Goal: Transaction & Acquisition: Purchase product/service

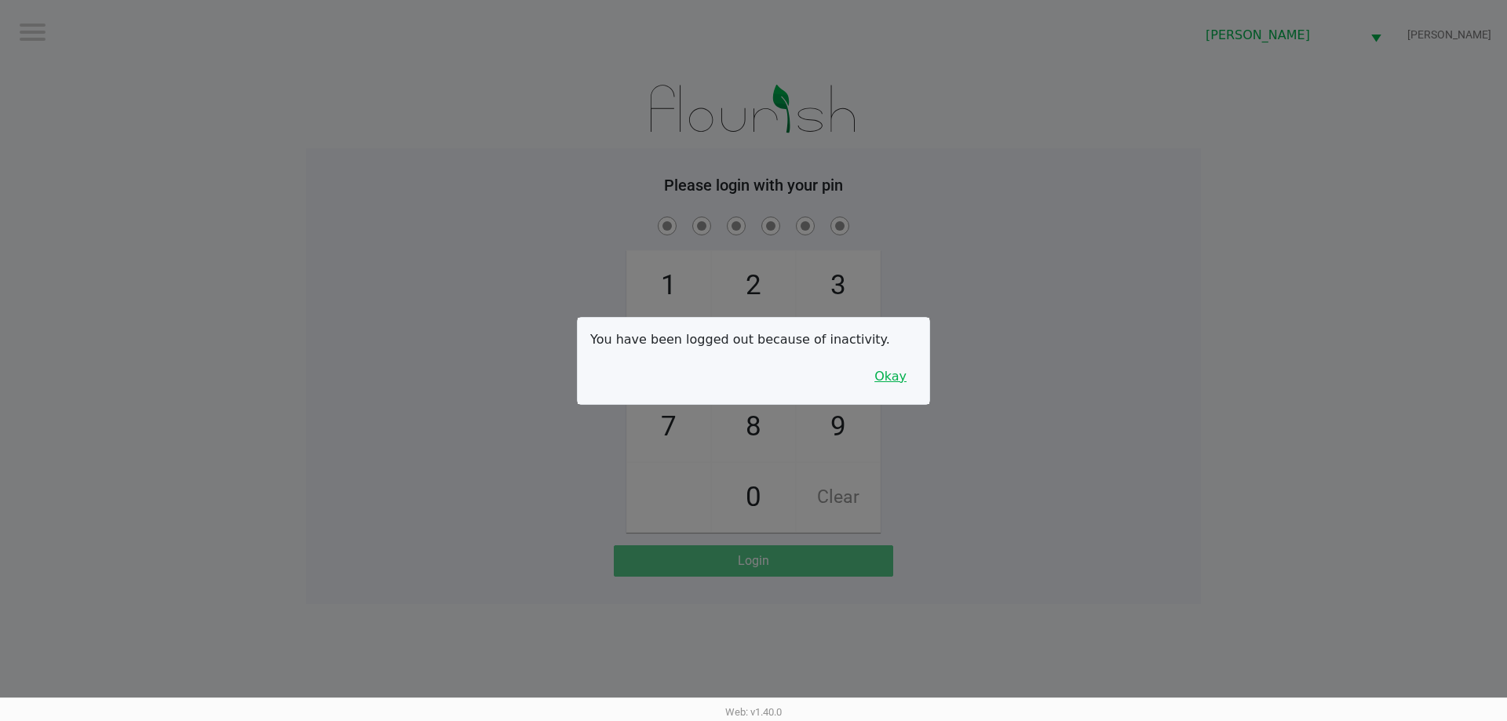
click at [884, 383] on button "Okay" at bounding box center [890, 377] width 53 height 30
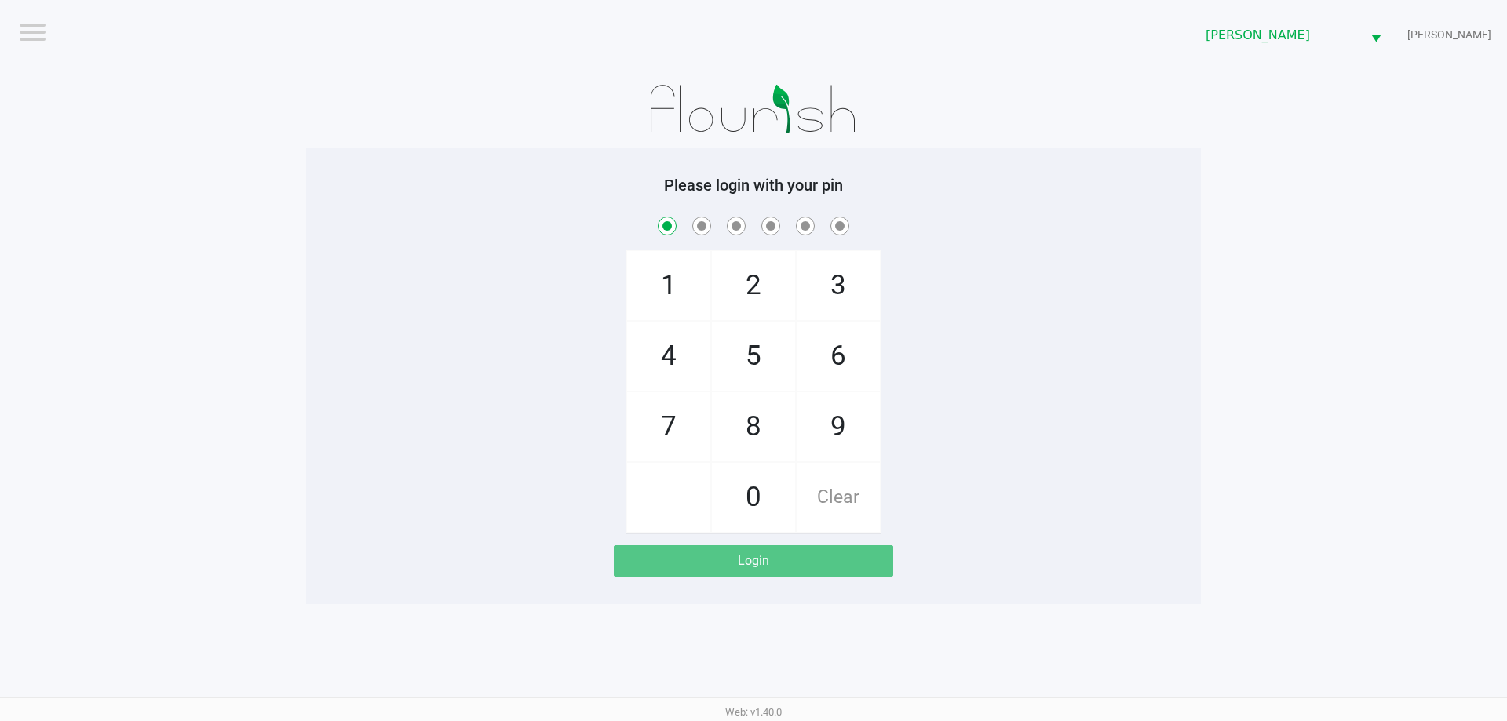
checkbox input "true"
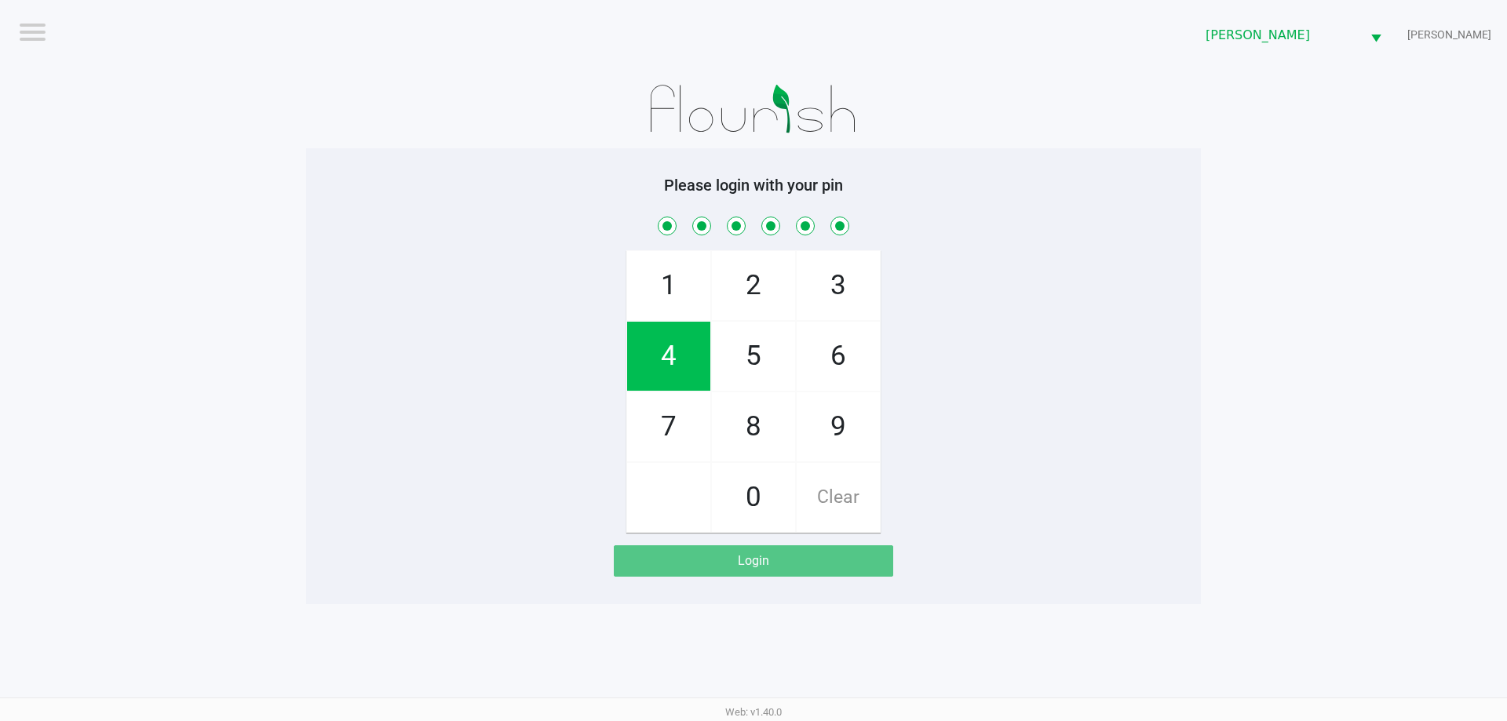
checkbox input "true"
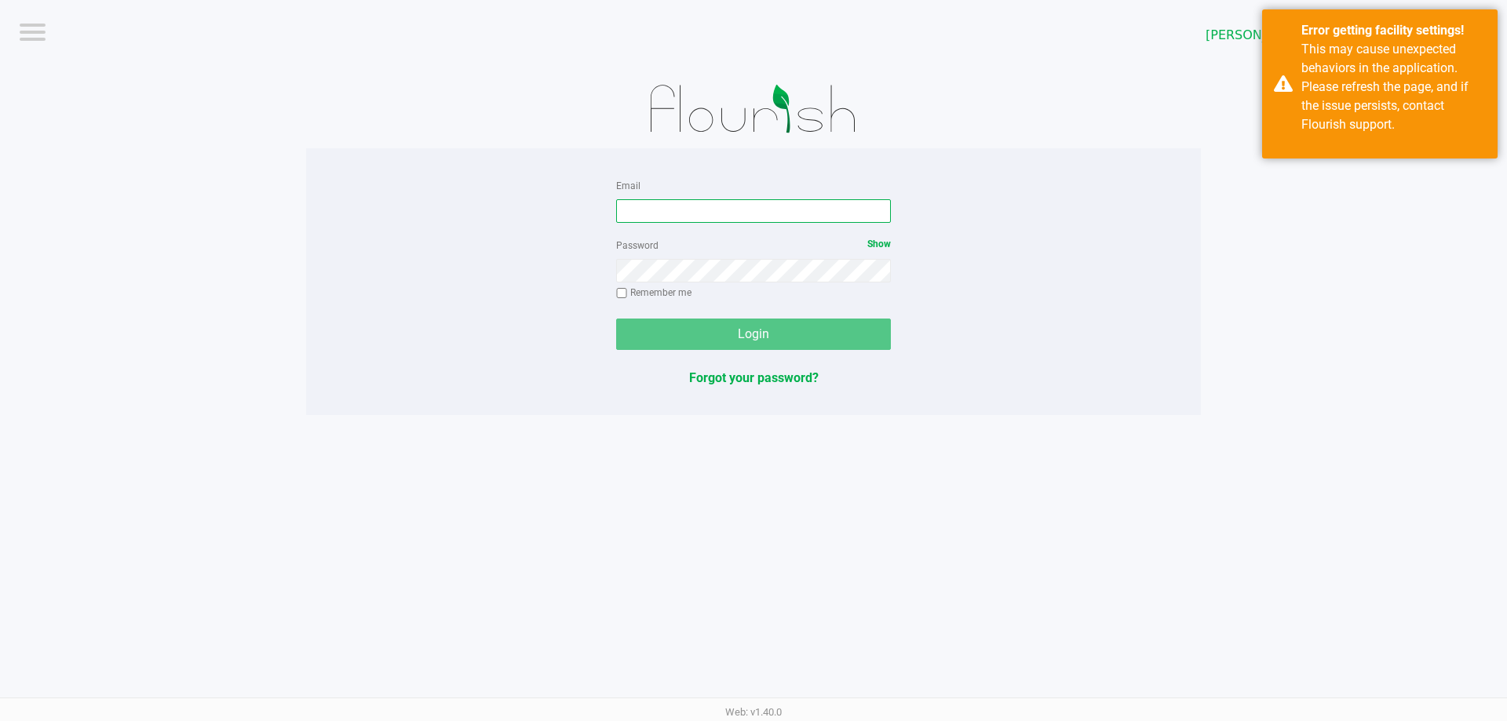
click at [754, 213] on input "Email" at bounding box center [753, 211] width 275 height 24
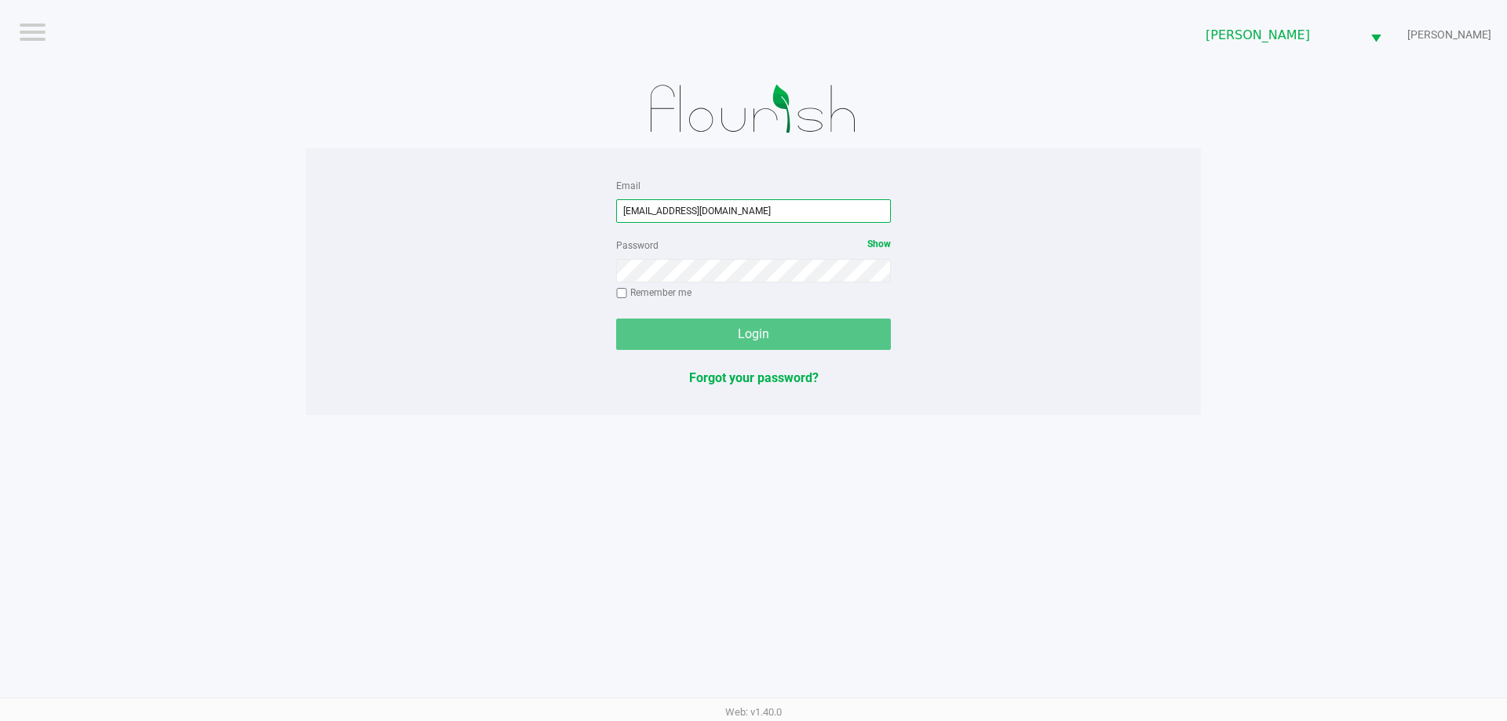
type input "smiller@liveparallel.com"
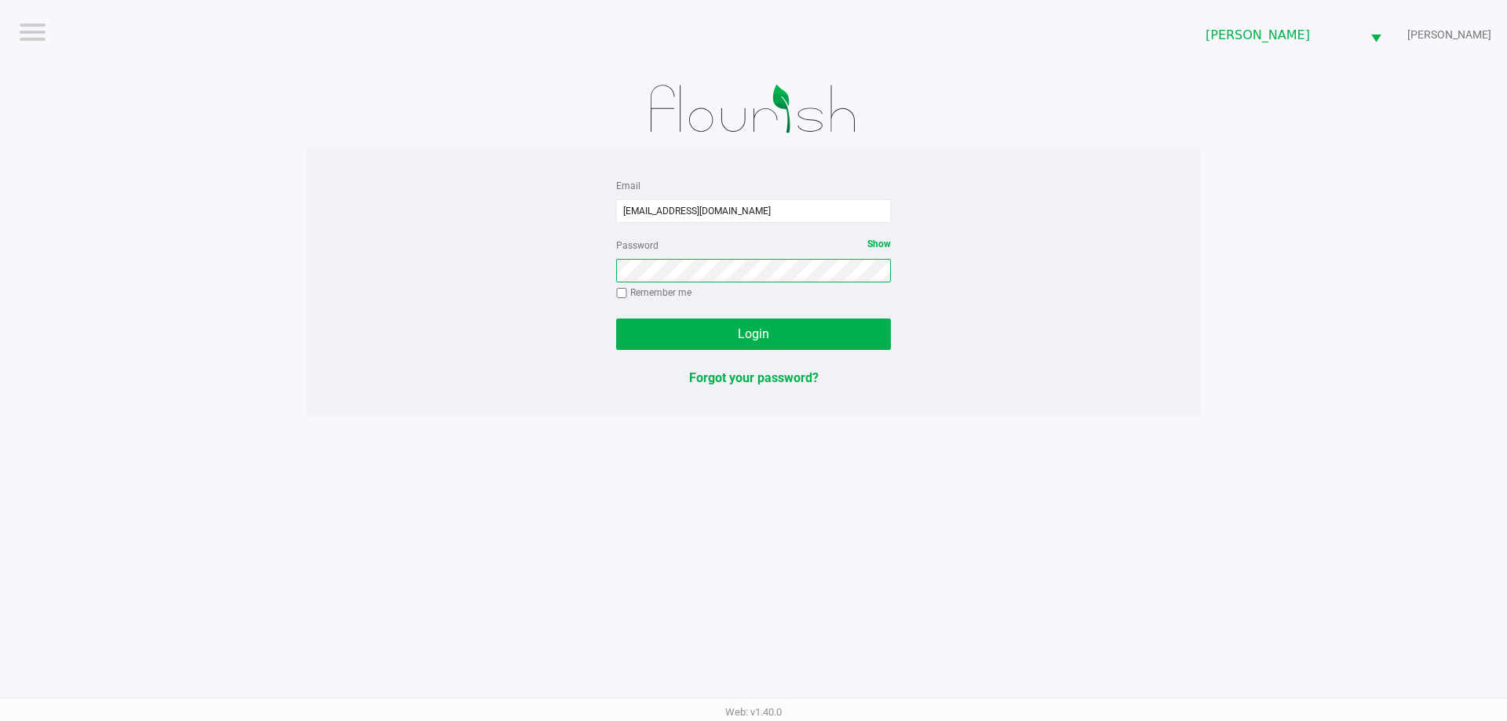
click at [616, 319] on button "Login" at bounding box center [753, 334] width 275 height 31
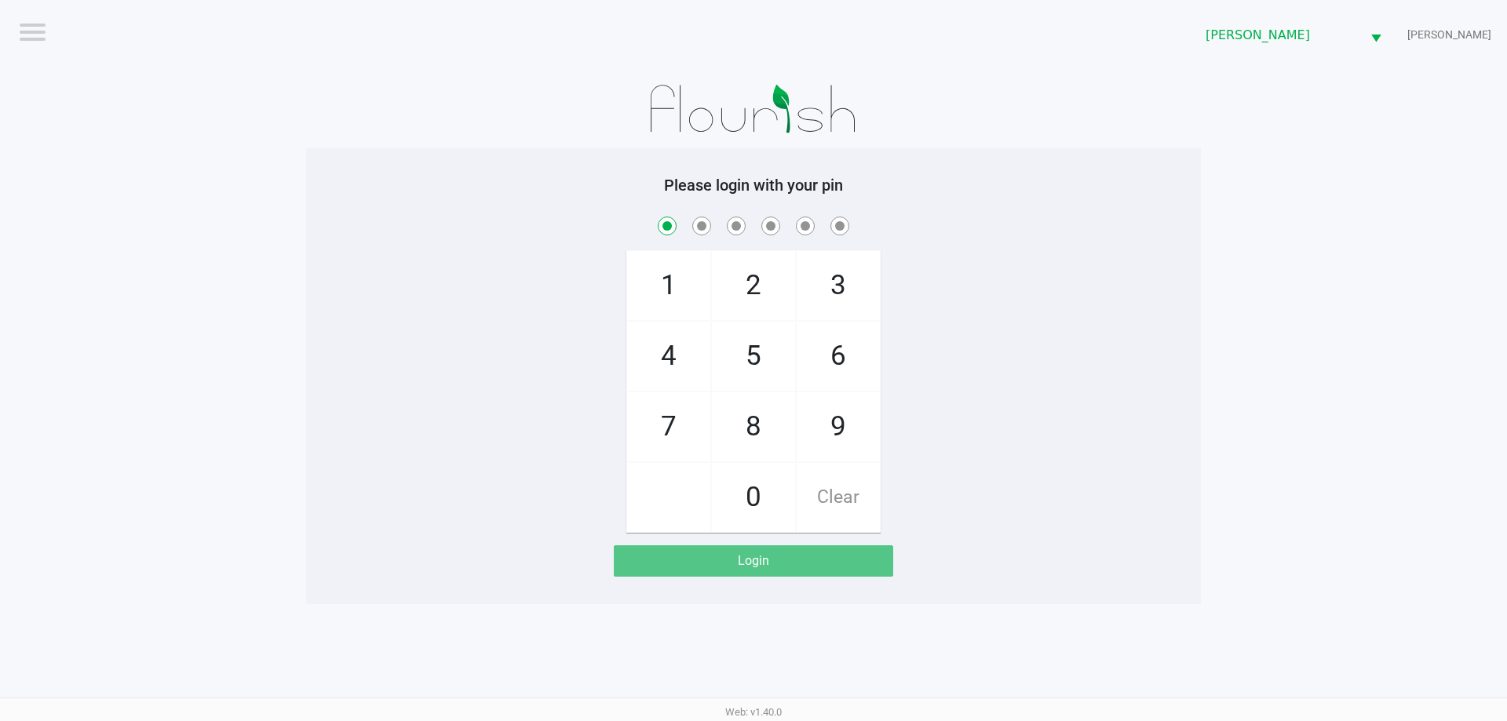
checkbox input "true"
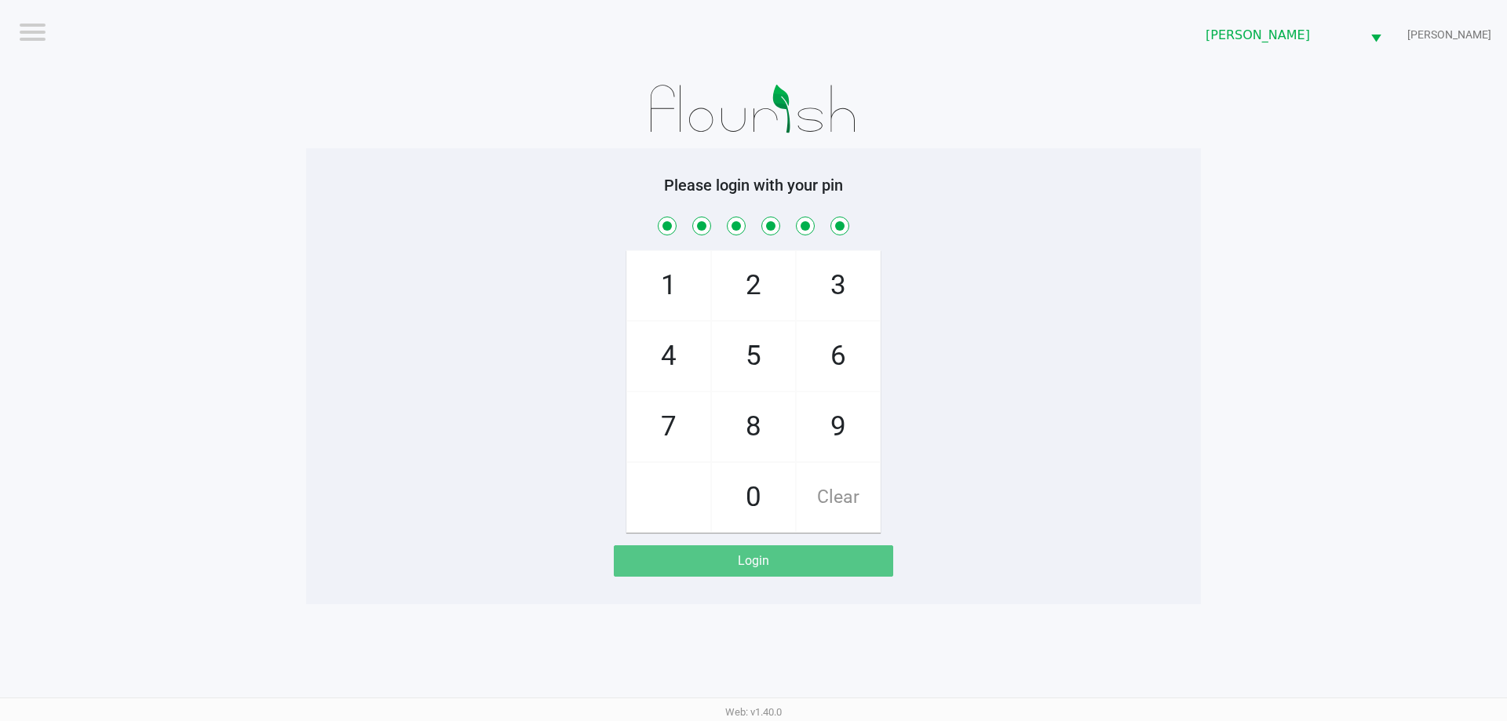
checkbox input "true"
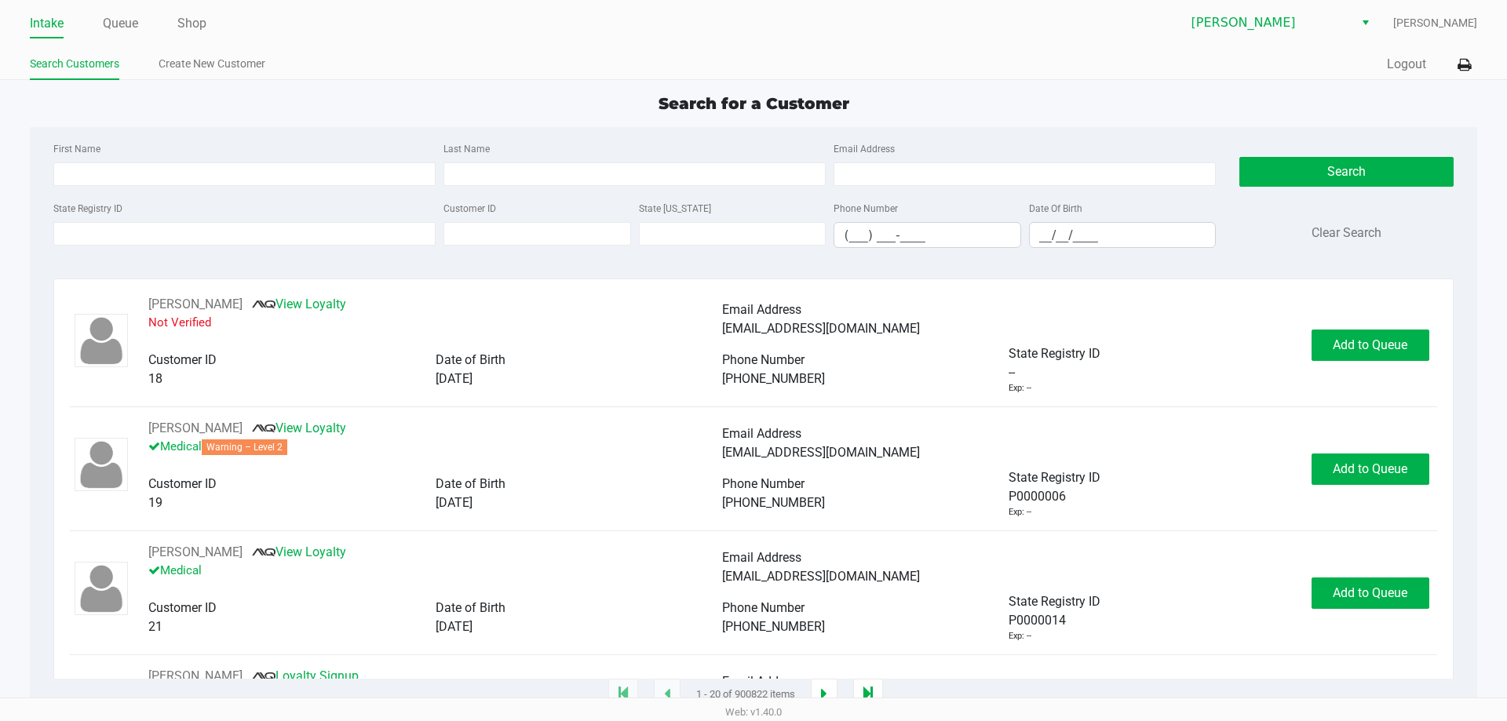
click at [363, 122] on div "Search for a Customer First Name Last Name Email Address State Registry ID Cust…" at bounding box center [753, 394] width 1447 height 604
click at [1480, 62] on div "Intake Queue Shop [PERSON_NAME] [PERSON_NAME] Search Customers Create New Custo…" at bounding box center [753, 40] width 1507 height 80
click at [1474, 68] on button at bounding box center [1464, 64] width 26 height 29
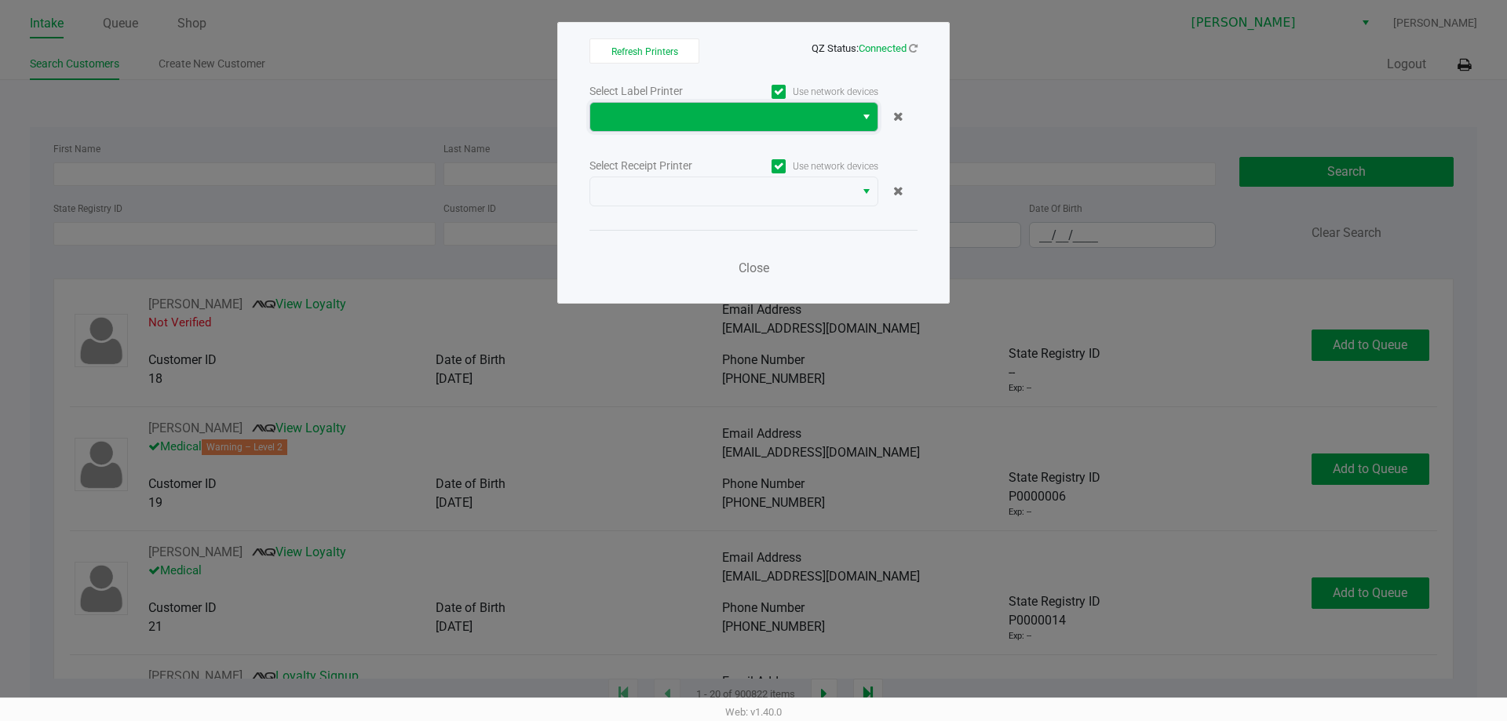
click at [687, 118] on span at bounding box center [723, 117] width 246 height 19
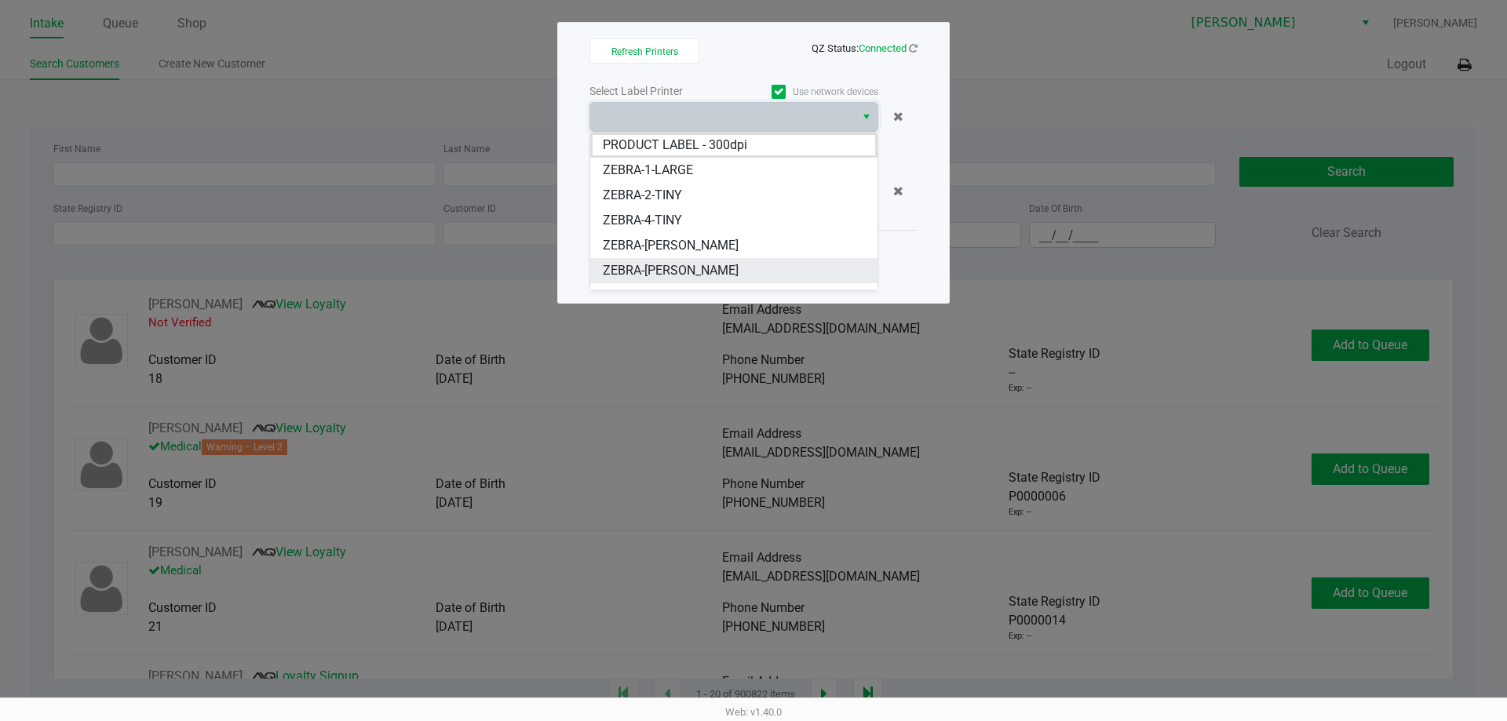
click at [760, 277] on li "ZEBRA-[PERSON_NAME]" at bounding box center [733, 270] width 287 height 25
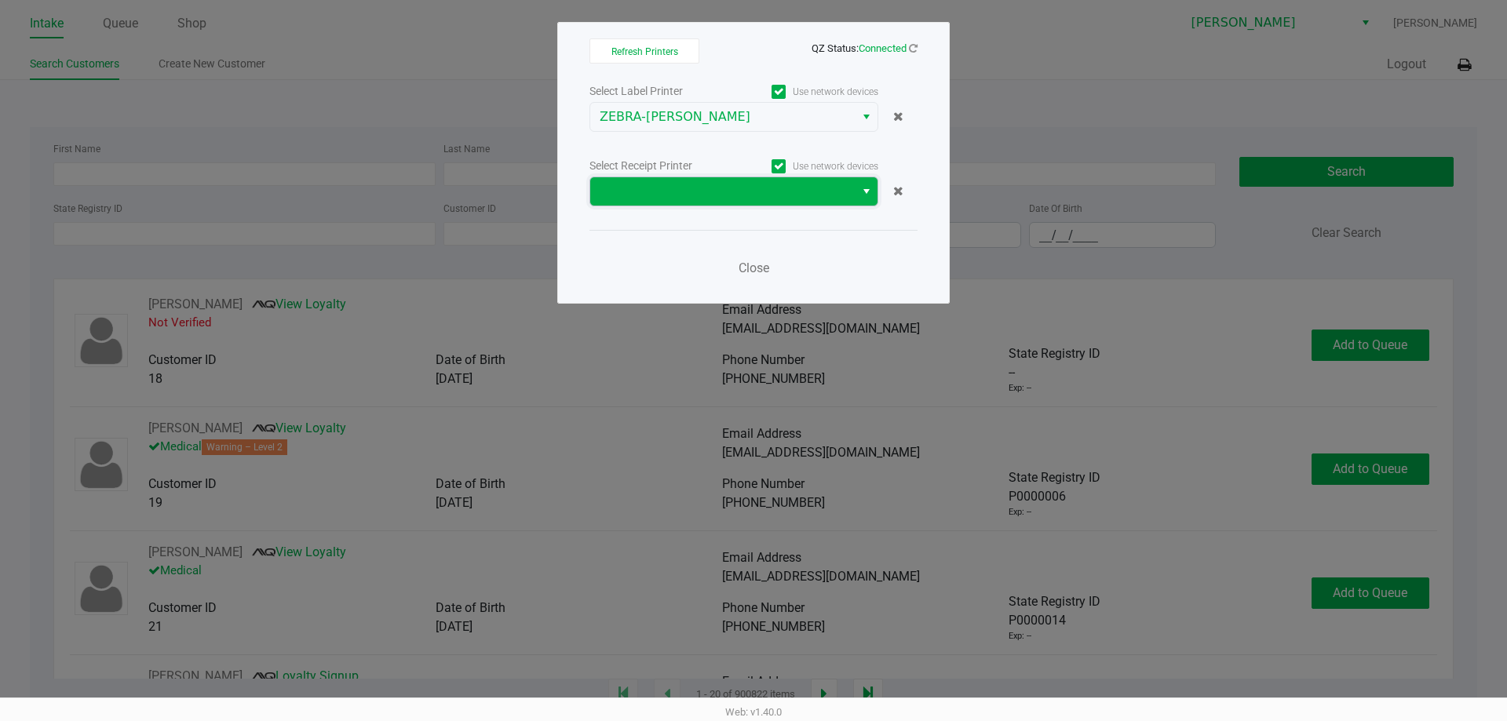
click at [676, 195] on span at bounding box center [723, 191] width 246 height 19
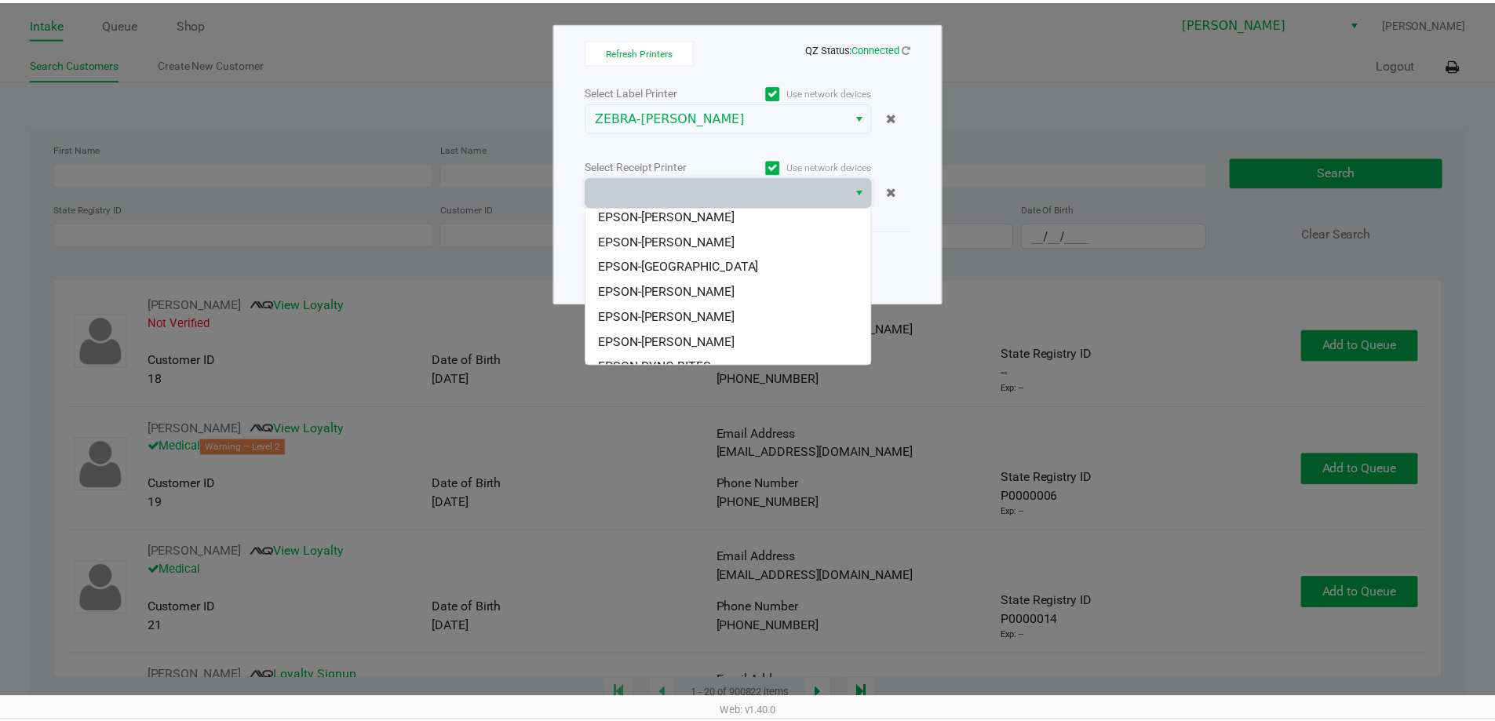
scroll to position [69, 0]
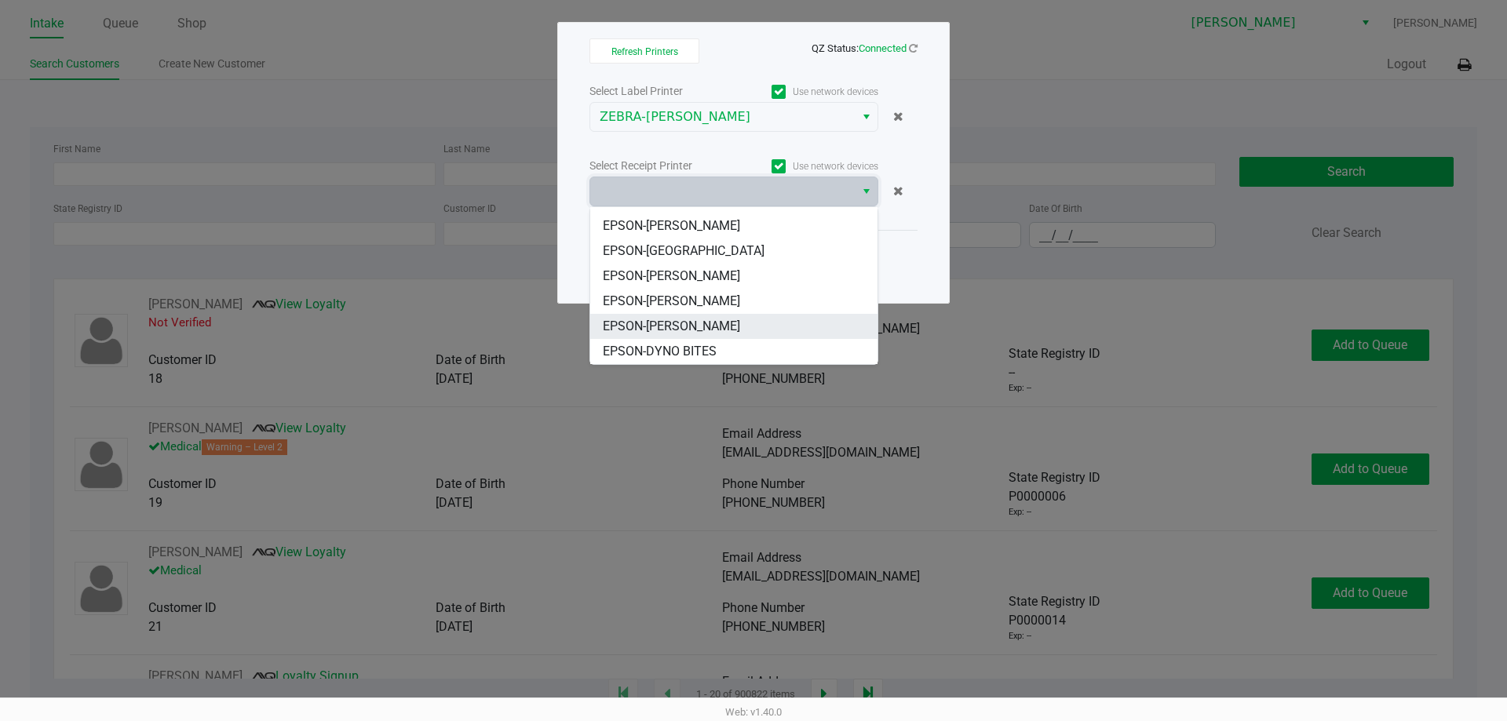
click at [664, 326] on span "EPSON-[PERSON_NAME]" at bounding box center [671, 326] width 137 height 19
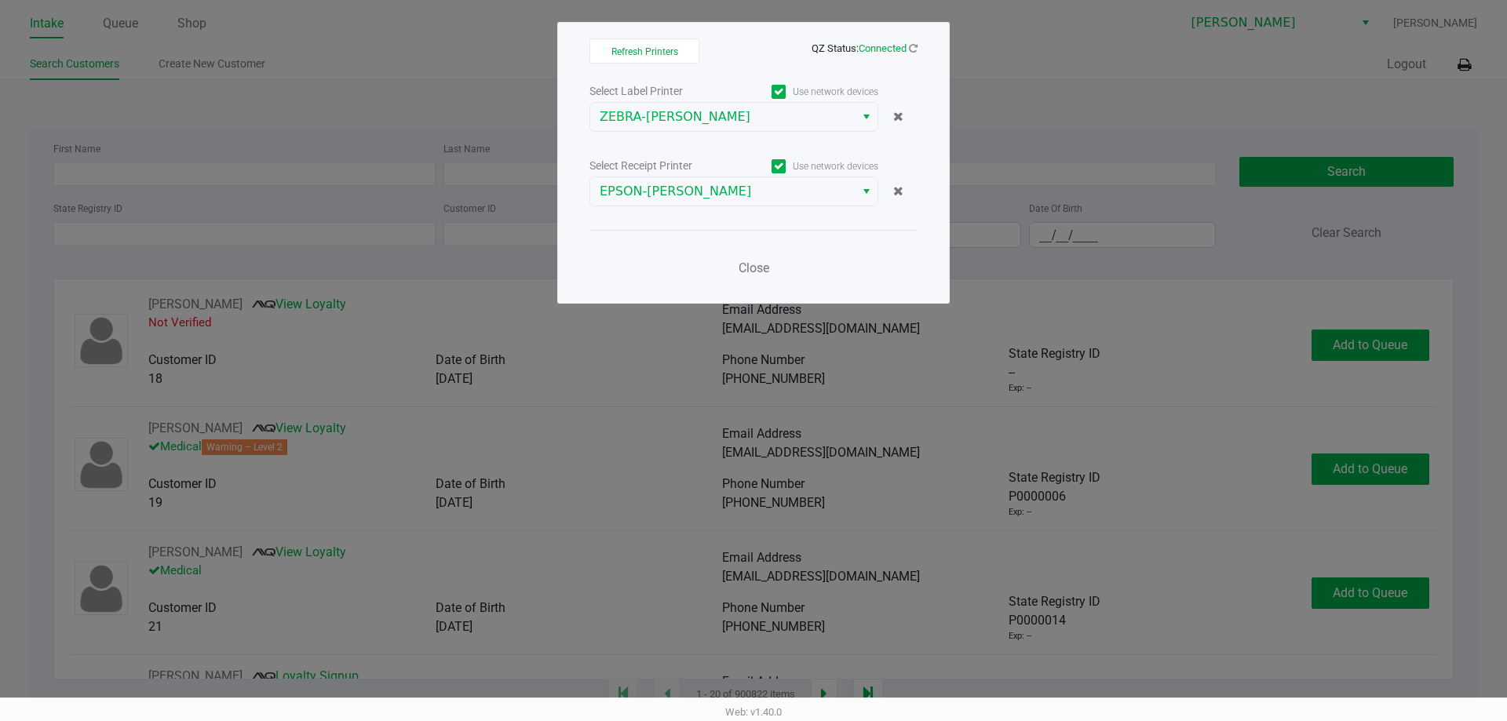
click at [857, 245] on div "Close" at bounding box center [753, 258] width 328 height 57
click at [767, 264] on span "Close" at bounding box center [754, 268] width 31 height 15
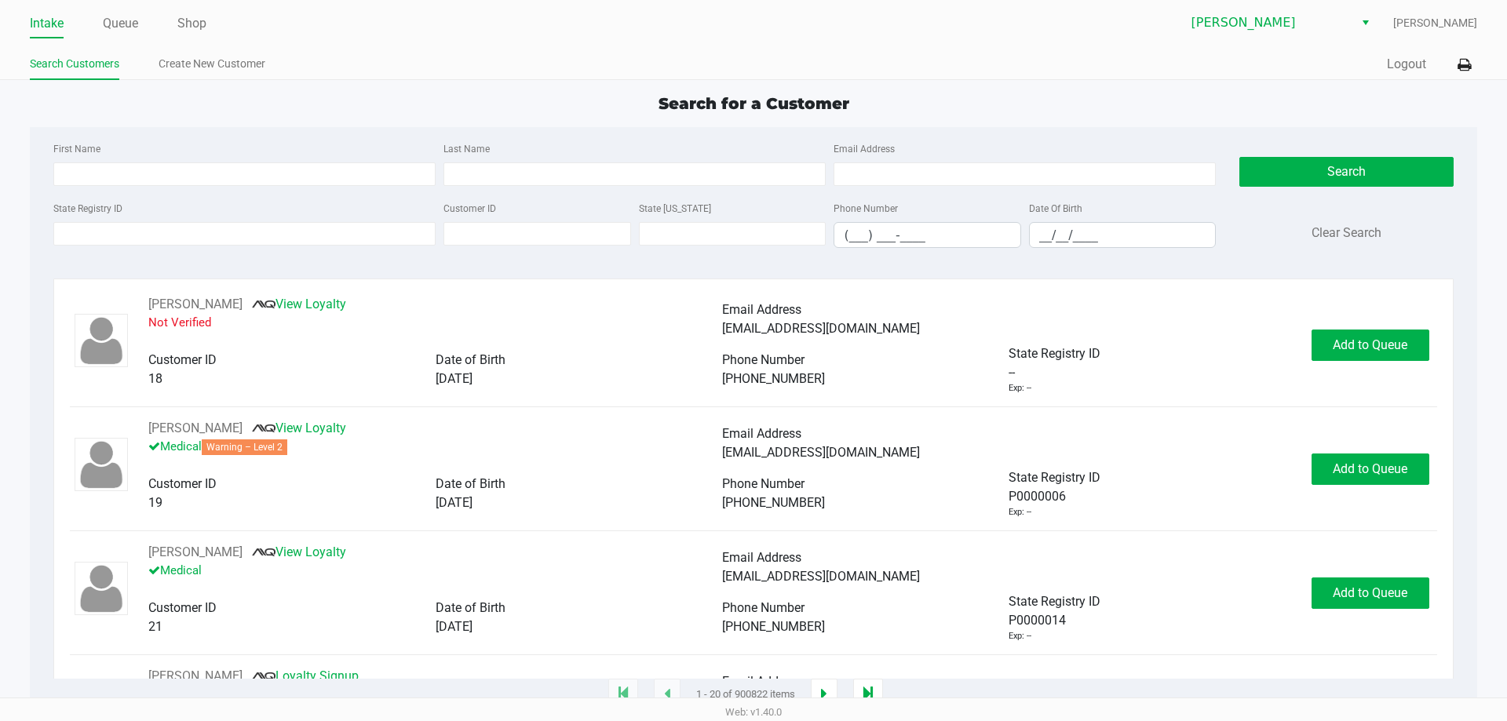
click at [971, 74] on div "Quick Sale Logout" at bounding box center [1116, 64] width 724 height 29
click at [324, 229] on input "State Registry ID" at bounding box center [244, 234] width 382 height 24
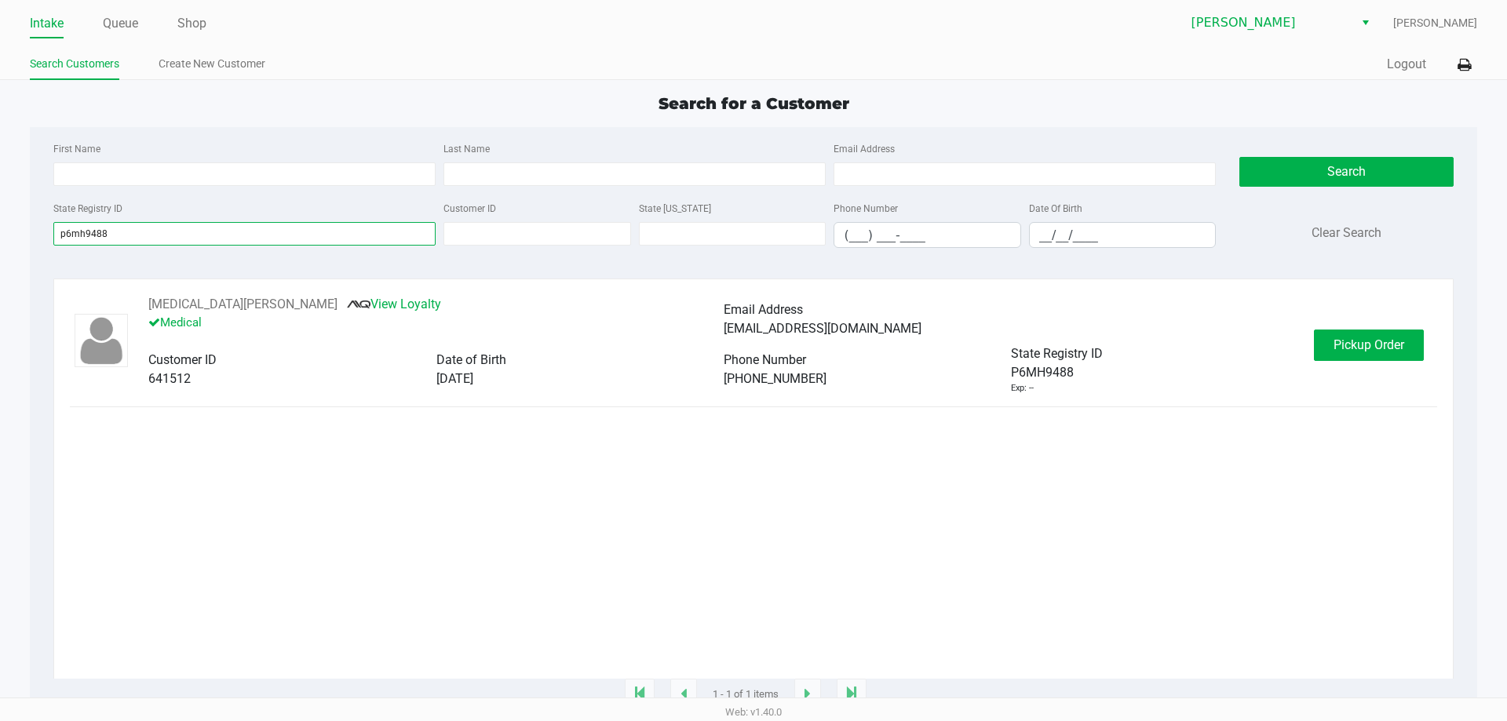
type input "p6mh9488"
drag, startPoint x: 379, startPoint y: 458, endPoint x: 1105, endPoint y: 327, distance: 737.9
click at [377, 456] on div "[MEDICAL_DATA][PERSON_NAME] View Loyalty Medical Email Address [EMAIL_ADDRESS][…" at bounding box center [753, 487] width 1367 height 384
click at [1362, 338] on span "Pickup Order" at bounding box center [1369, 345] width 71 height 15
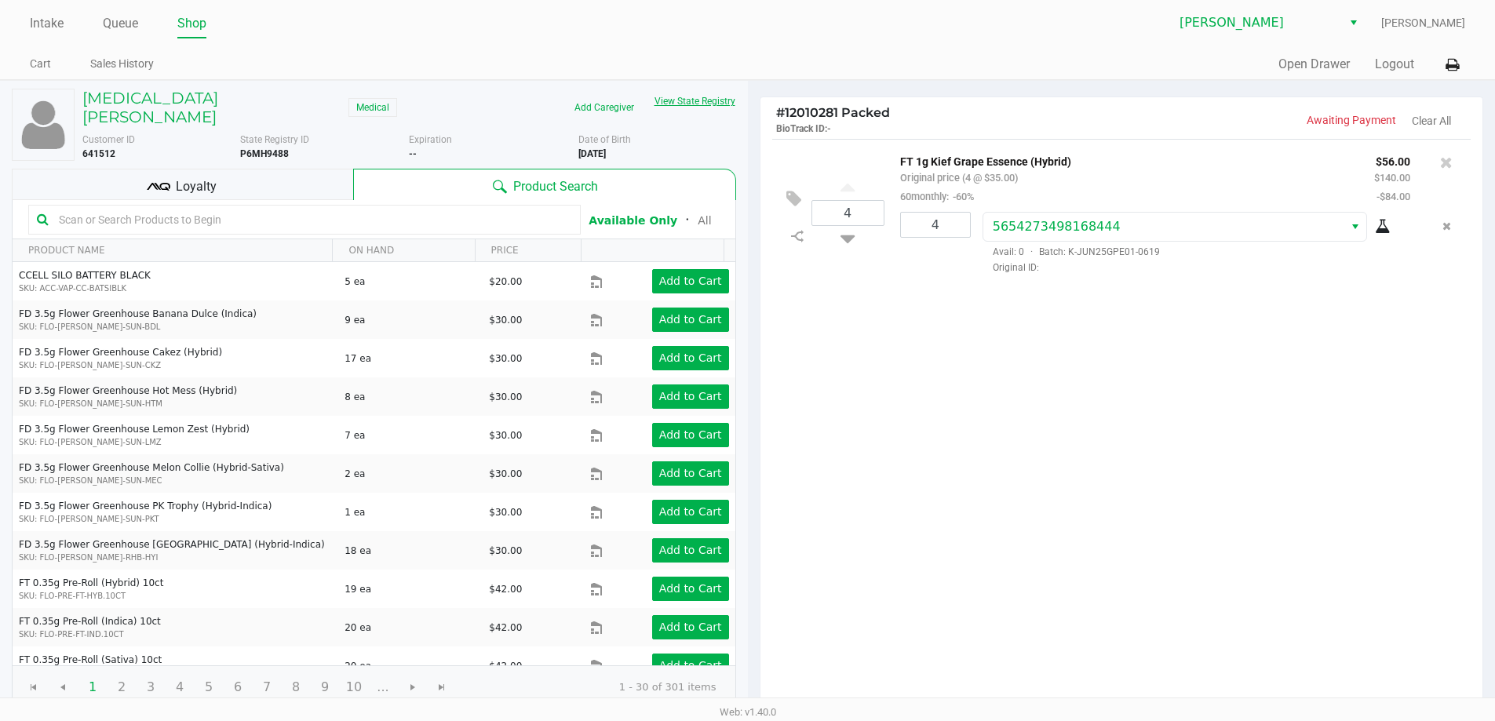
click at [708, 104] on button "View State Registry" at bounding box center [690, 101] width 92 height 25
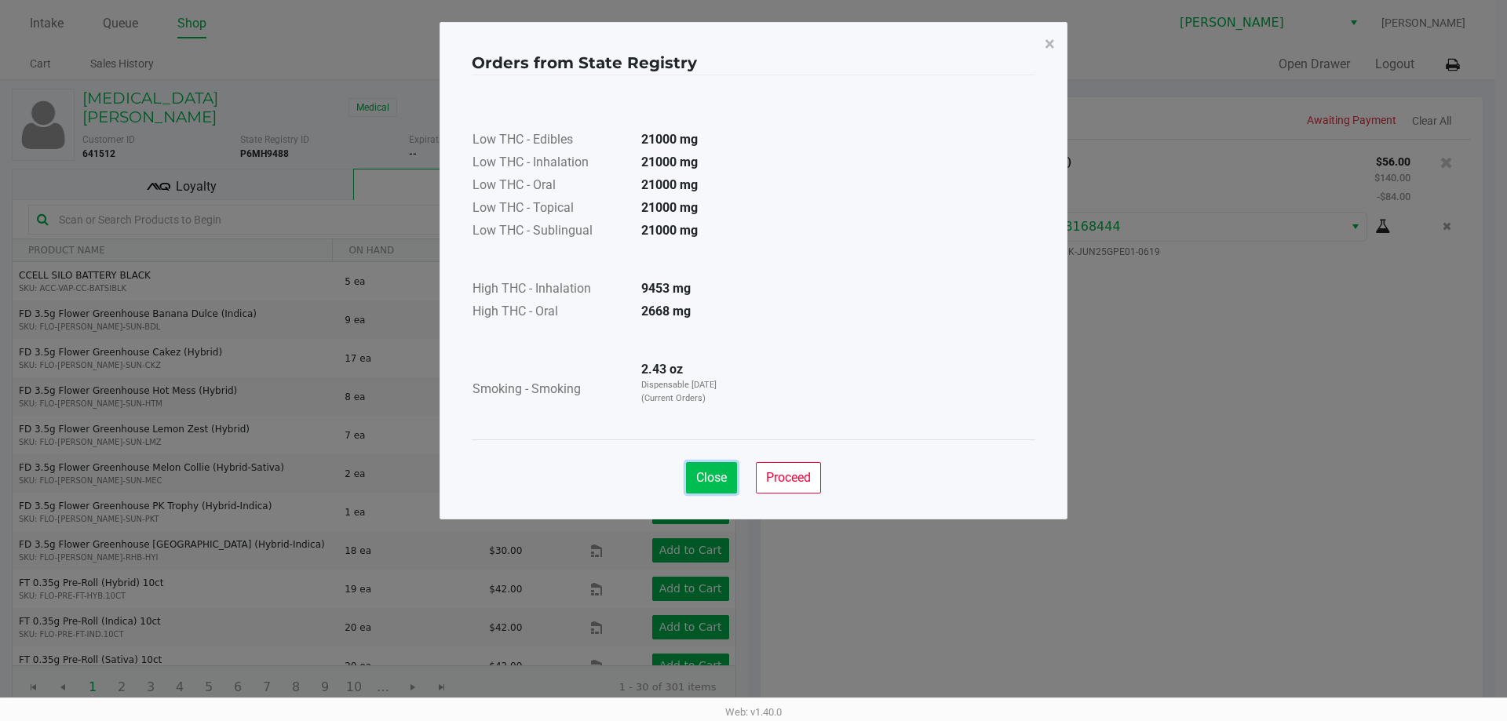
click at [714, 478] on span "Close" at bounding box center [711, 477] width 31 height 15
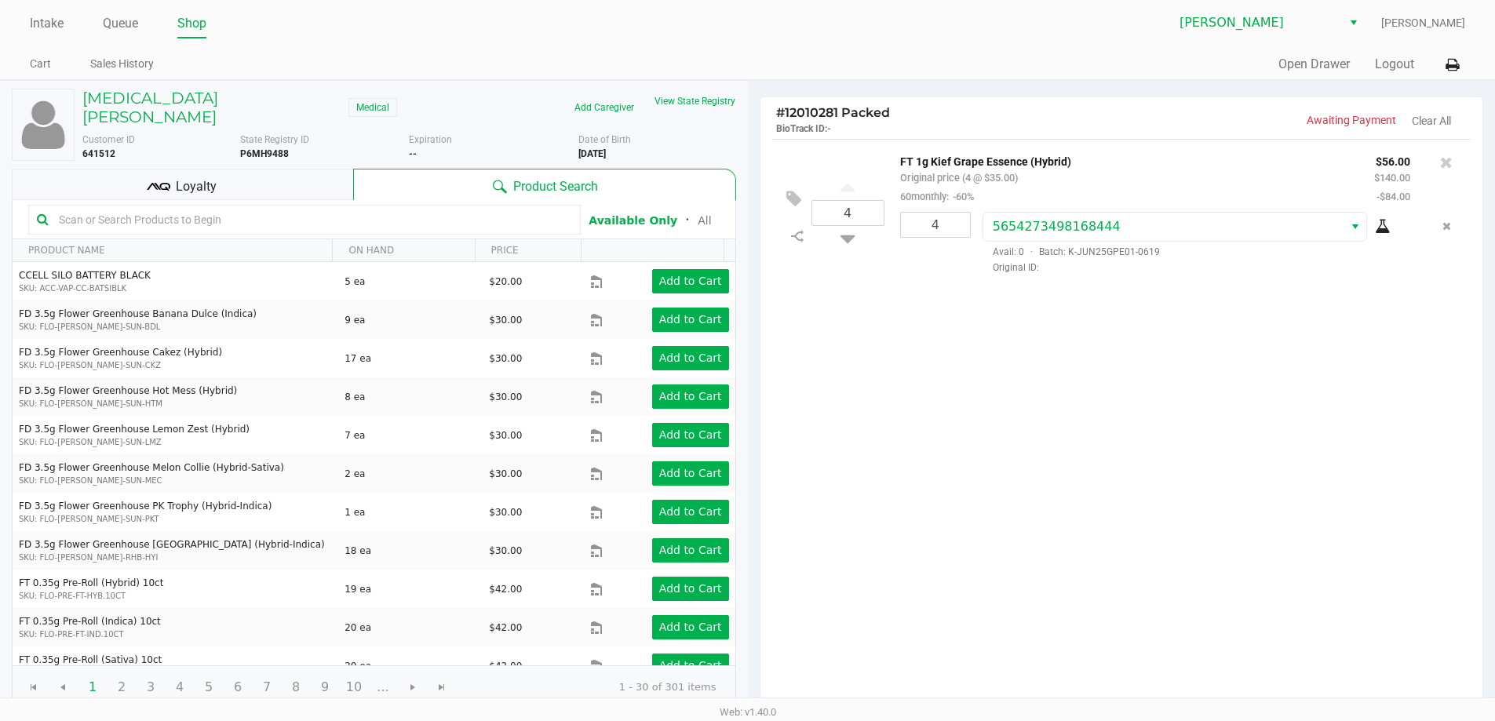
click at [979, 421] on div "4 FT 1g Kief Grape Essence (Hybrid) Original price (4 @ $35.00) 60monthly: -60%…" at bounding box center [1122, 424] width 723 height 570
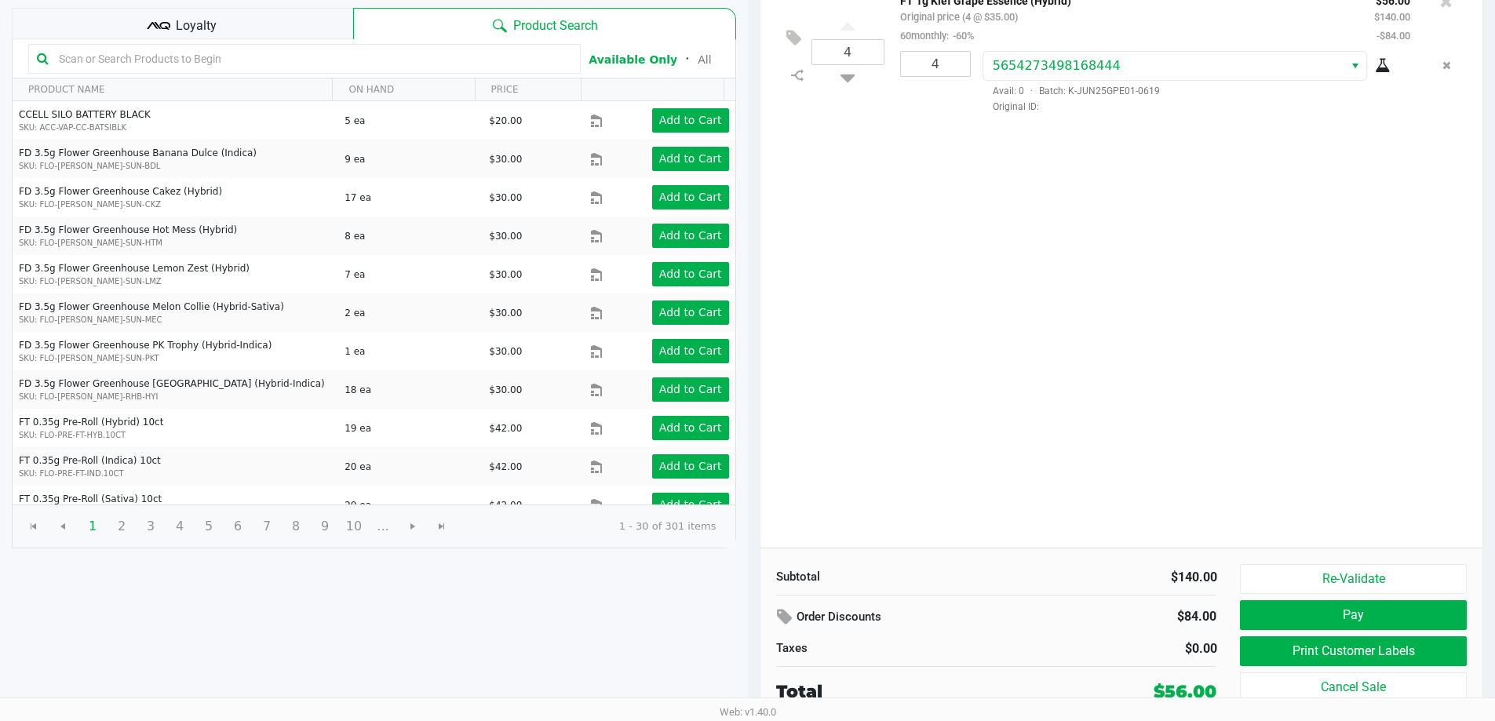
click at [1311, 596] on div "Re-Validate Pay Print Customer Labels Cancel Sale" at bounding box center [1359, 634] width 238 height 140
click at [1315, 583] on button "Re-Validate" at bounding box center [1353, 579] width 226 height 30
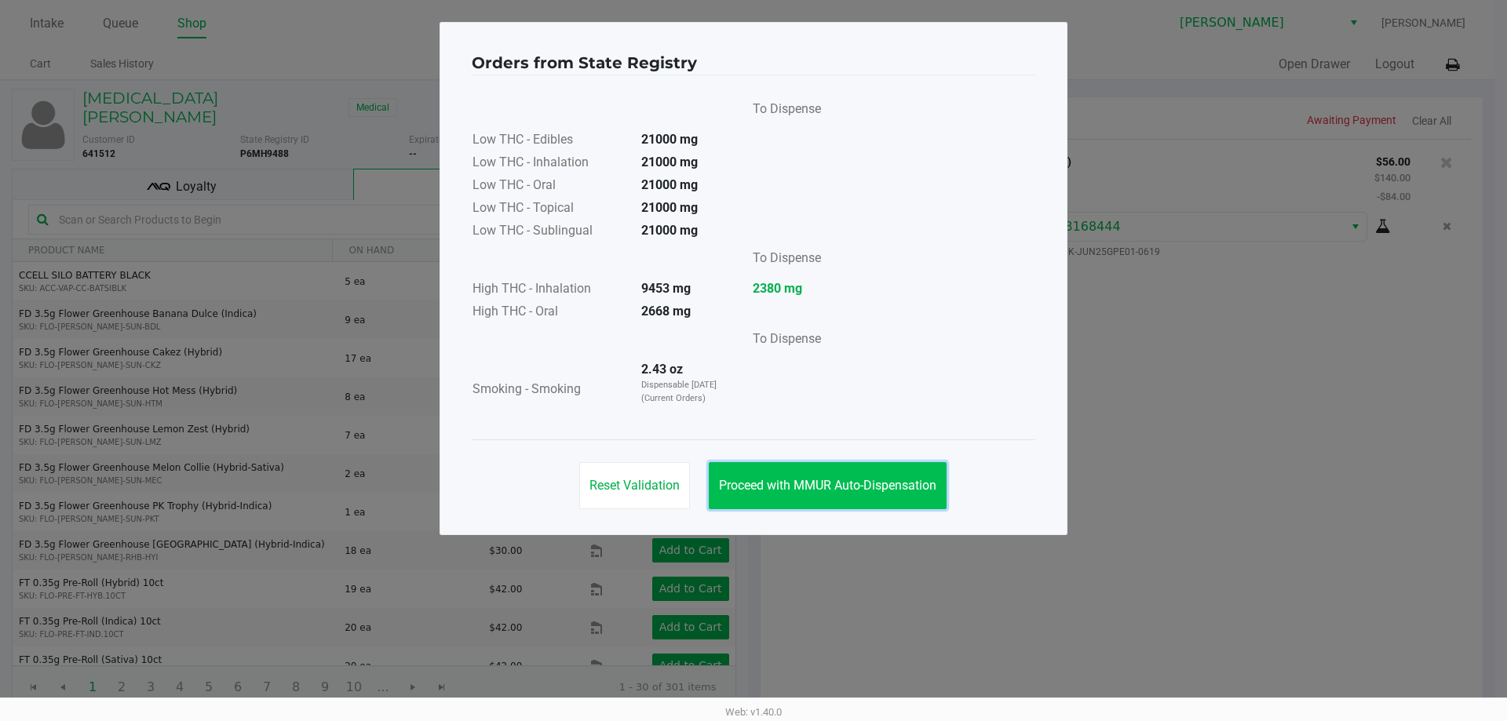
click at [863, 471] on button "Proceed with MMUR Auto-Dispensation" at bounding box center [828, 485] width 238 height 47
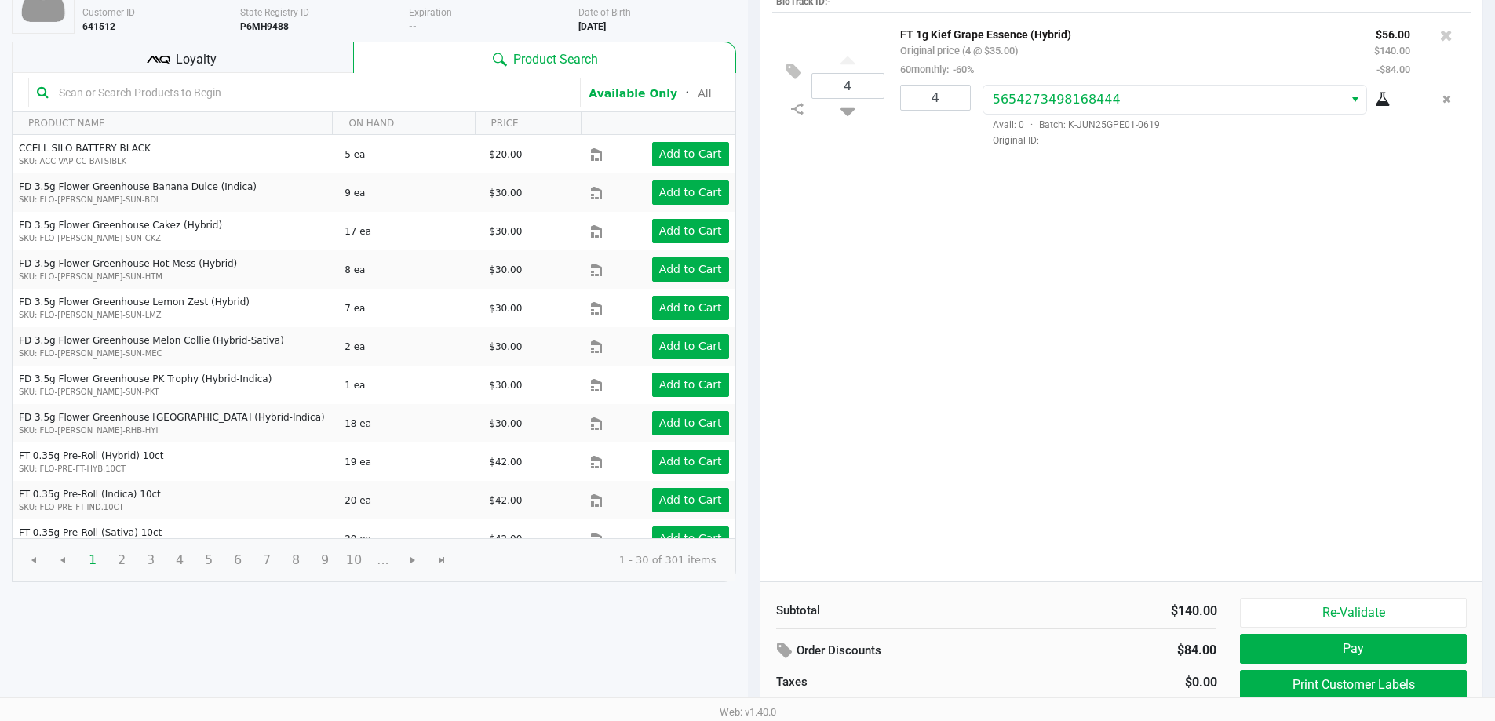
scroll to position [161, 0]
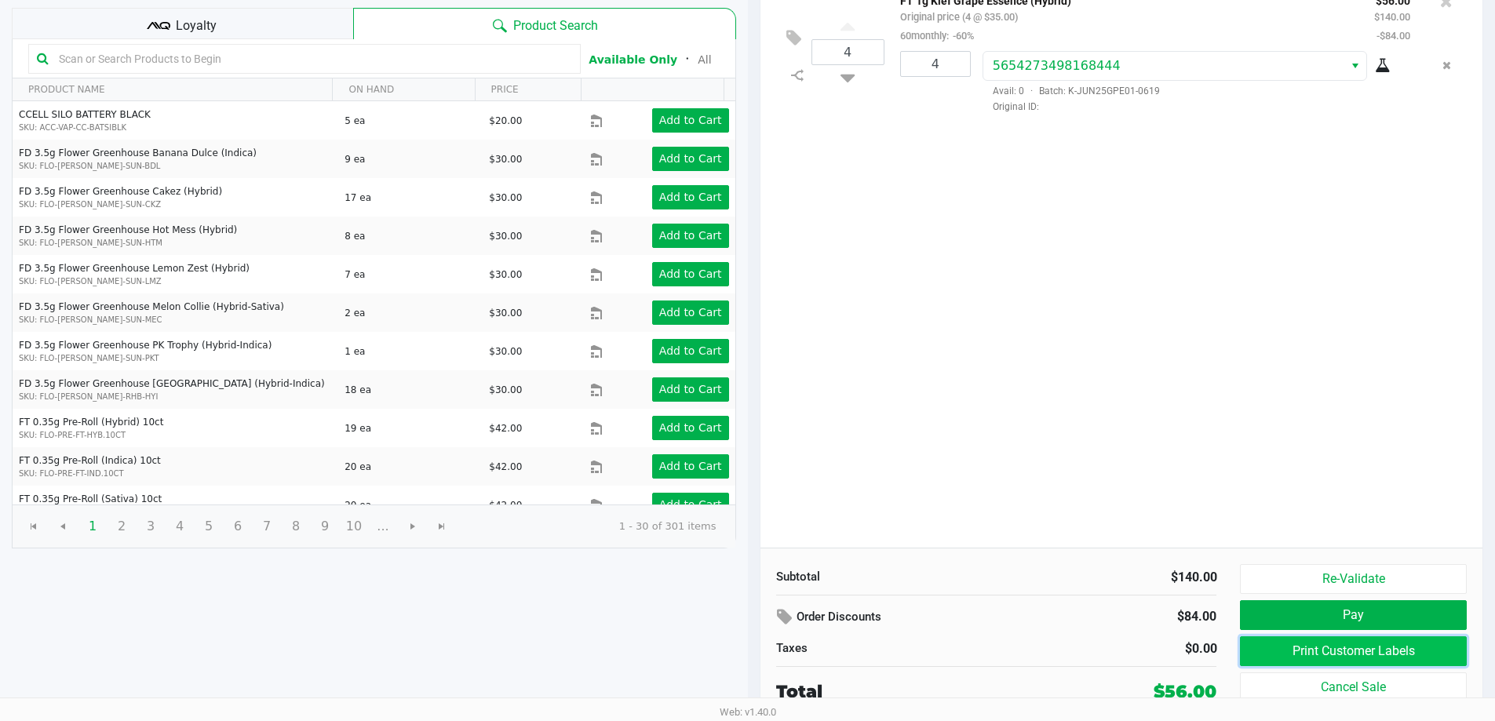
click at [1343, 651] on button "Print Customer Labels" at bounding box center [1353, 652] width 226 height 30
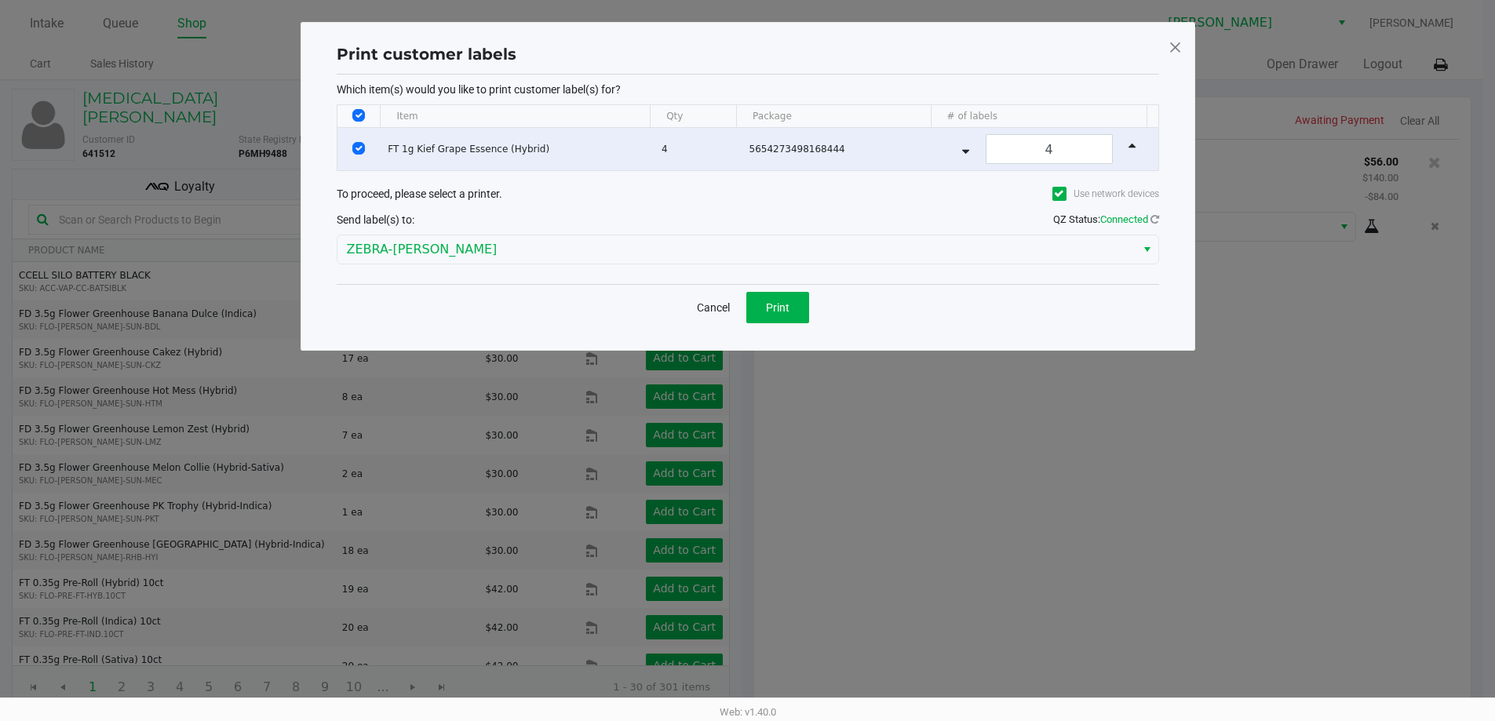
scroll to position [0, 0]
click at [790, 308] on span "Print" at bounding box center [784, 307] width 24 height 13
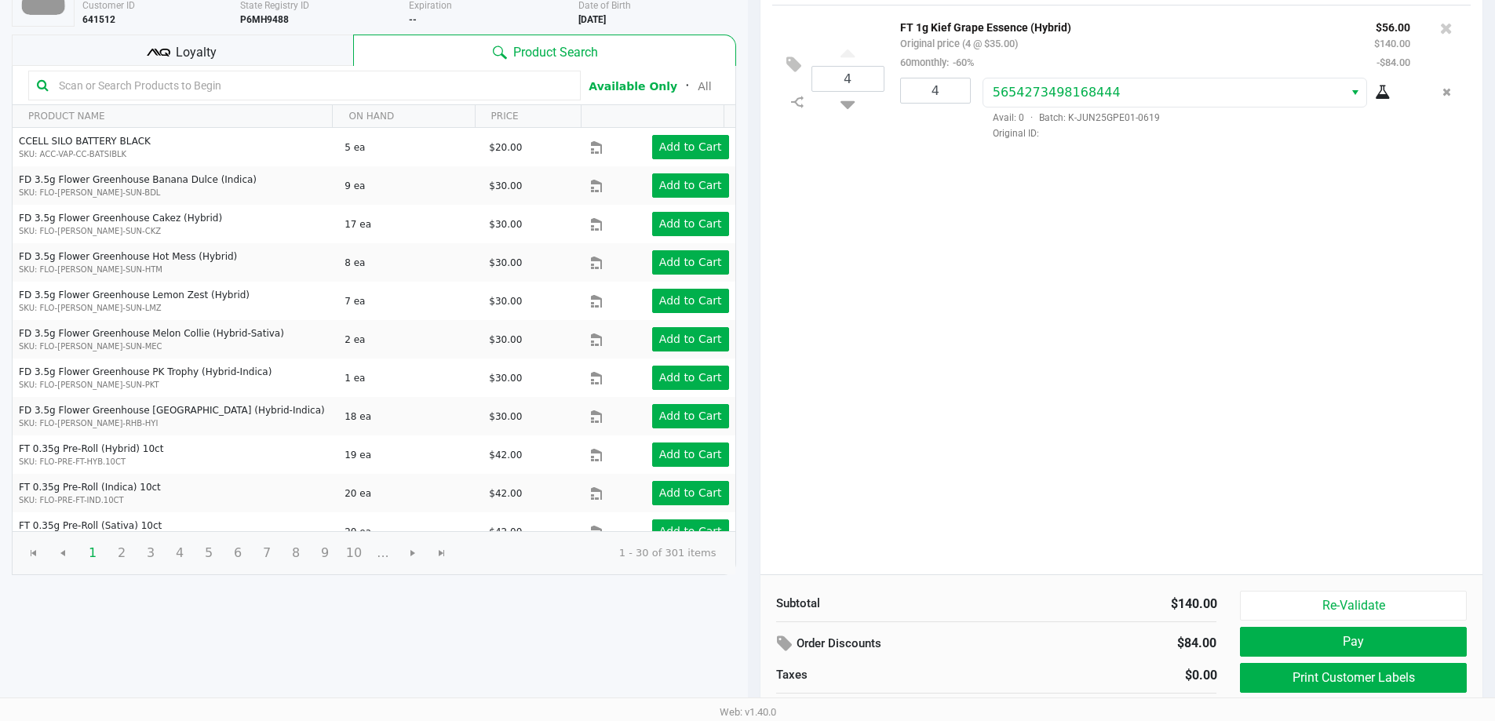
scroll to position [137, 0]
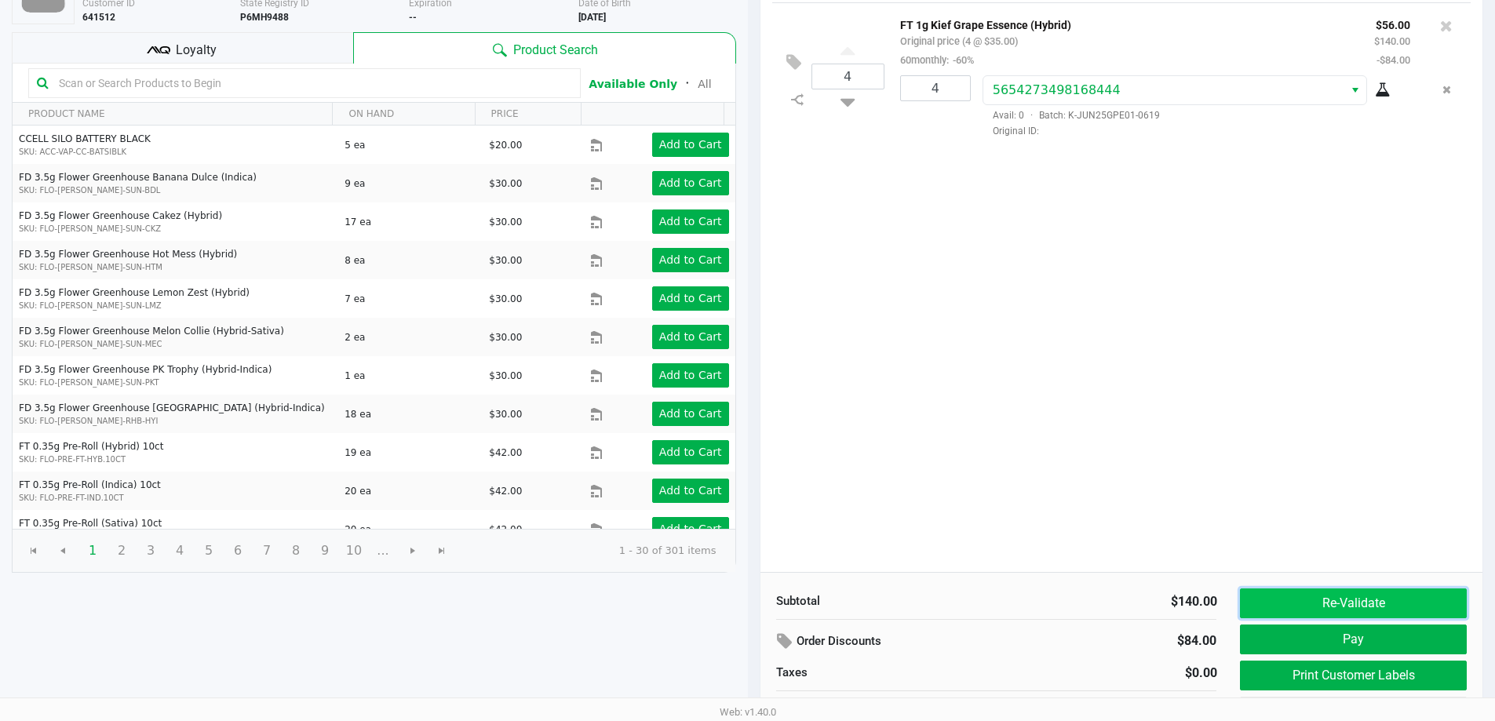
click at [1315, 598] on button "Re-Validate" at bounding box center [1353, 604] width 226 height 30
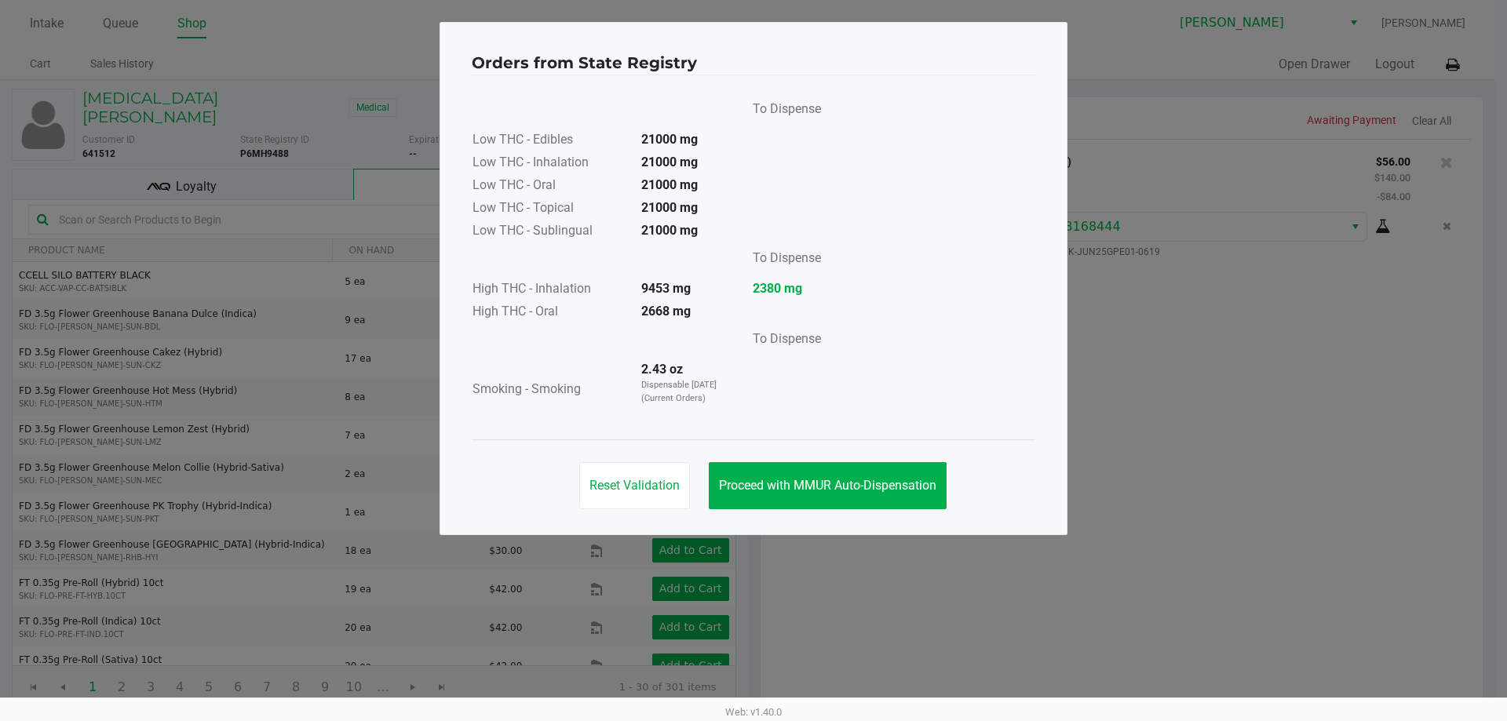
click at [902, 530] on div "Orders from State Registry To Dispense Low THC - Edibles 21000 mg Low THC - Inh…" at bounding box center [754, 278] width 628 height 513
click at [900, 504] on button "Proceed with MMUR Auto-Dispensation" at bounding box center [828, 485] width 238 height 47
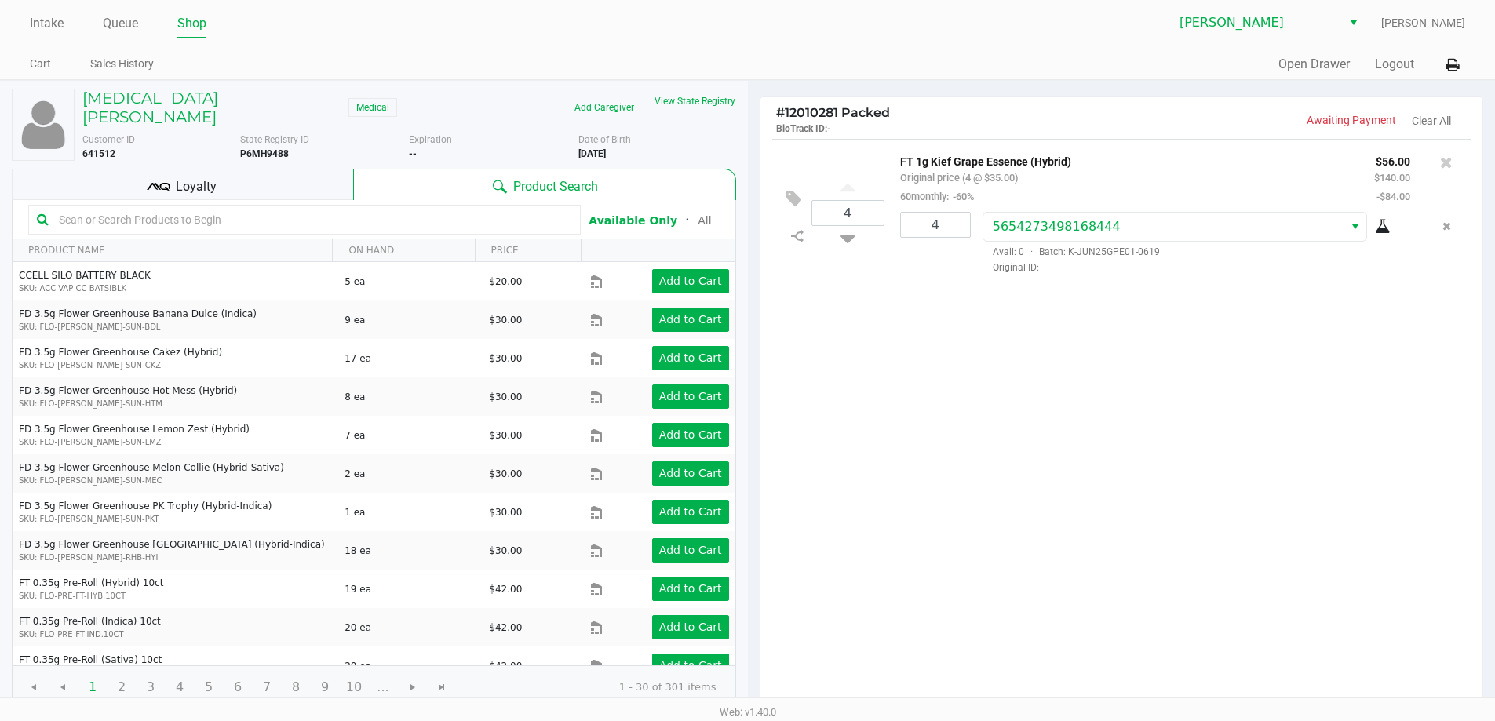
scroll to position [161, 0]
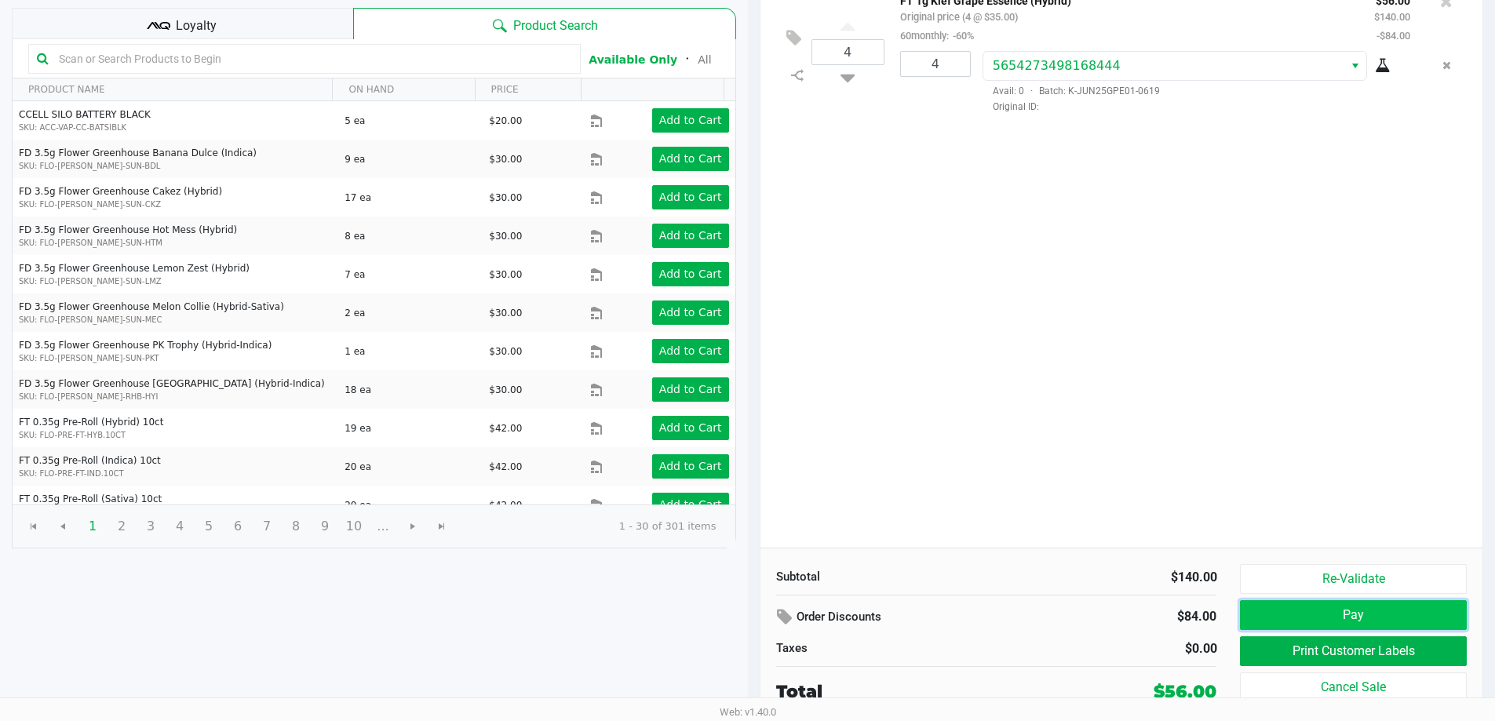
click at [1329, 605] on button "Pay" at bounding box center [1353, 615] width 226 height 30
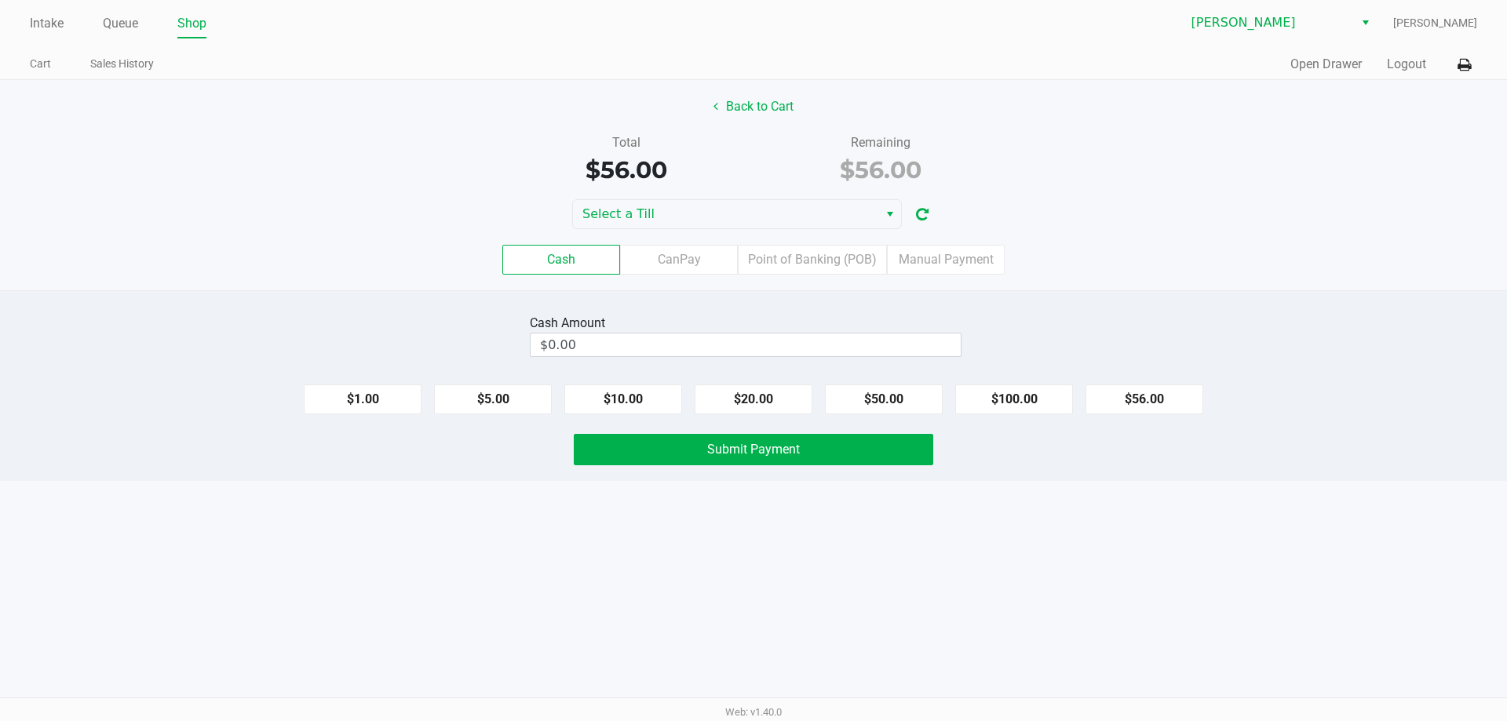
click at [1206, 222] on div "Select a Till" at bounding box center [753, 214] width 1507 height 30
click at [843, 265] on label "Point of Banking (POB)" at bounding box center [812, 260] width 149 height 30
click at [0, 0] on 7 "Point of Banking (POB)" at bounding box center [0, 0] width 0 height 0
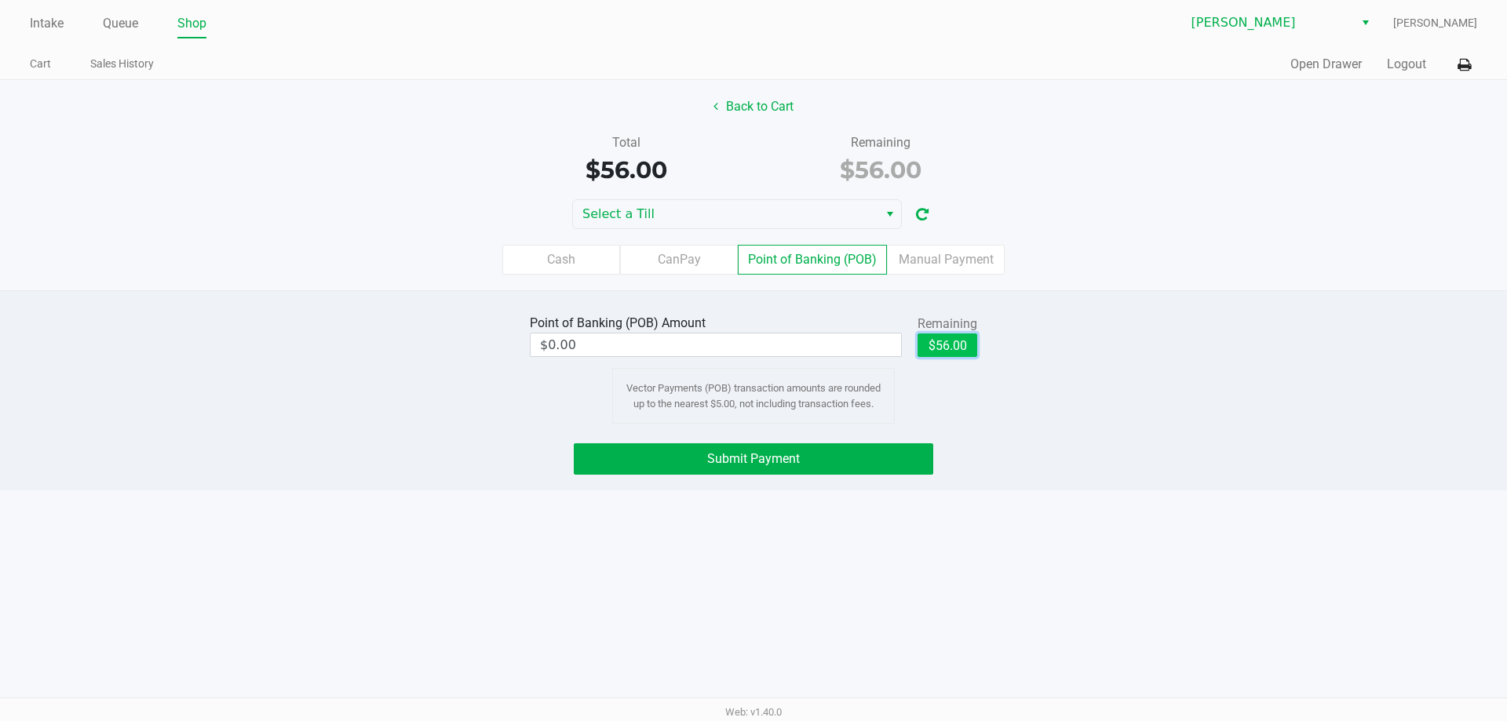
click at [947, 353] on button "$56.00" at bounding box center [948, 346] width 60 height 24
type input "$56.00"
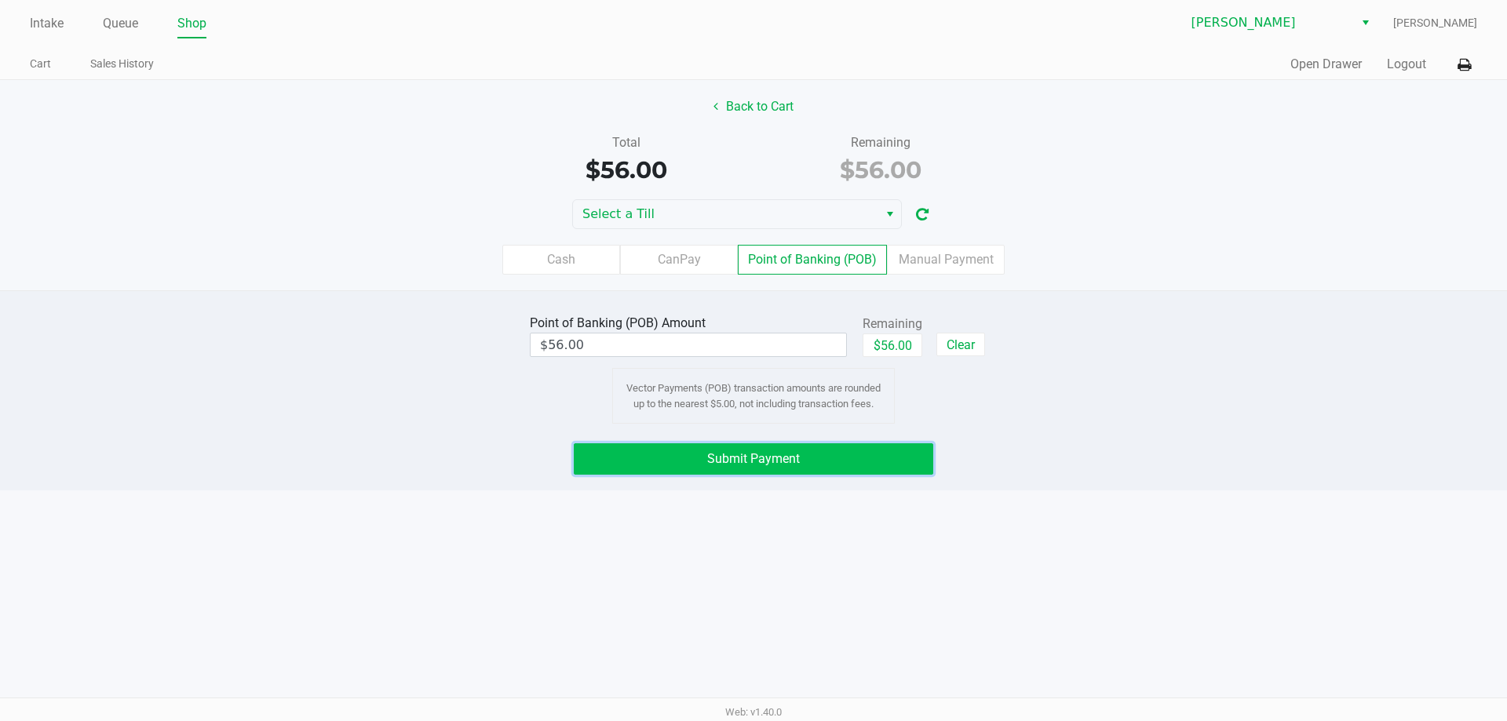
click at [891, 470] on button "Submit Payment" at bounding box center [753, 458] width 359 height 31
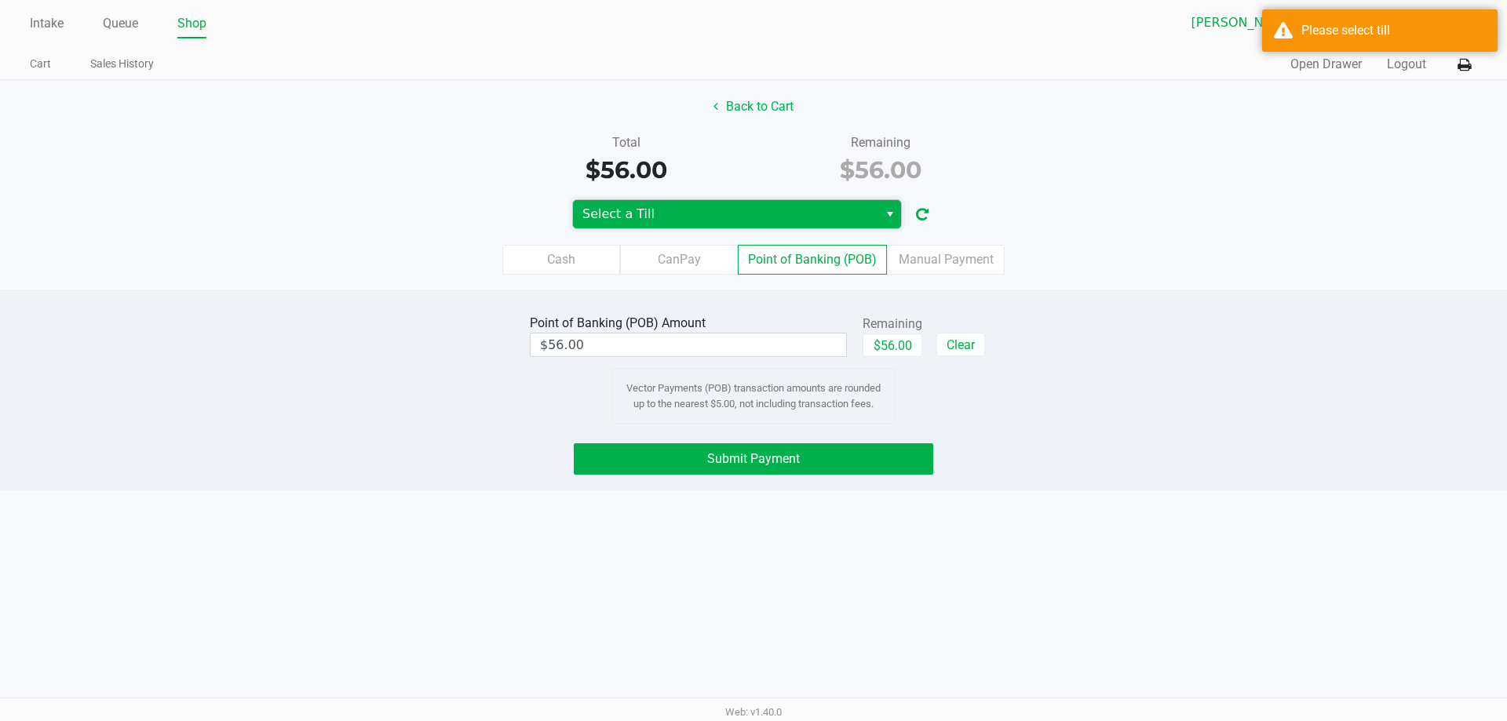
click at [695, 217] on span "Select a Till" at bounding box center [725, 214] width 286 height 19
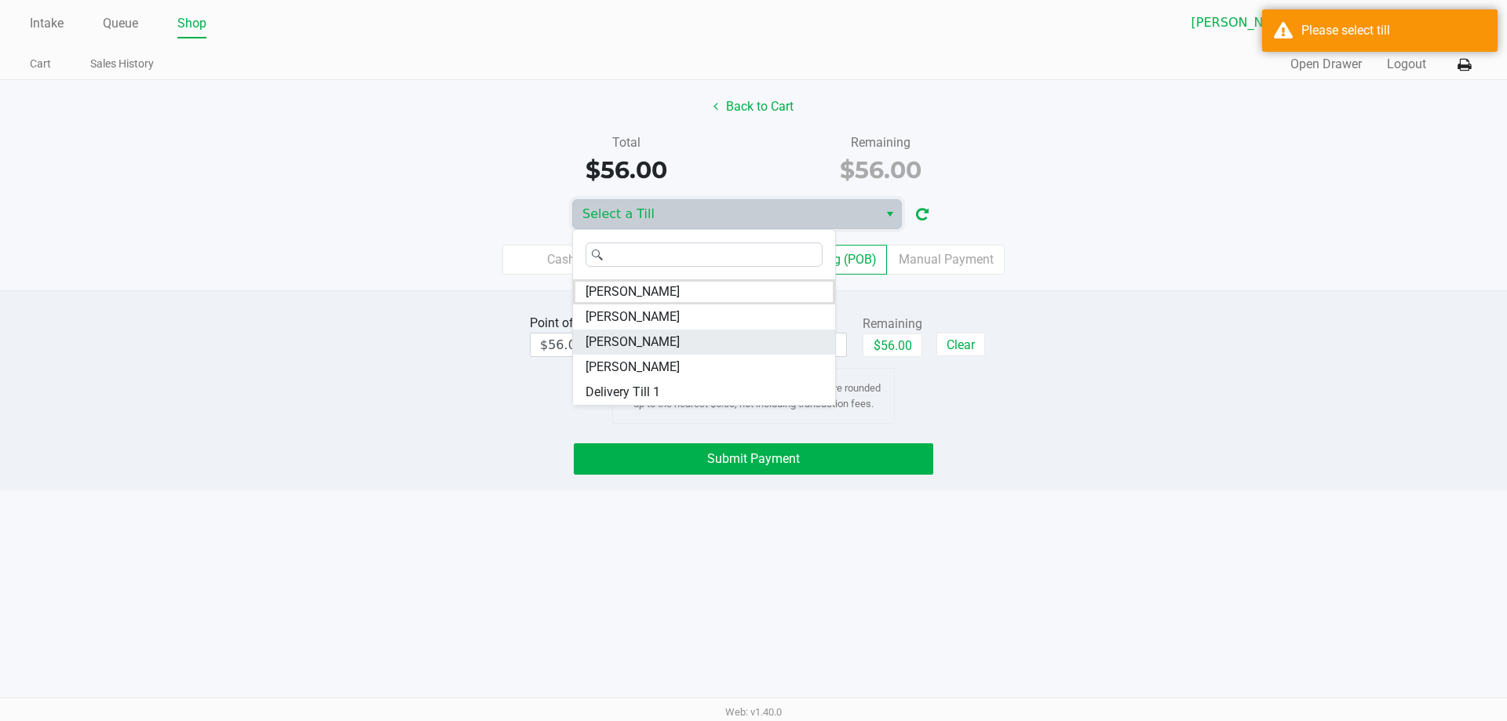
click at [628, 338] on span "[PERSON_NAME]" at bounding box center [633, 342] width 94 height 19
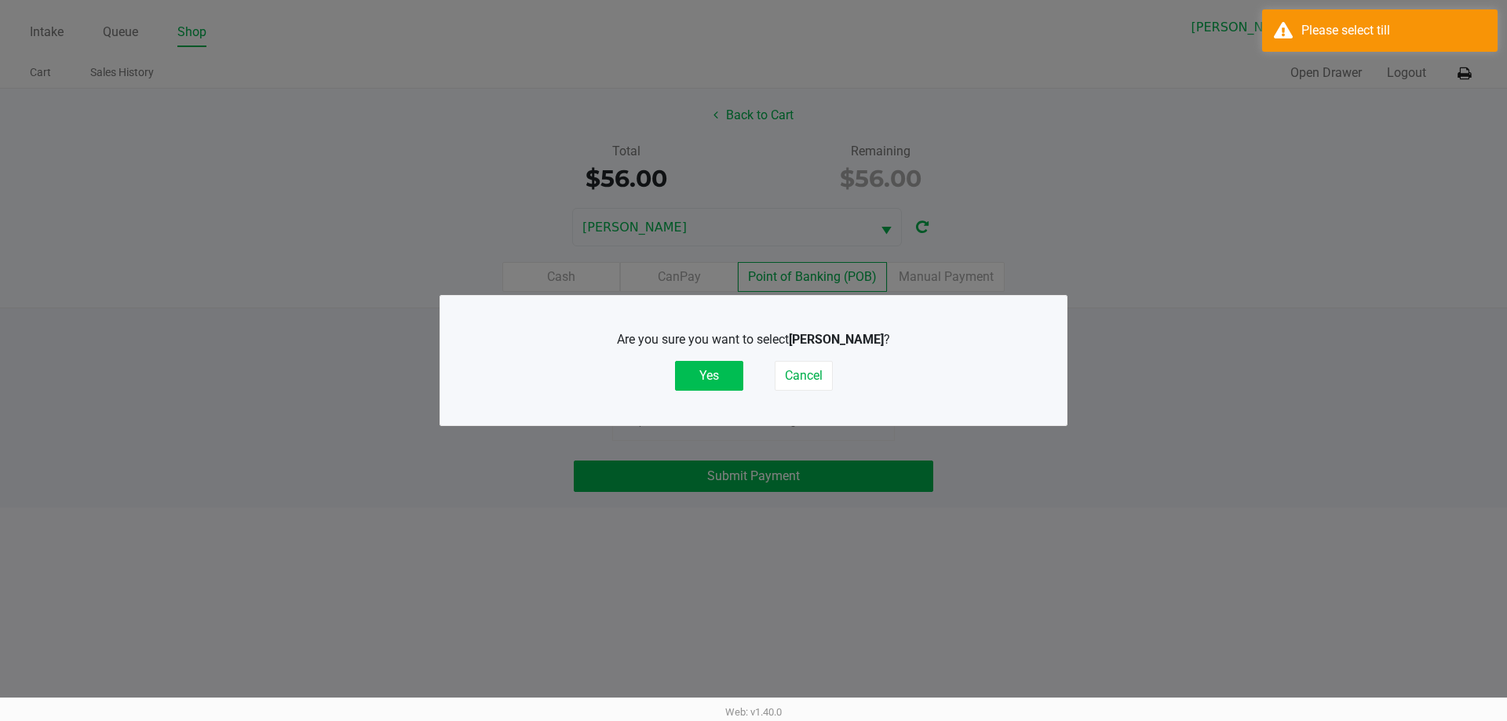
click at [730, 376] on button "Yes" at bounding box center [709, 376] width 68 height 30
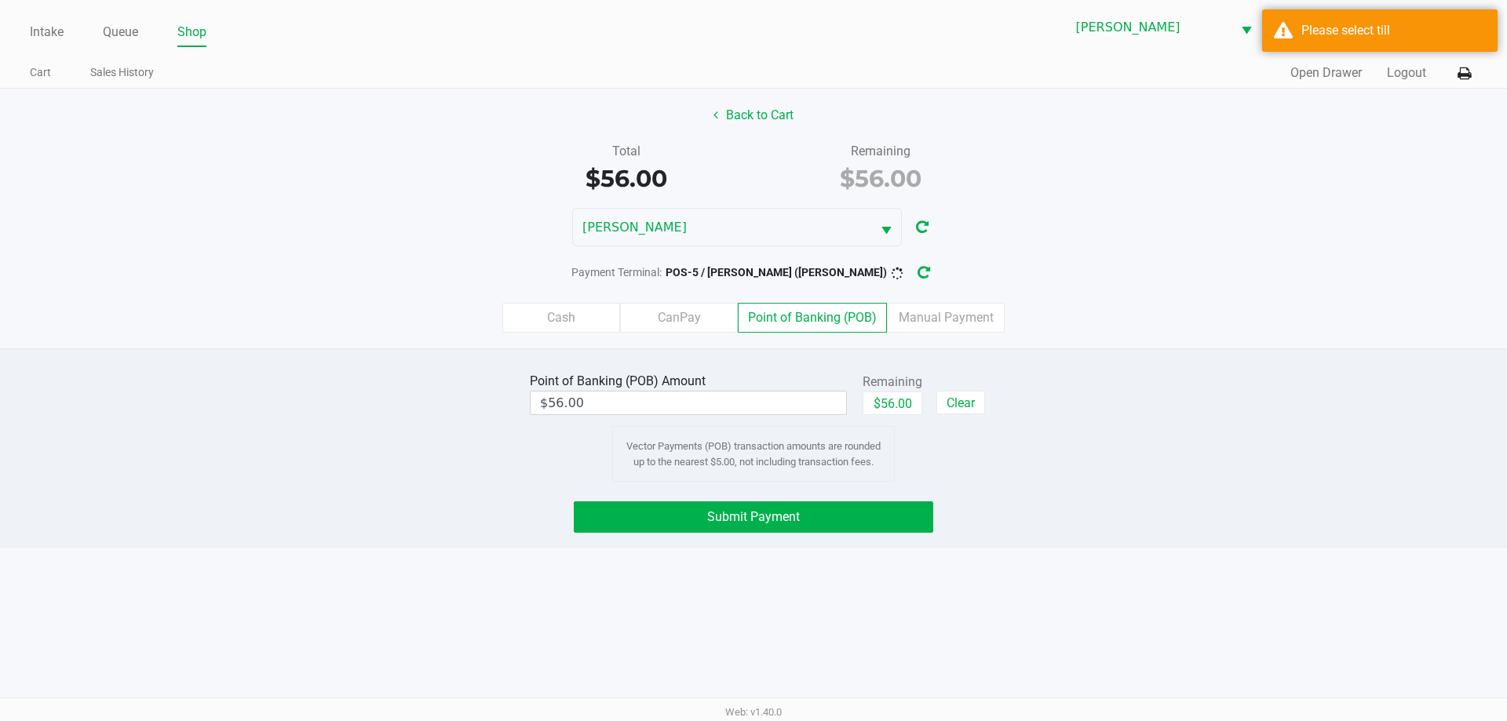
click at [1244, 341] on div "Cash CanPay Point of Banking (POB) Manual Payment" at bounding box center [753, 317] width 1531 height 61
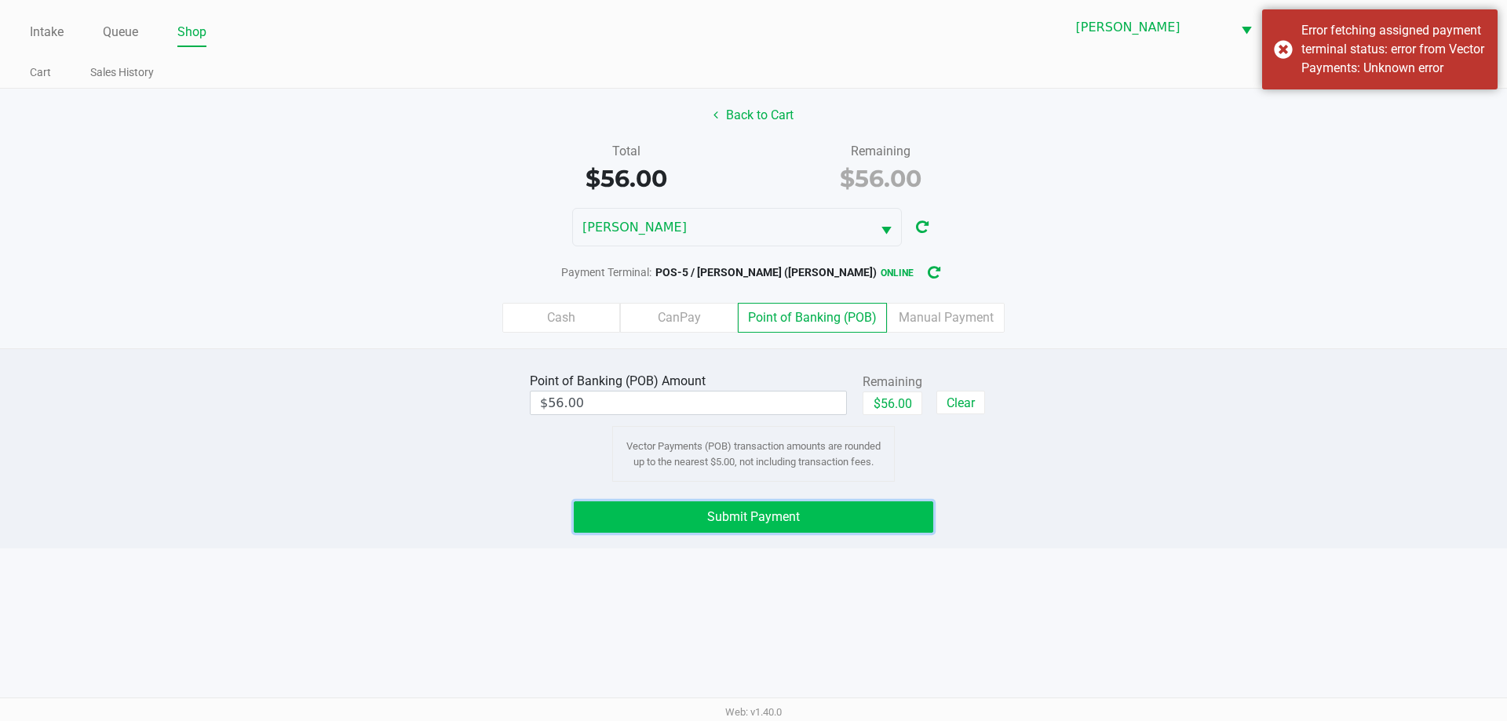
click at [866, 517] on button "Submit Payment" at bounding box center [753, 517] width 359 height 31
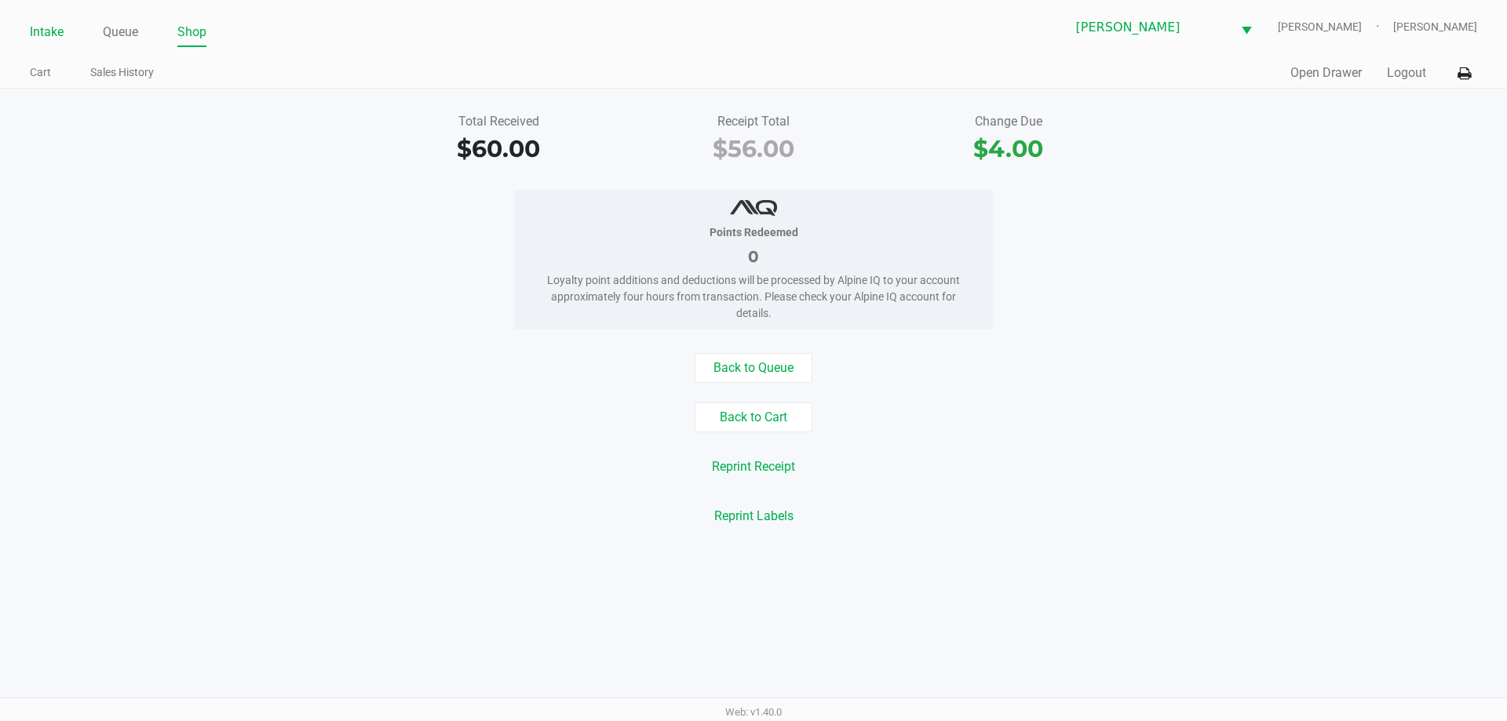
click at [61, 27] on link "Intake" at bounding box center [47, 32] width 34 height 22
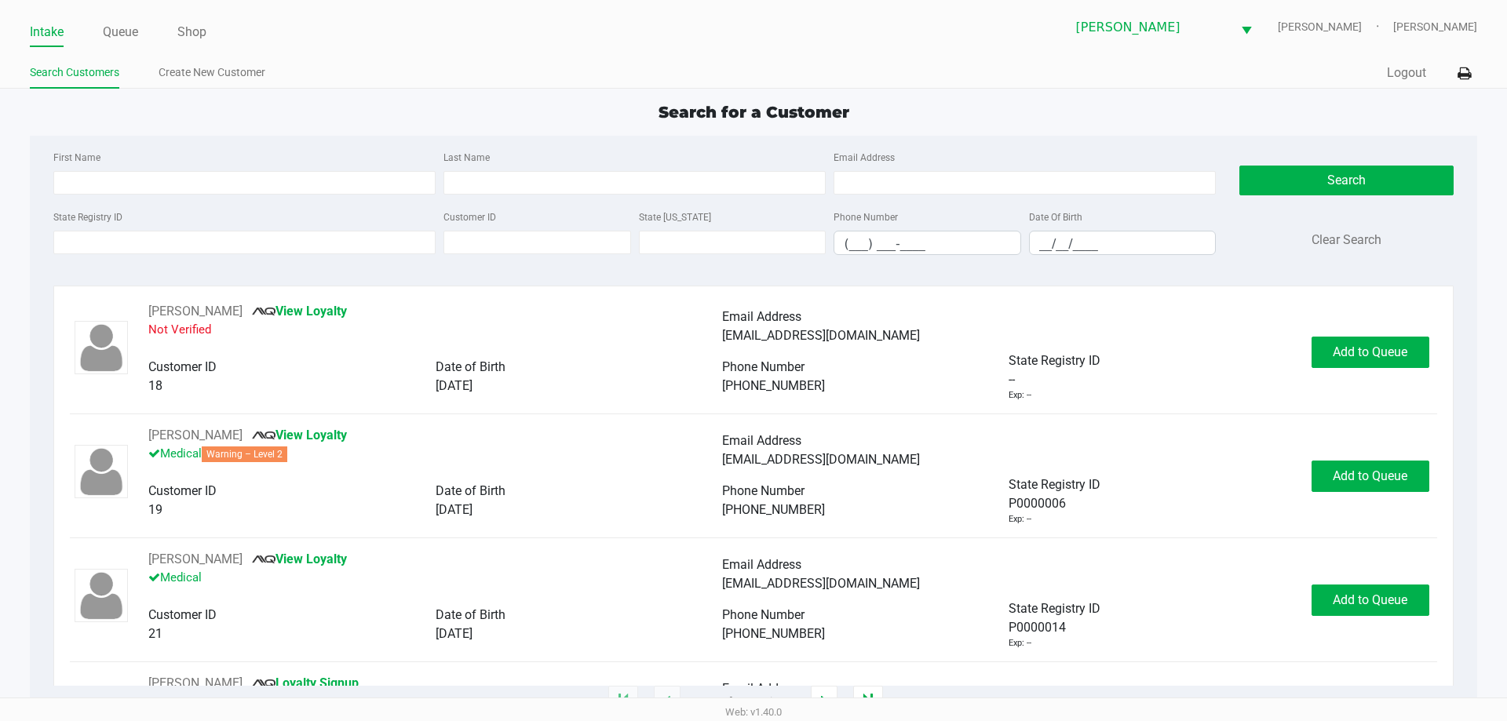
click at [1279, 57] on div "Intake Queue Shop [PERSON_NAME] [PERSON_NAME] Search Customers Create New Custo…" at bounding box center [753, 44] width 1507 height 89
click at [249, 244] on input "State Registry ID" at bounding box center [244, 243] width 382 height 24
click at [320, 192] on input "First Name" at bounding box center [244, 183] width 382 height 24
type input "jer"
click at [600, 187] on input "Last Name" at bounding box center [634, 183] width 382 height 24
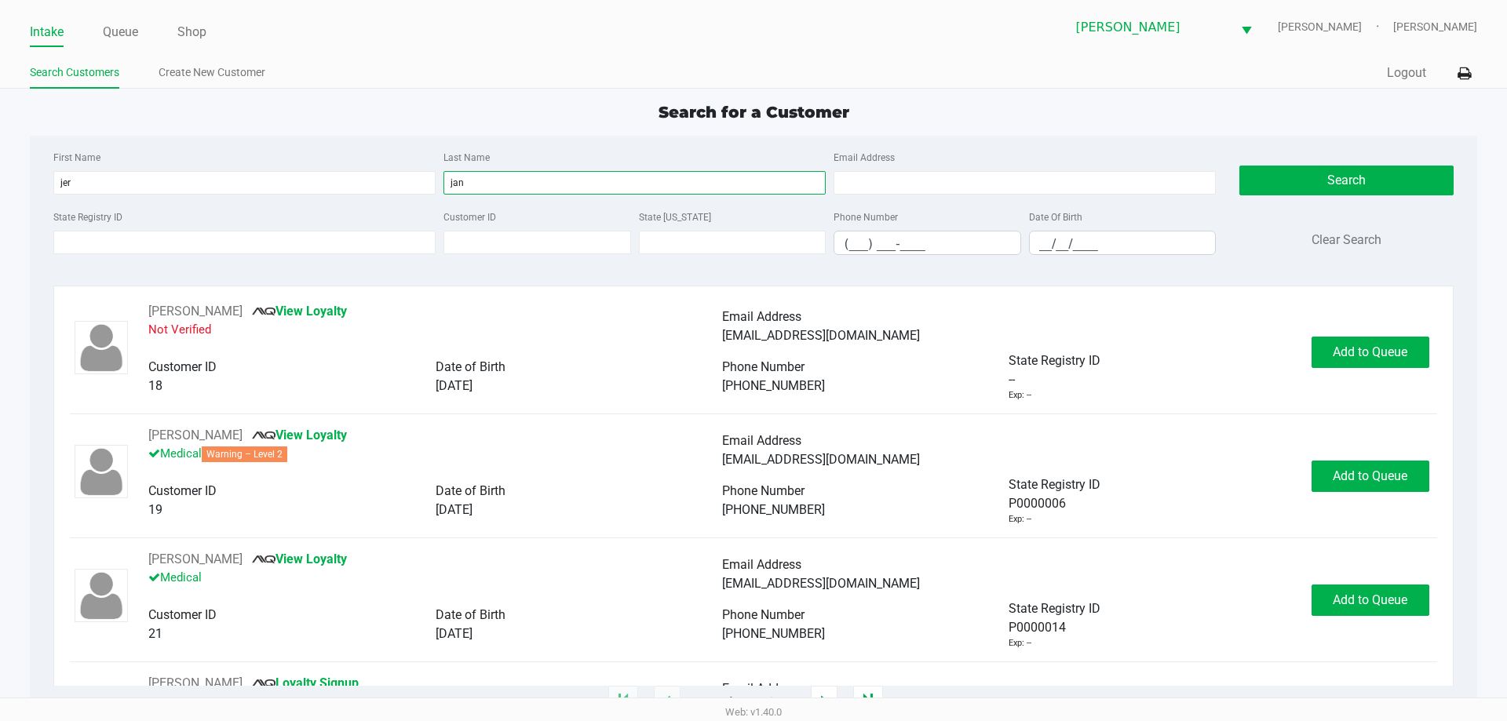
type input "jan"
click at [1053, 248] on input "__/__/____" at bounding box center [1123, 244] width 186 height 24
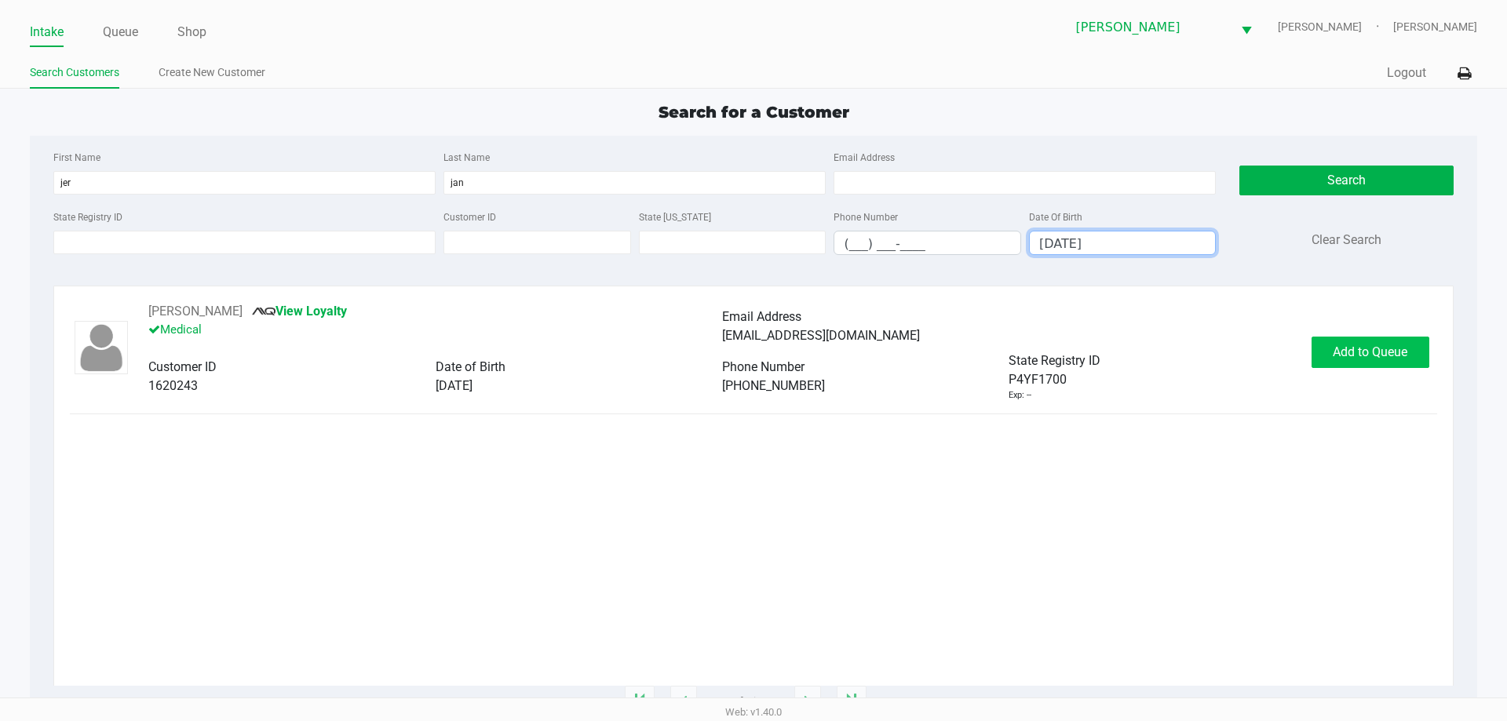
type input "[DATE]"
click at [1401, 352] on span "Add to Queue" at bounding box center [1370, 352] width 75 height 15
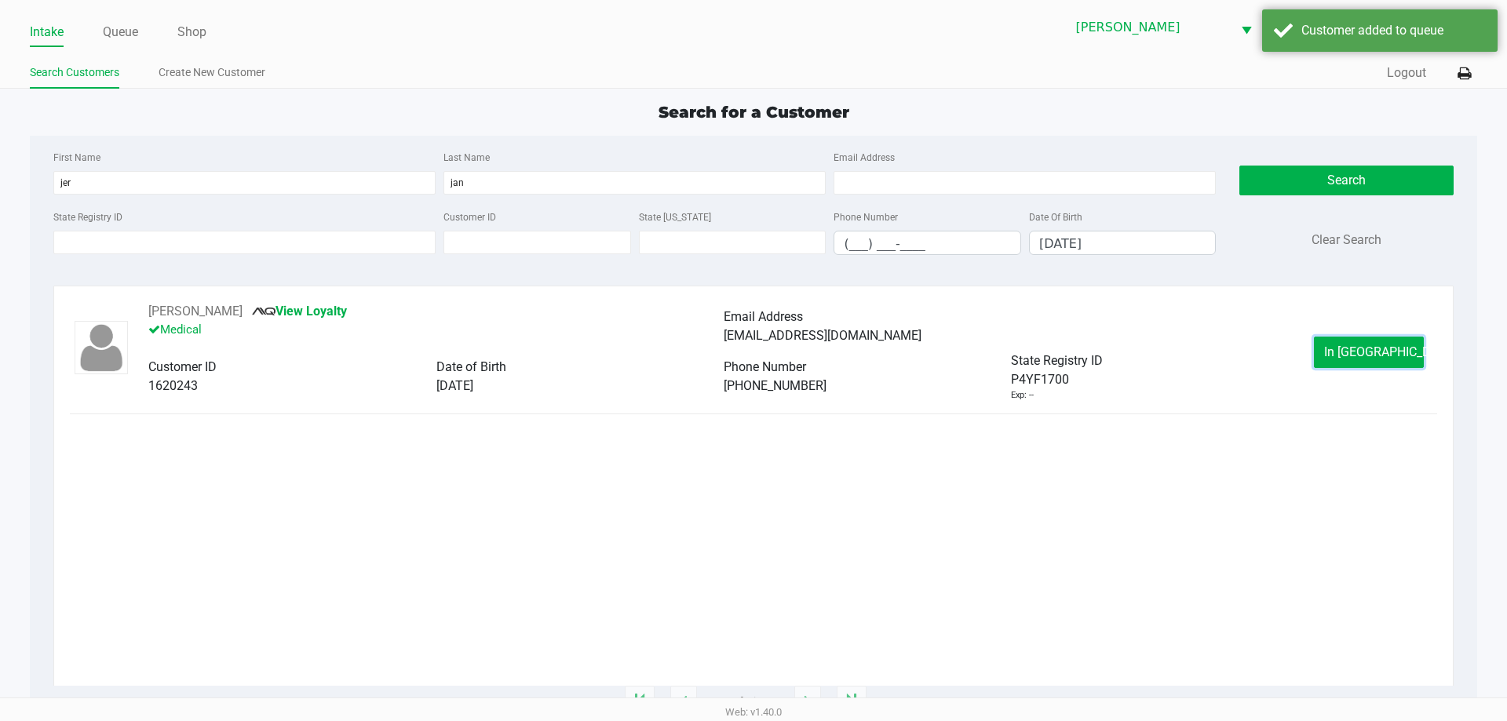
click at [1396, 359] on button "In [GEOGRAPHIC_DATA]" at bounding box center [1369, 352] width 110 height 31
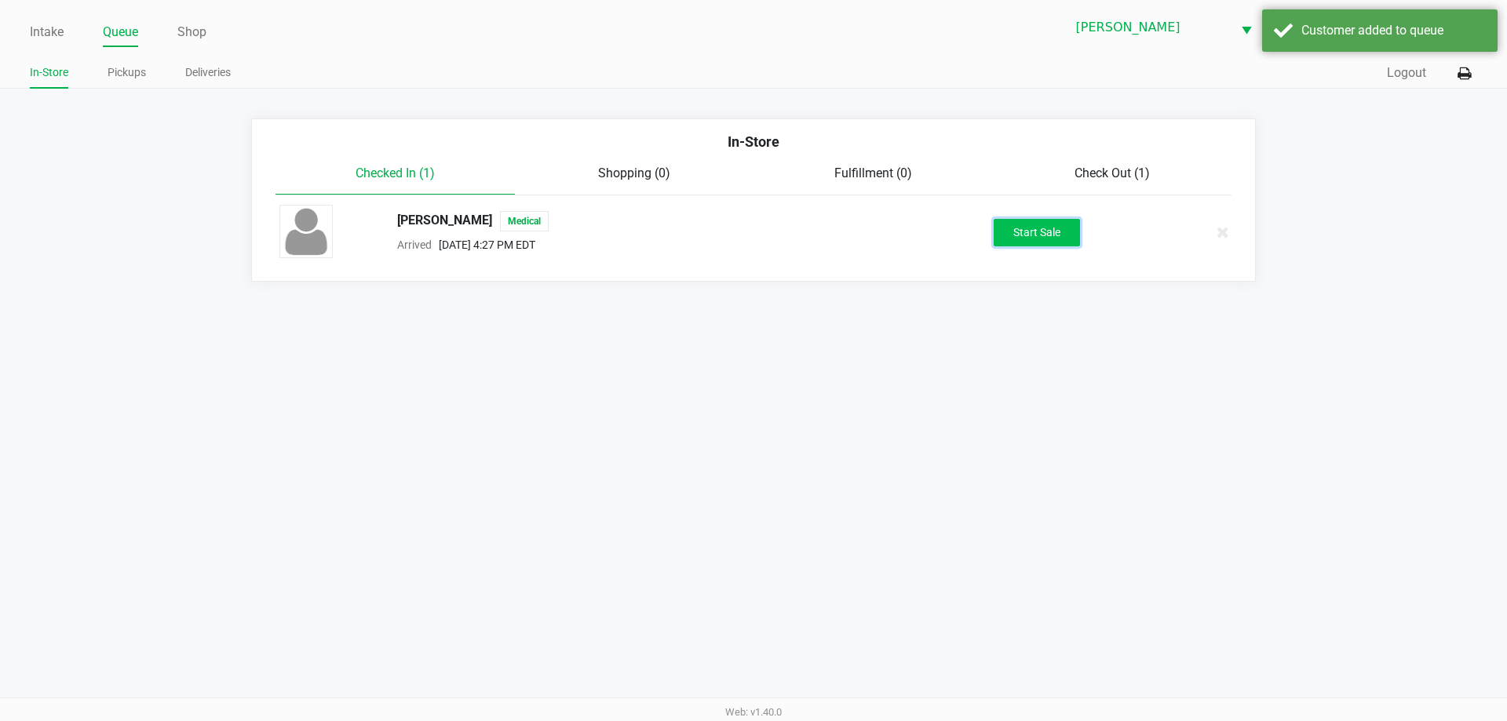
click at [1032, 244] on button "Start Sale" at bounding box center [1037, 232] width 86 height 27
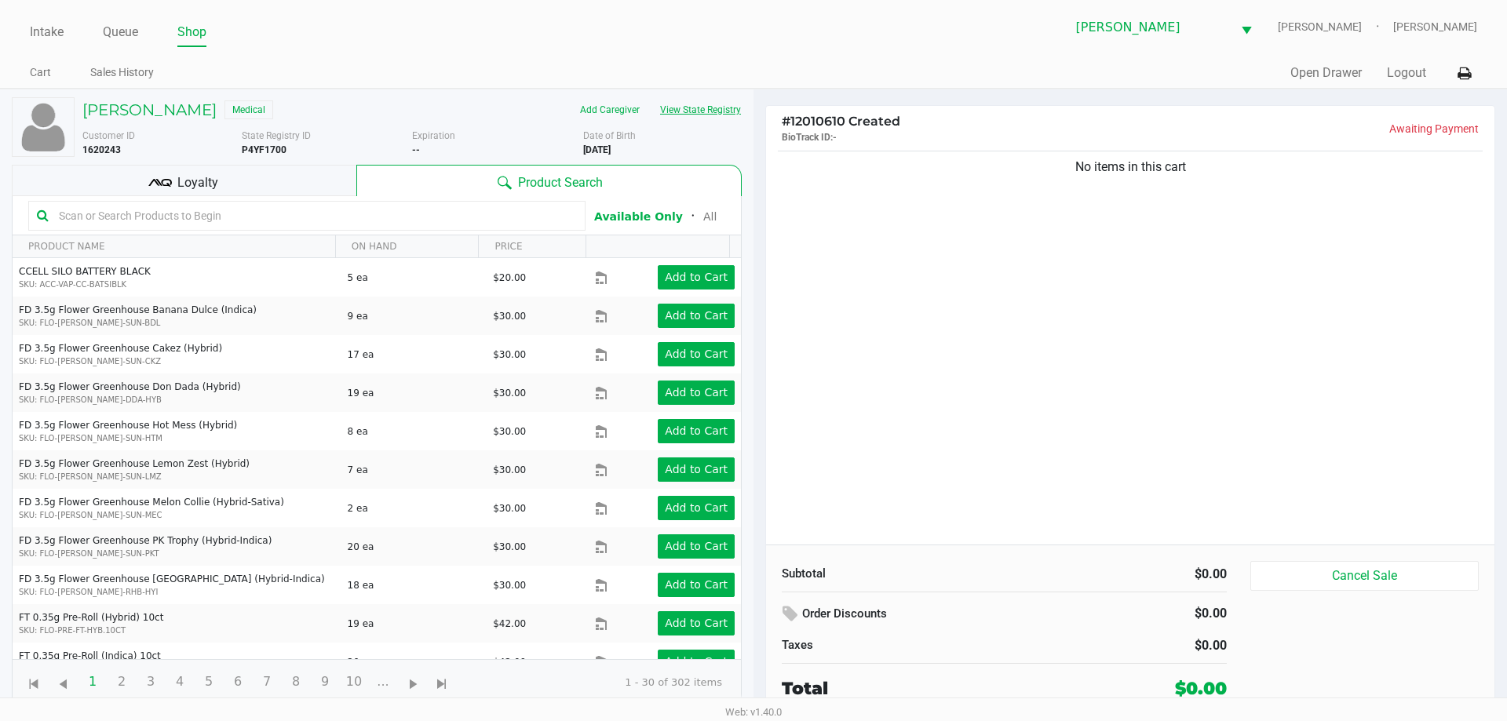
click at [703, 112] on button "View State Registry" at bounding box center [696, 109] width 92 height 25
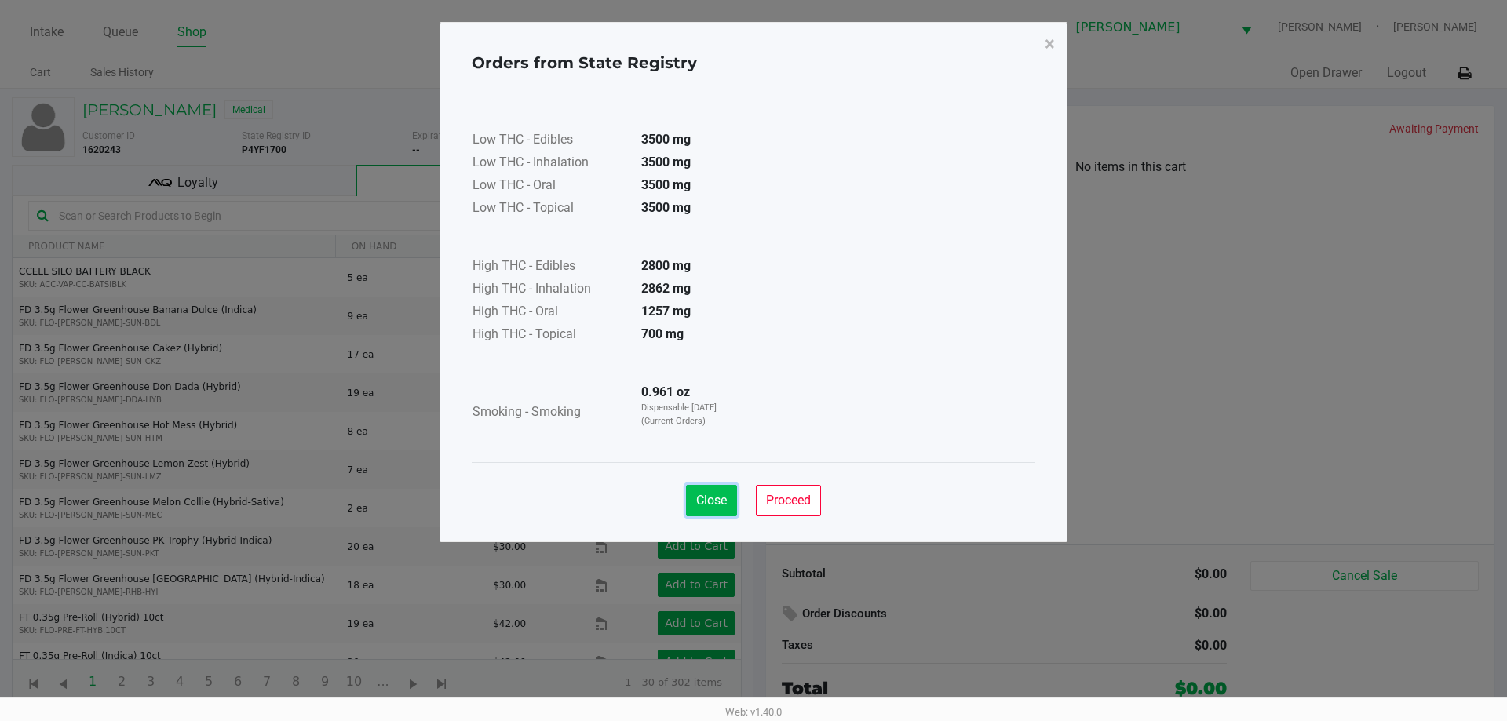
click at [710, 499] on span "Close" at bounding box center [711, 500] width 31 height 15
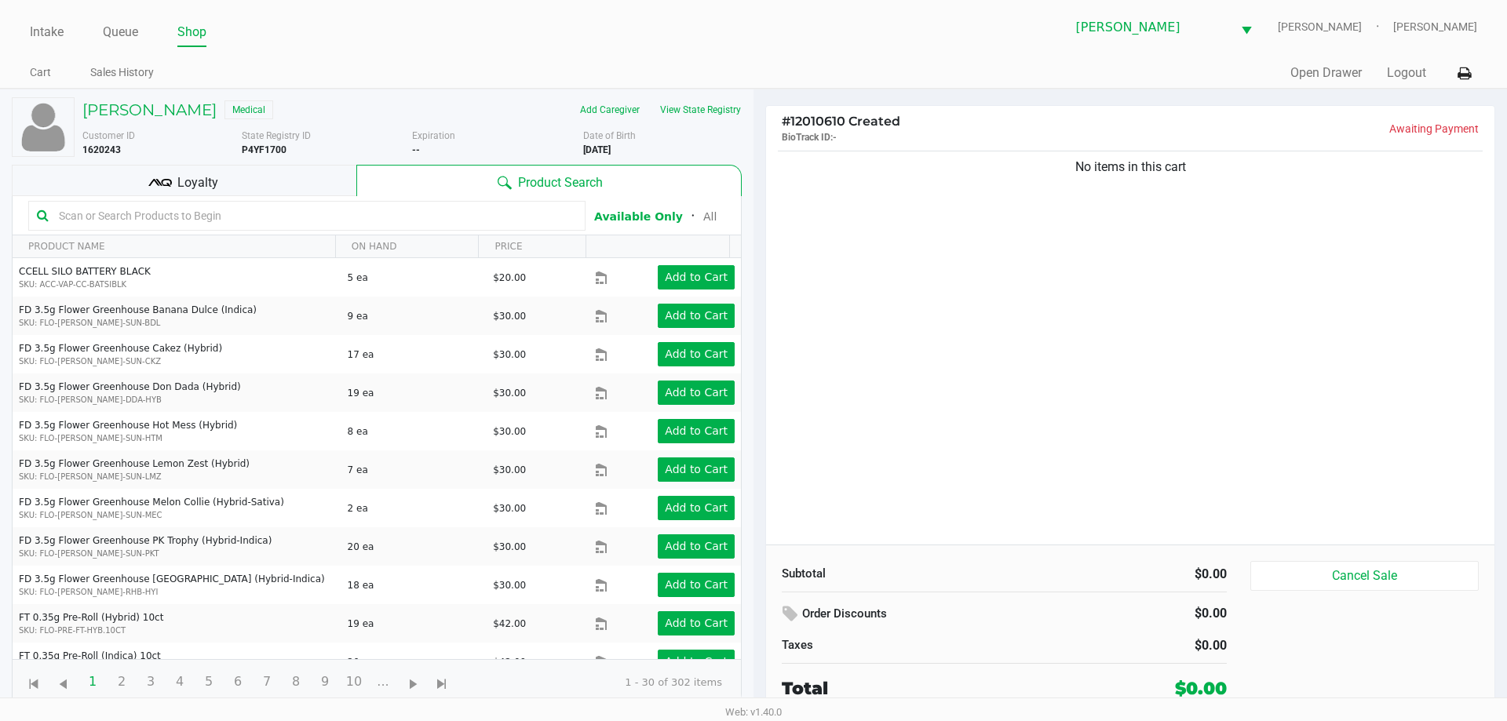
click at [208, 215] on input "text" at bounding box center [315, 216] width 524 height 24
click at [706, 105] on button "View State Registry" at bounding box center [696, 109] width 92 height 25
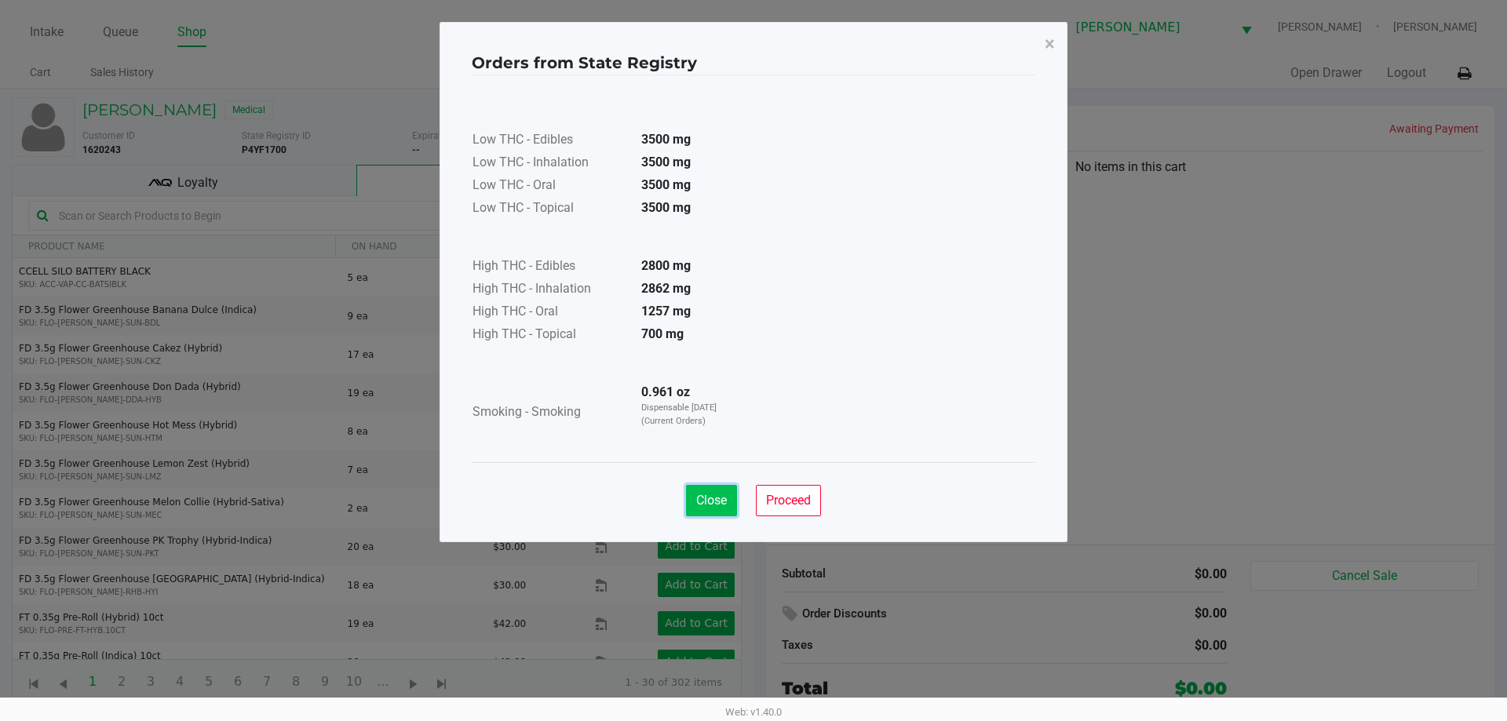
click at [693, 497] on button "Close" at bounding box center [711, 500] width 51 height 31
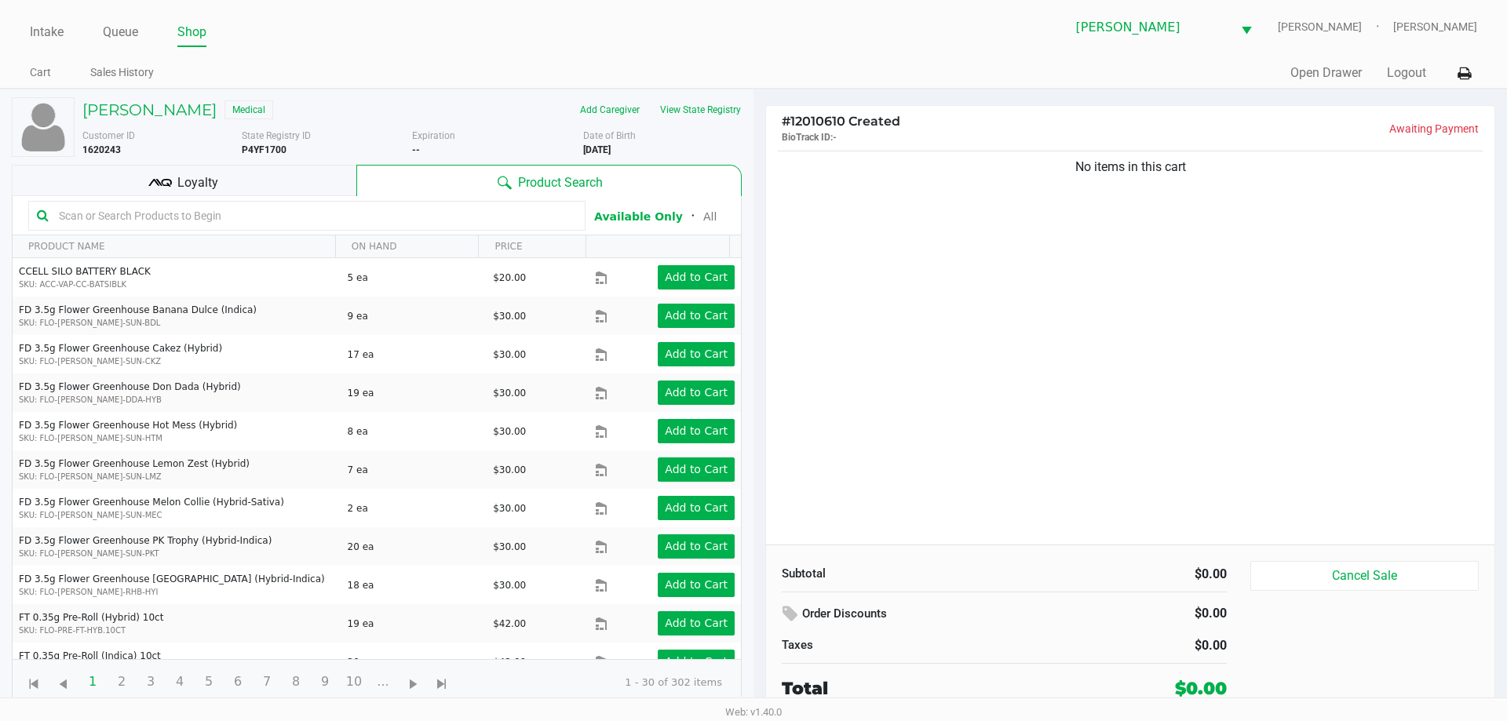
click at [352, 220] on input "text" at bounding box center [315, 216] width 524 height 24
click at [142, 108] on h5 "[PERSON_NAME]" at bounding box center [149, 109] width 134 height 19
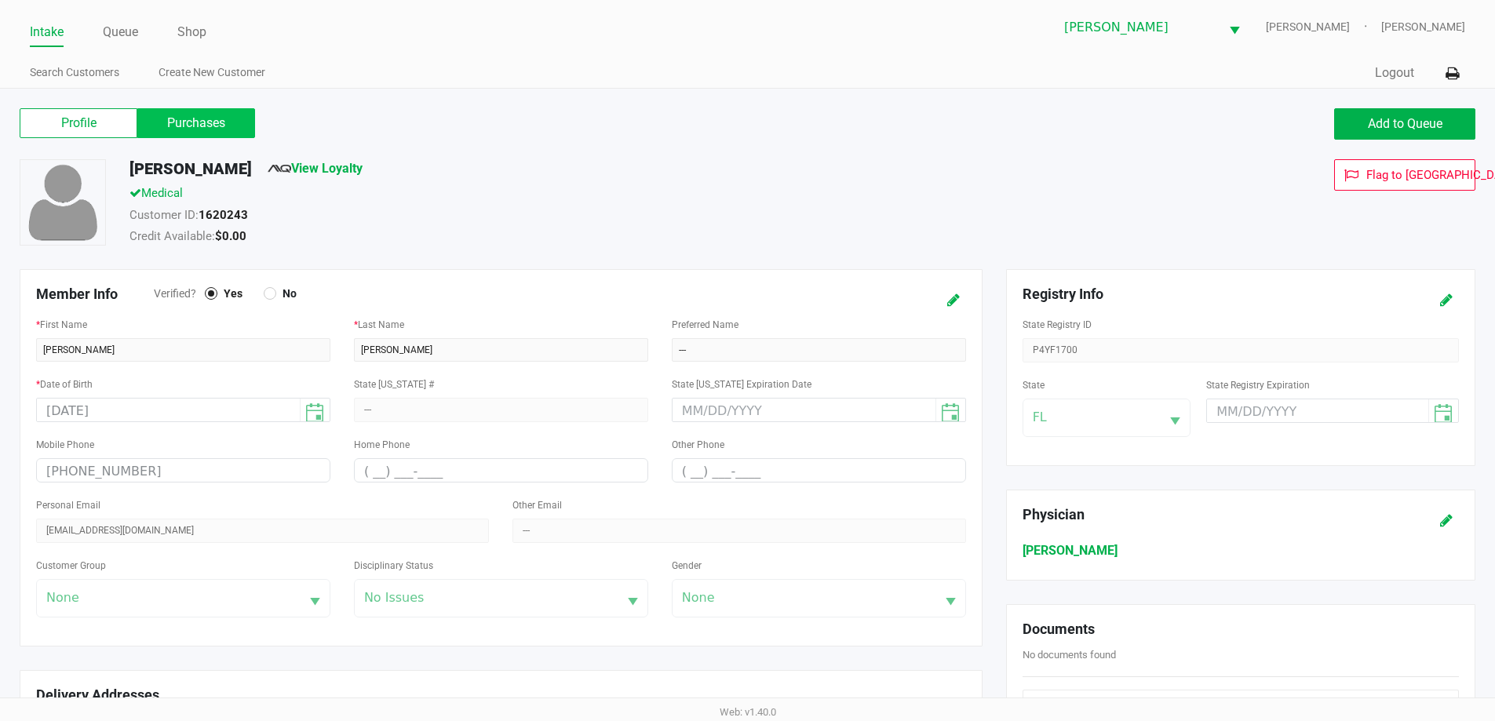
click at [224, 131] on label "Purchases" at bounding box center [196, 123] width 118 height 30
click at [0, 0] on 1 "Purchases" at bounding box center [0, 0] width 0 height 0
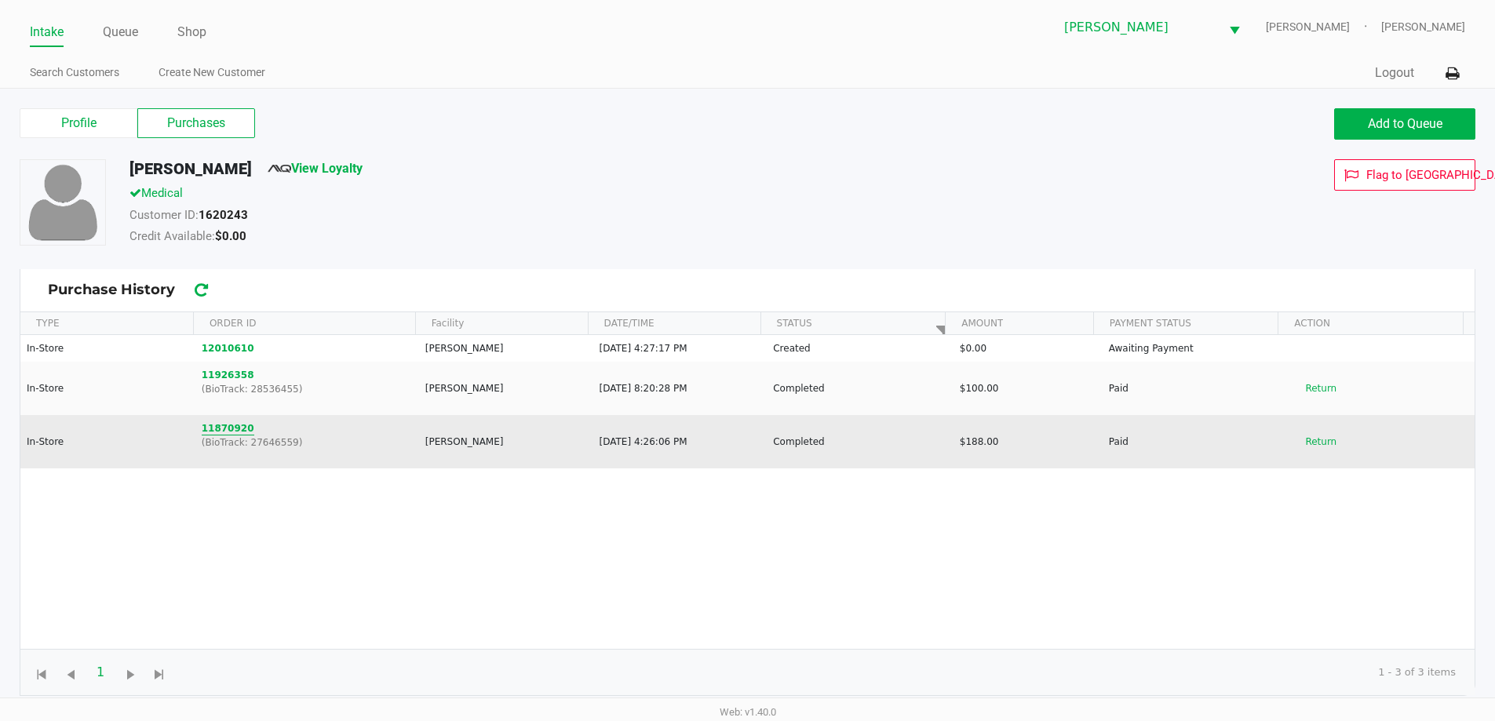
click at [232, 432] on button "11870920" at bounding box center [228, 428] width 53 height 14
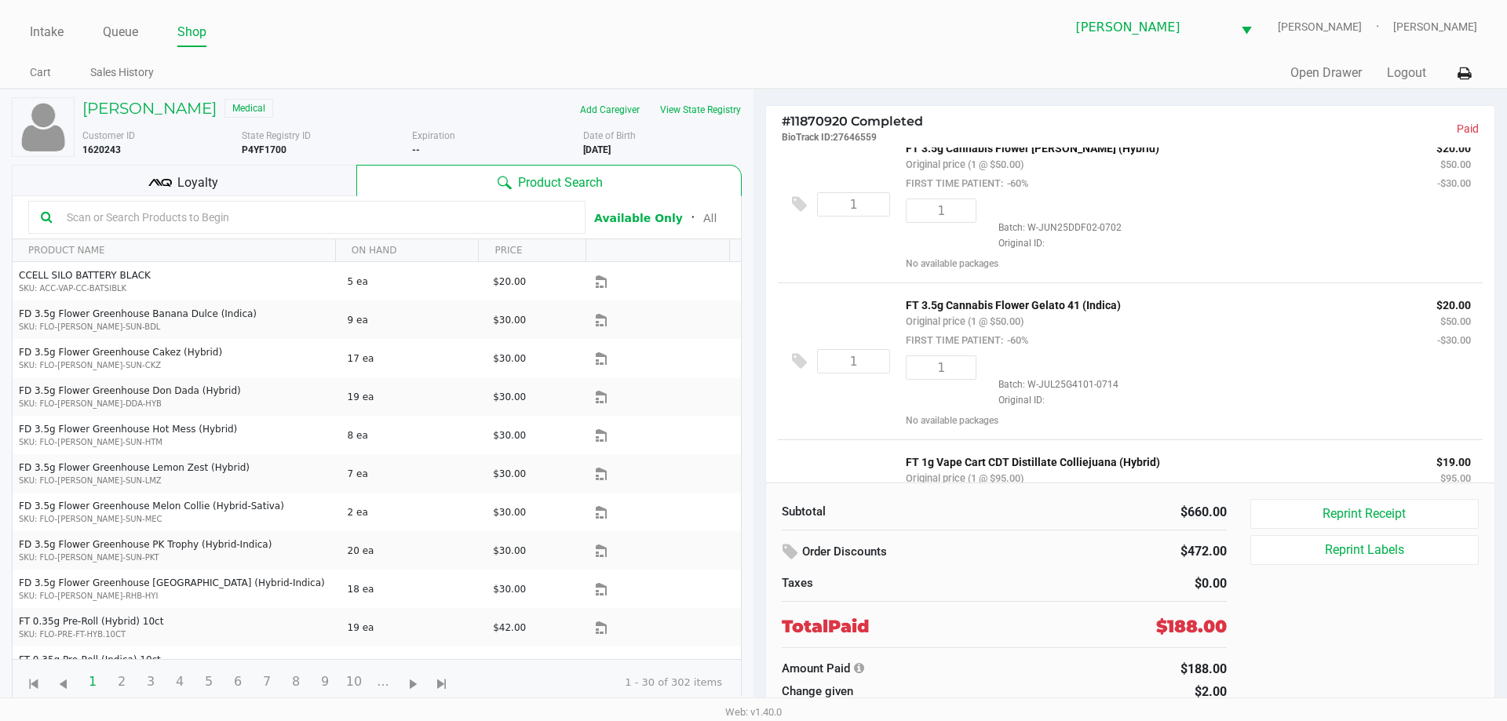
scroll to position [491, 0]
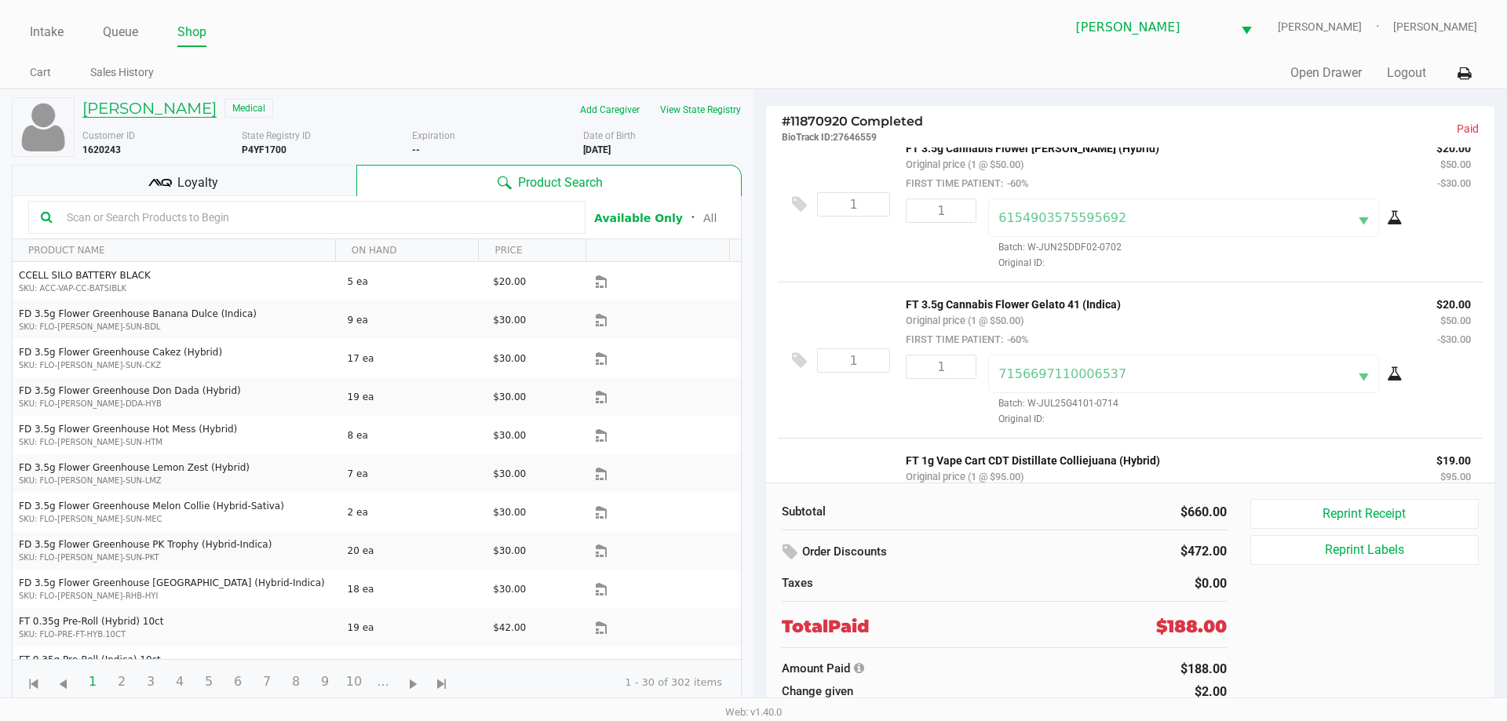
click at [162, 113] on h5 "[PERSON_NAME]" at bounding box center [149, 108] width 134 height 19
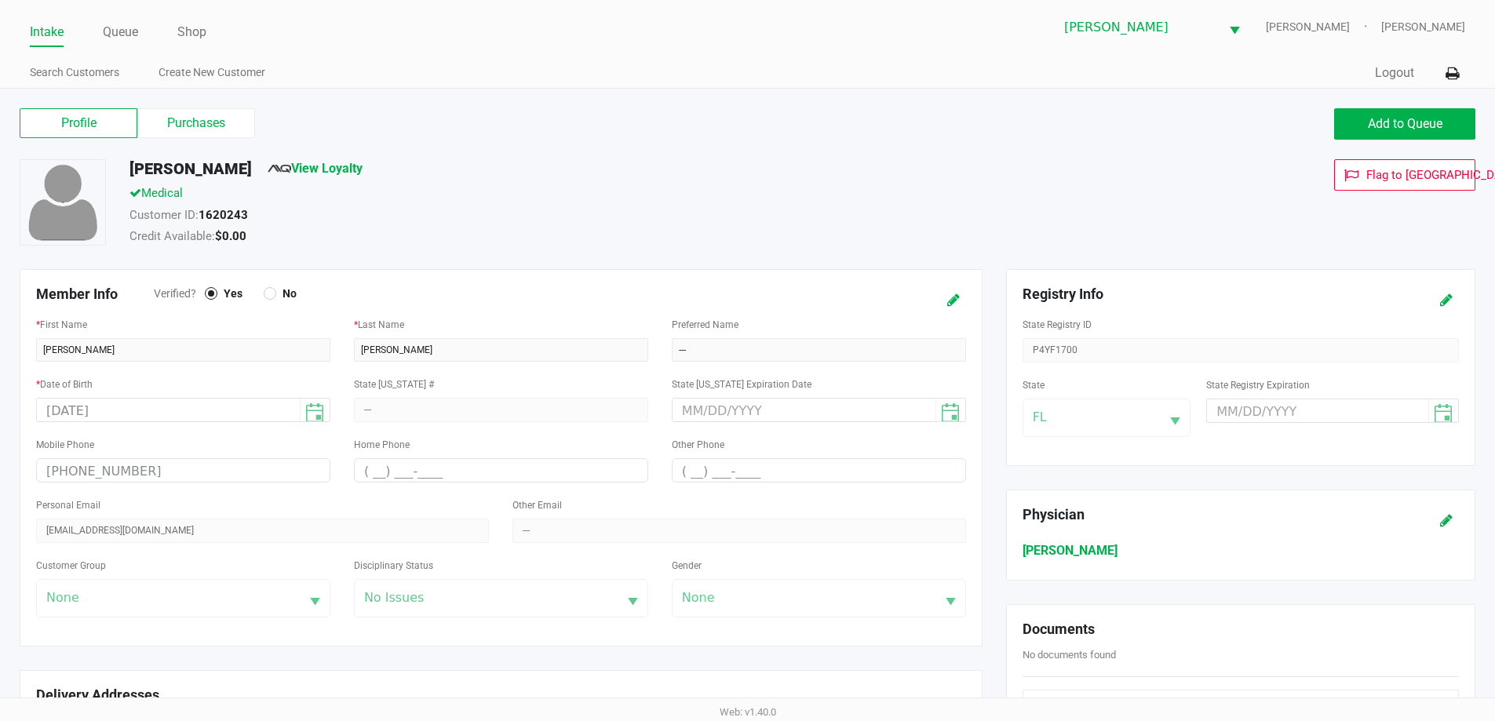
click at [222, 126] on label "Purchases" at bounding box center [196, 123] width 118 height 30
click at [0, 0] on 1 "Purchases" at bounding box center [0, 0] width 0 height 0
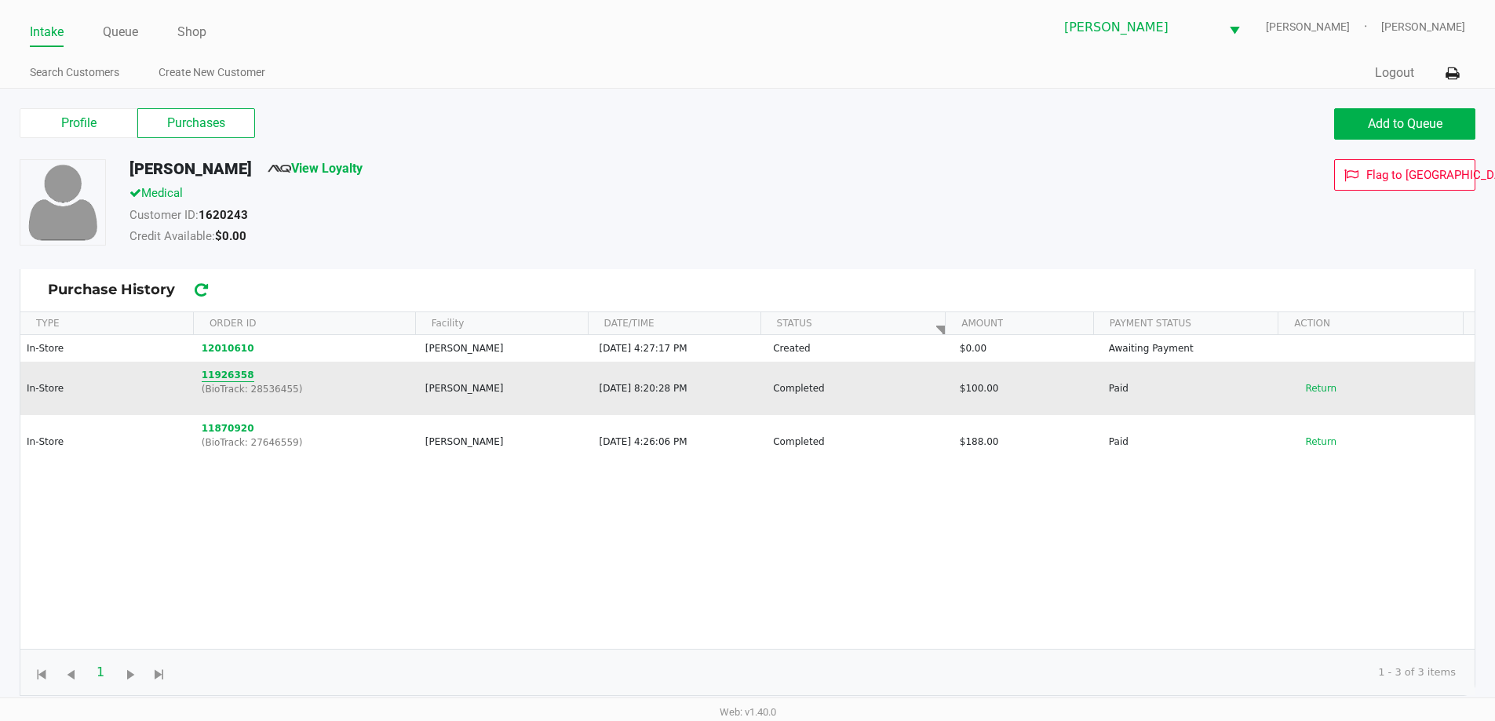
click at [236, 379] on button "11926358" at bounding box center [228, 375] width 53 height 14
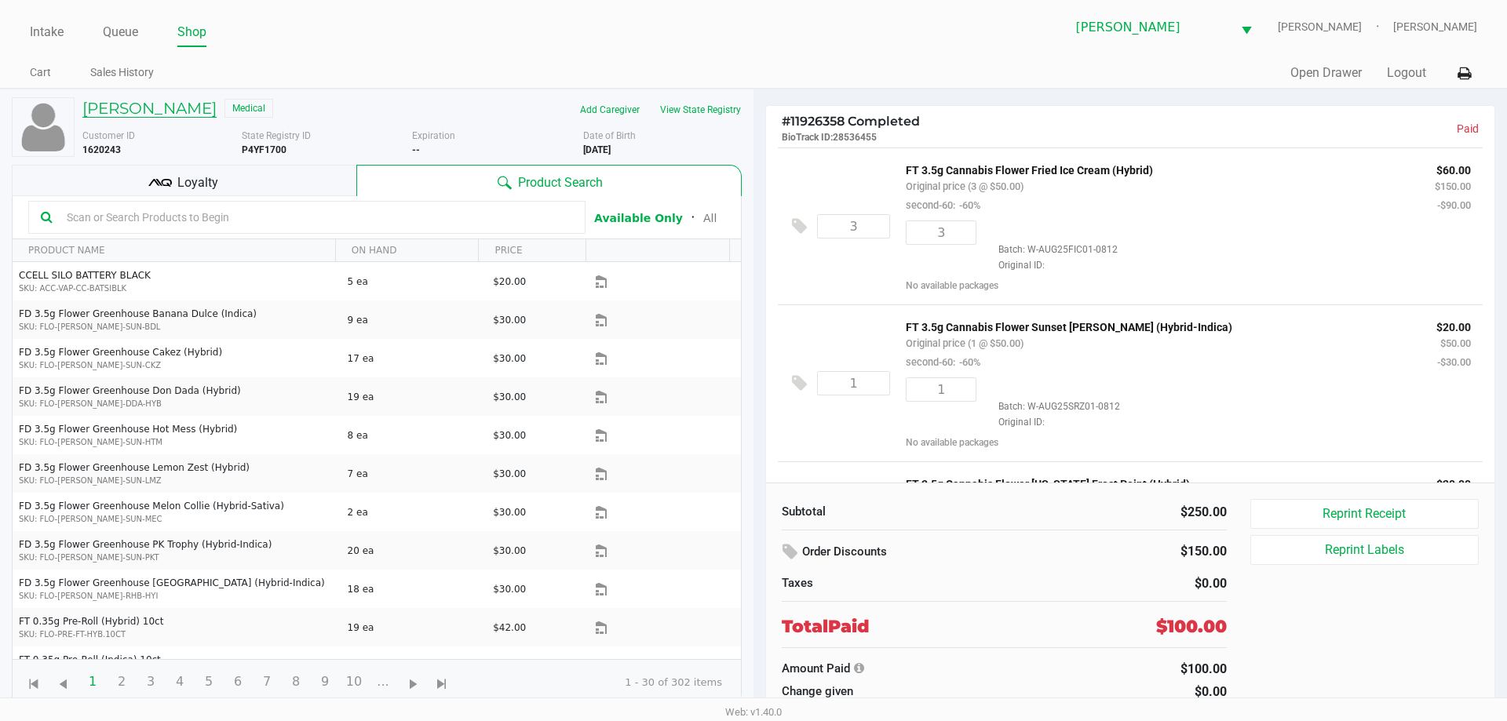
click at [161, 108] on h5 "[PERSON_NAME]" at bounding box center [149, 108] width 134 height 19
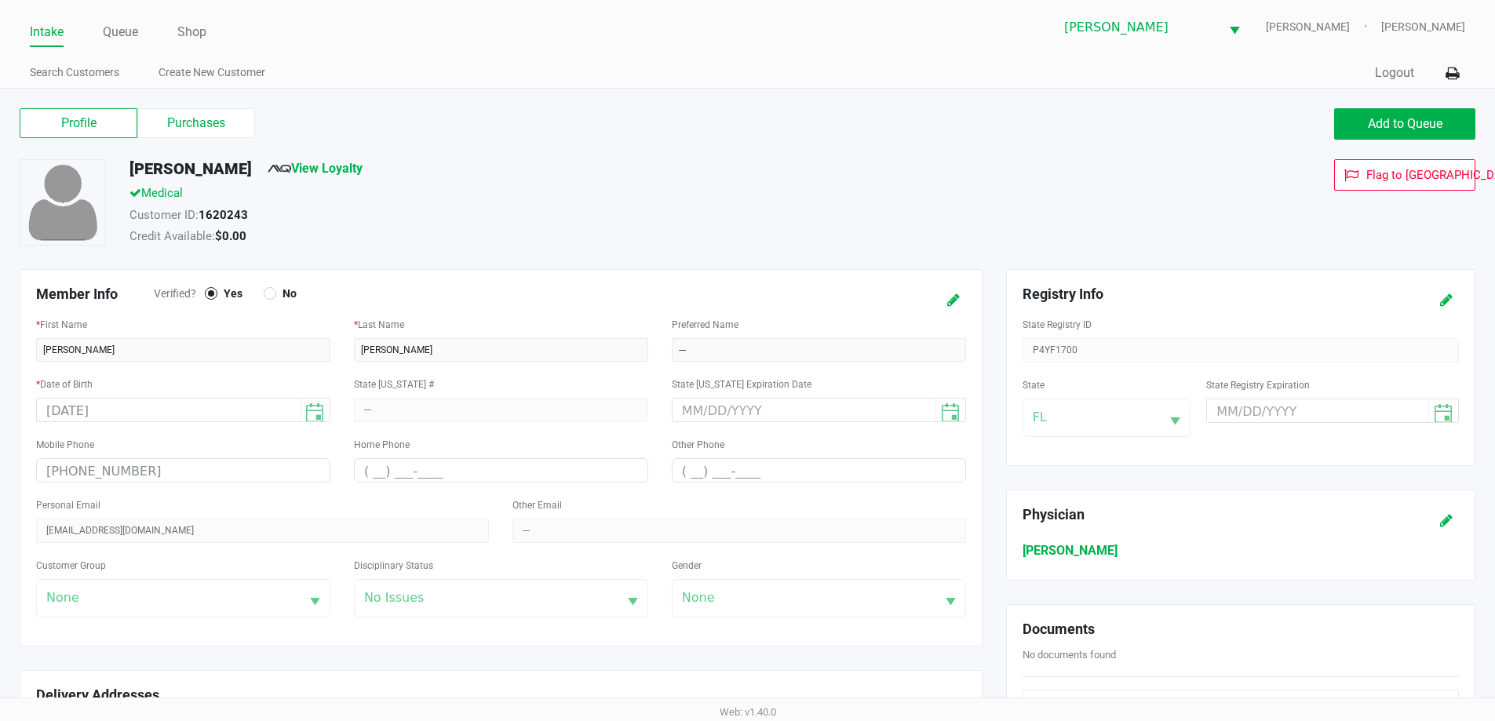
click at [220, 135] on label "Purchases" at bounding box center [196, 123] width 118 height 30
click at [0, 0] on 1 "Purchases" at bounding box center [0, 0] width 0 height 0
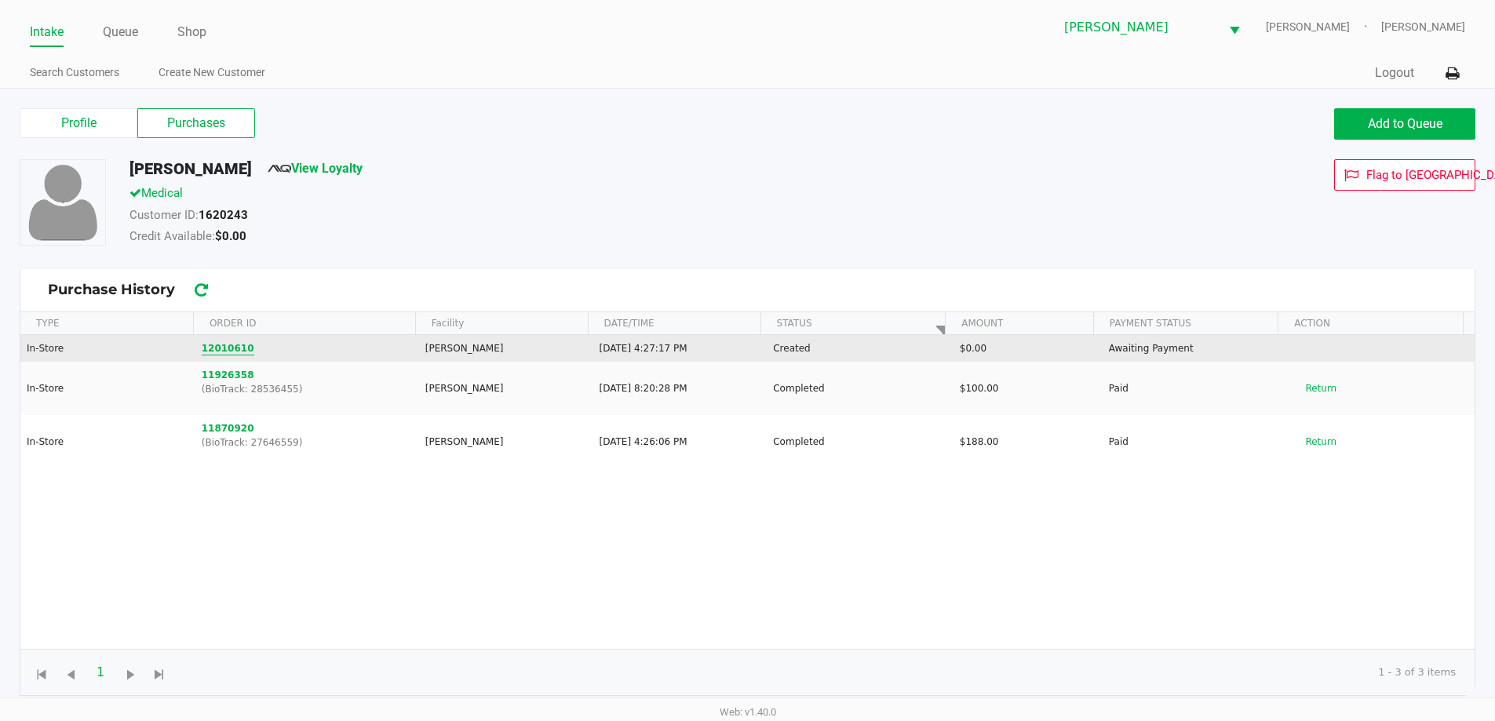
click at [236, 350] on button "12010610" at bounding box center [228, 348] width 53 height 14
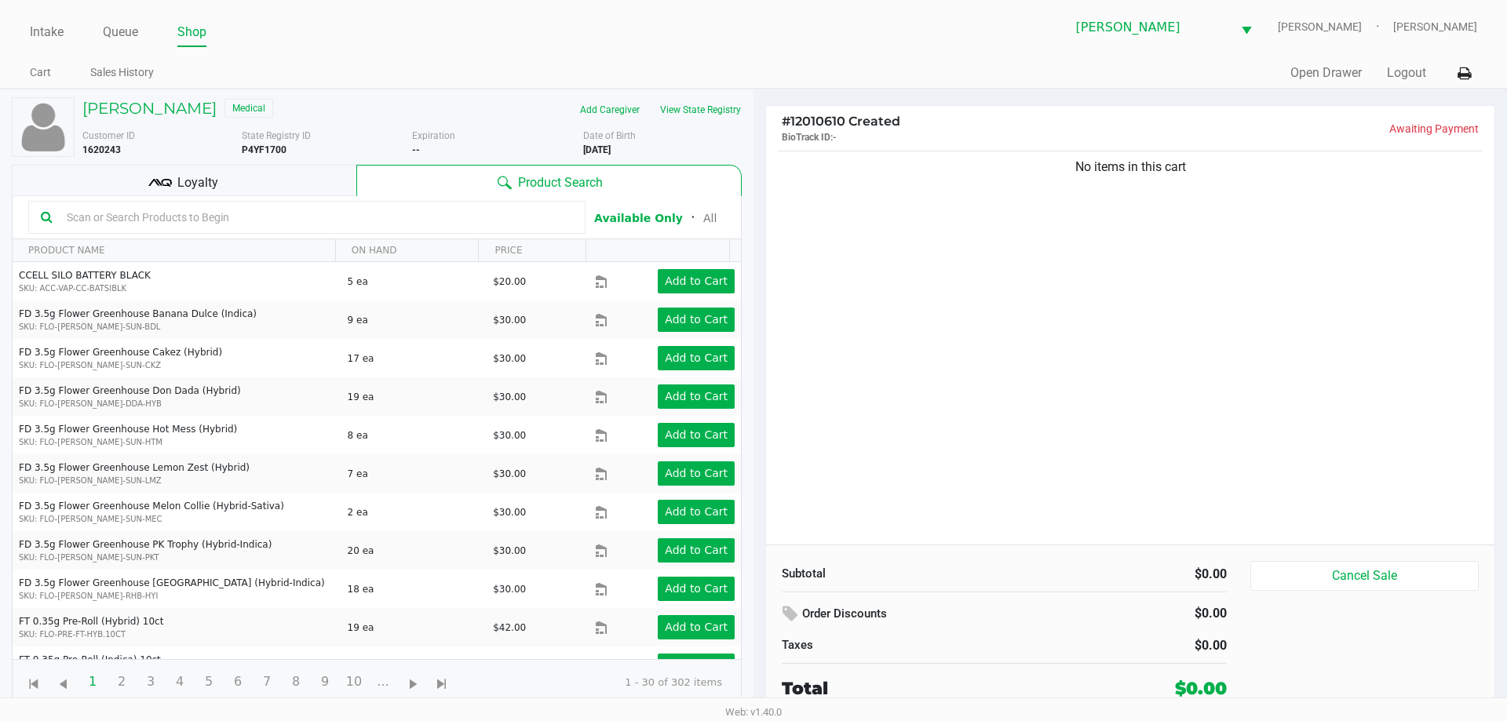
click at [505, 221] on input "text" at bounding box center [316, 218] width 513 height 24
click at [276, 217] on input "text" at bounding box center [316, 218] width 513 height 24
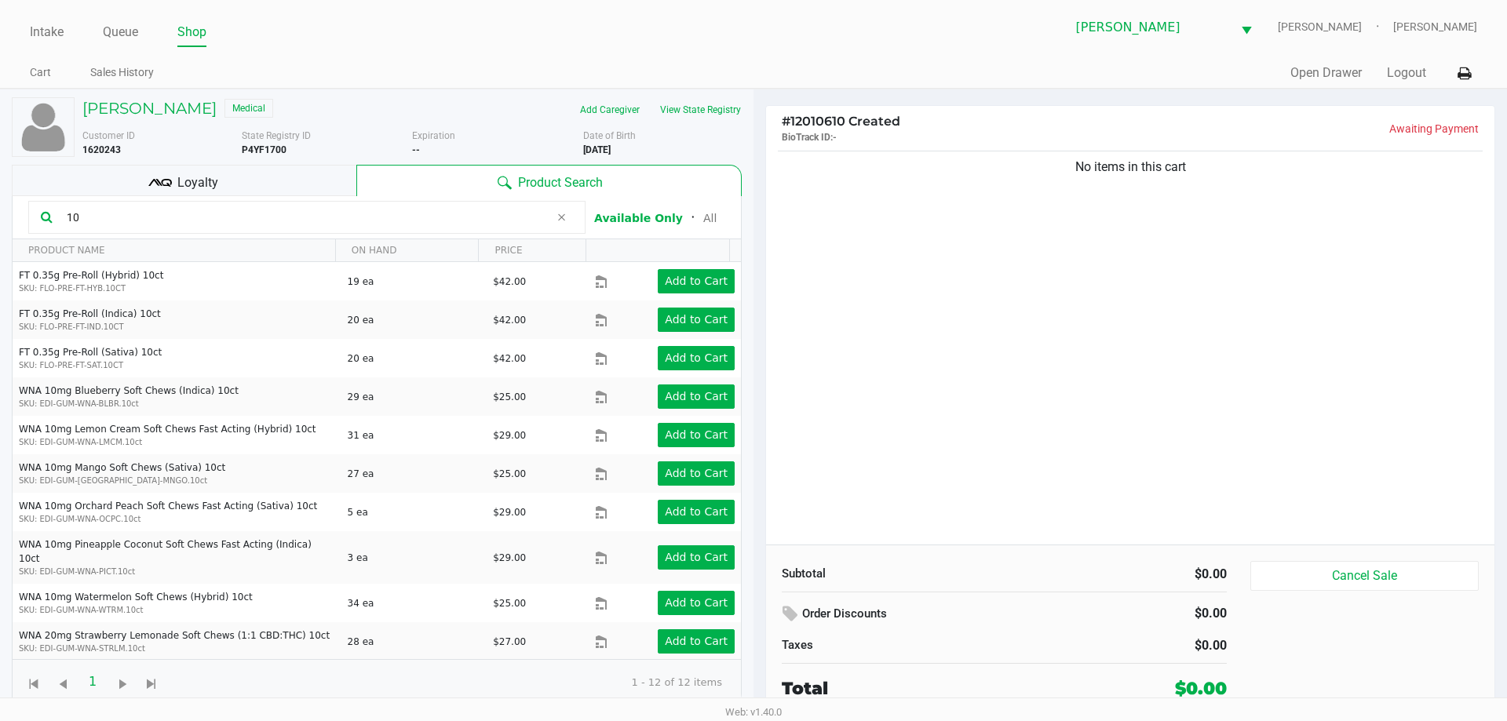
type input "1"
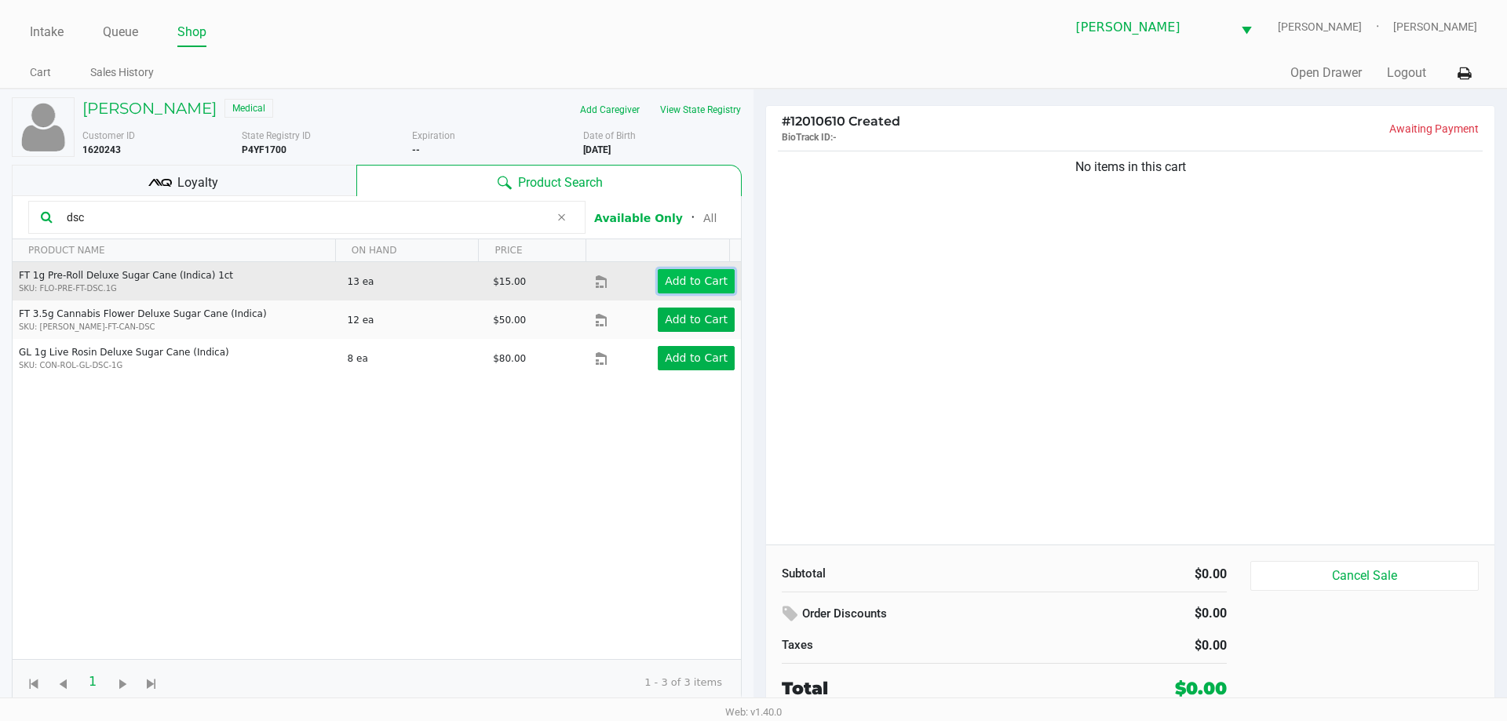
click at [699, 284] on app-button-loader "Add to Cart" at bounding box center [696, 281] width 63 height 13
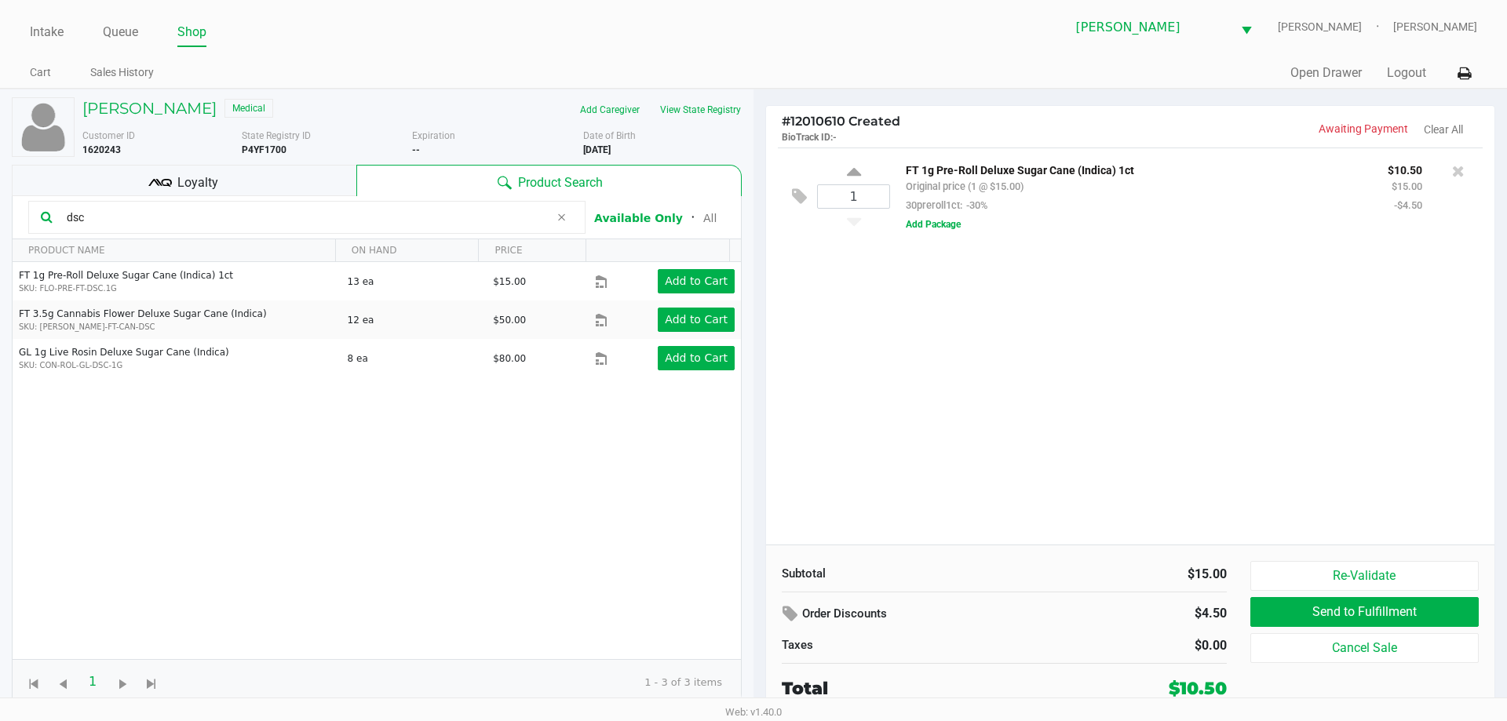
click at [133, 227] on input "dsc" at bounding box center [304, 218] width 489 height 24
type input "d"
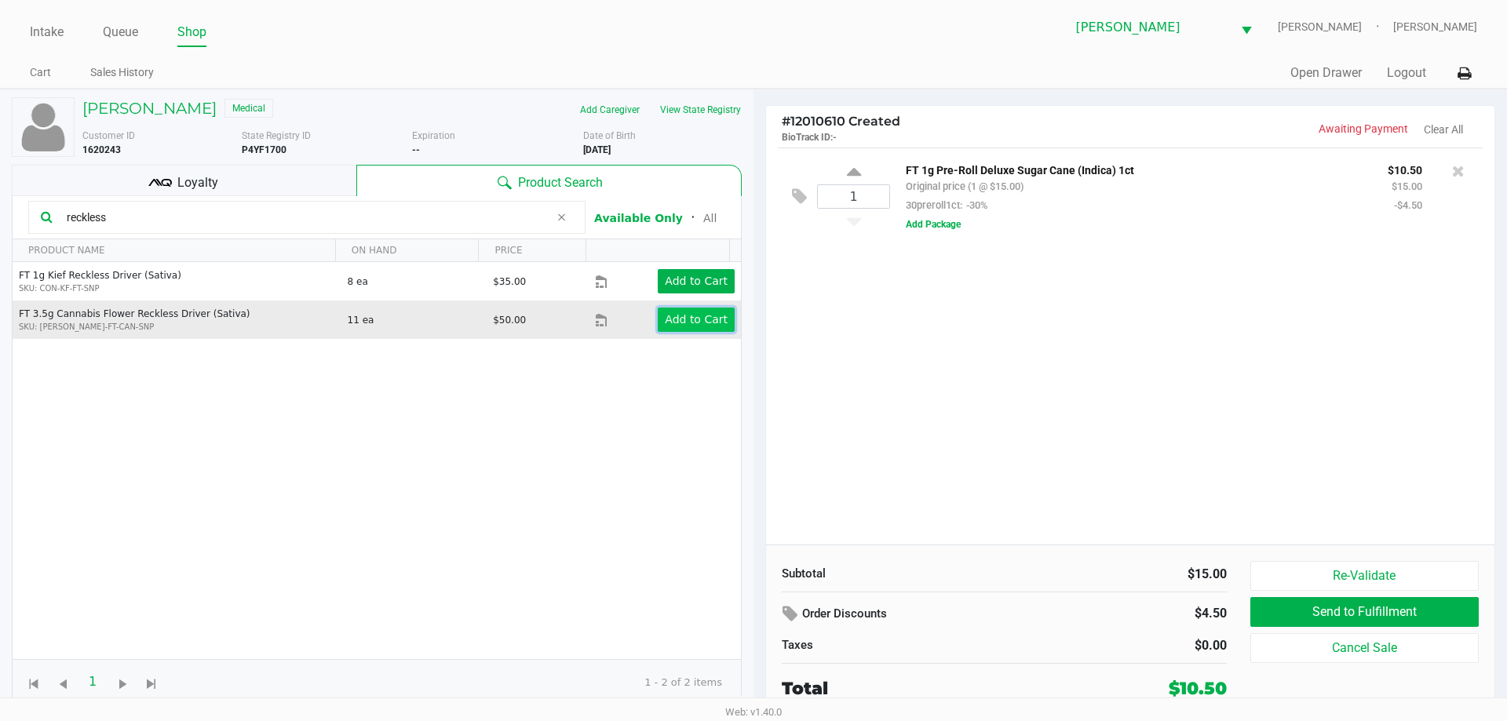
click at [676, 322] on app-button-loader "Add to Cart" at bounding box center [696, 319] width 63 height 13
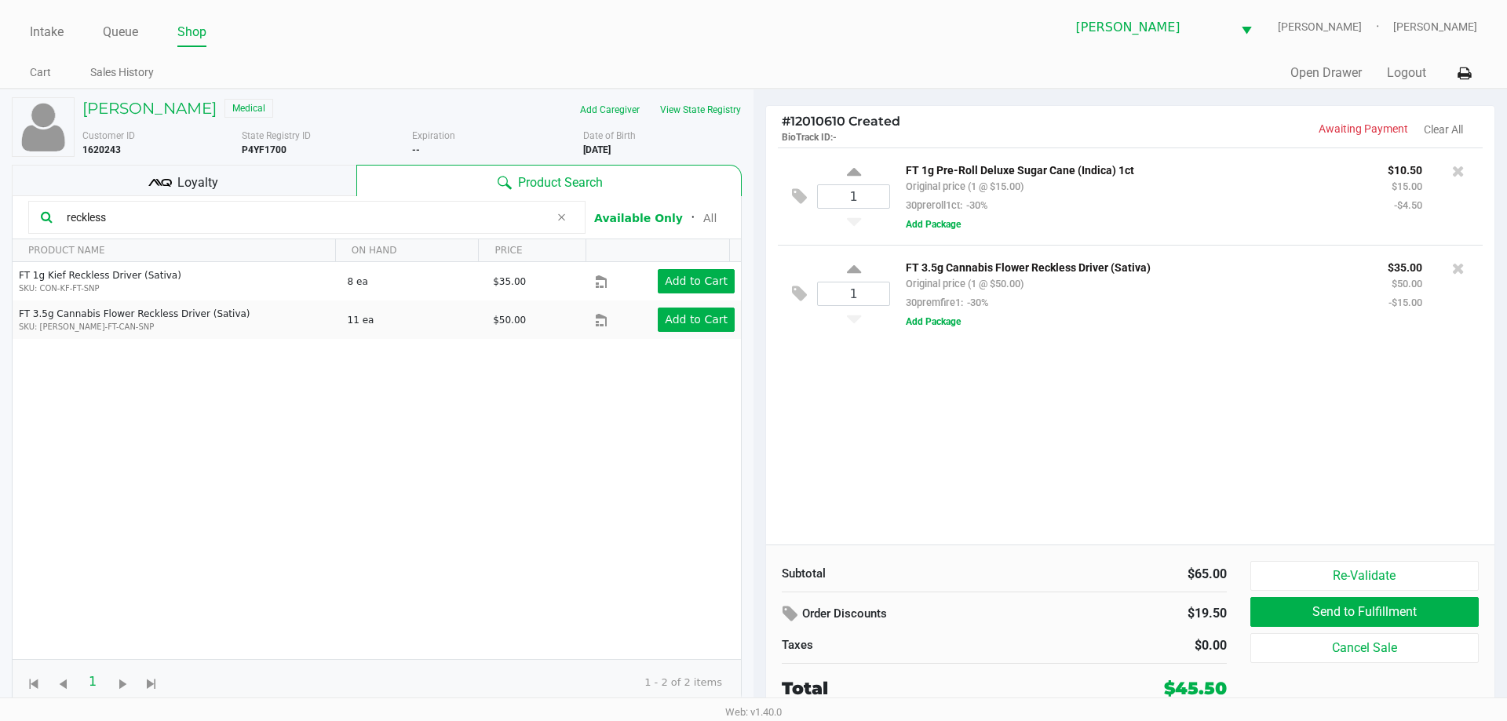
click at [256, 219] on input "reckless" at bounding box center [304, 218] width 489 height 24
type input "r"
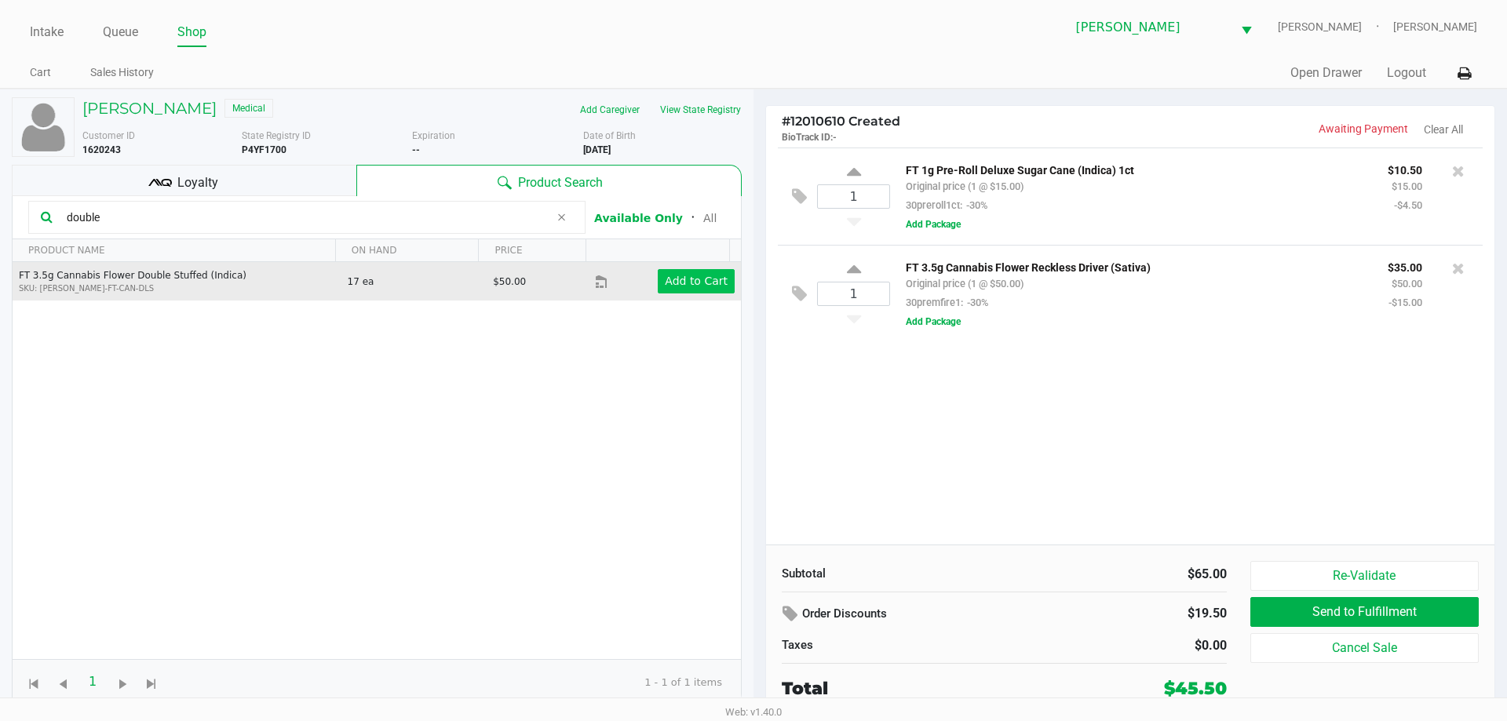
type input "double"
click at [681, 278] on app-button-loader "Add to Cart" at bounding box center [696, 281] width 63 height 13
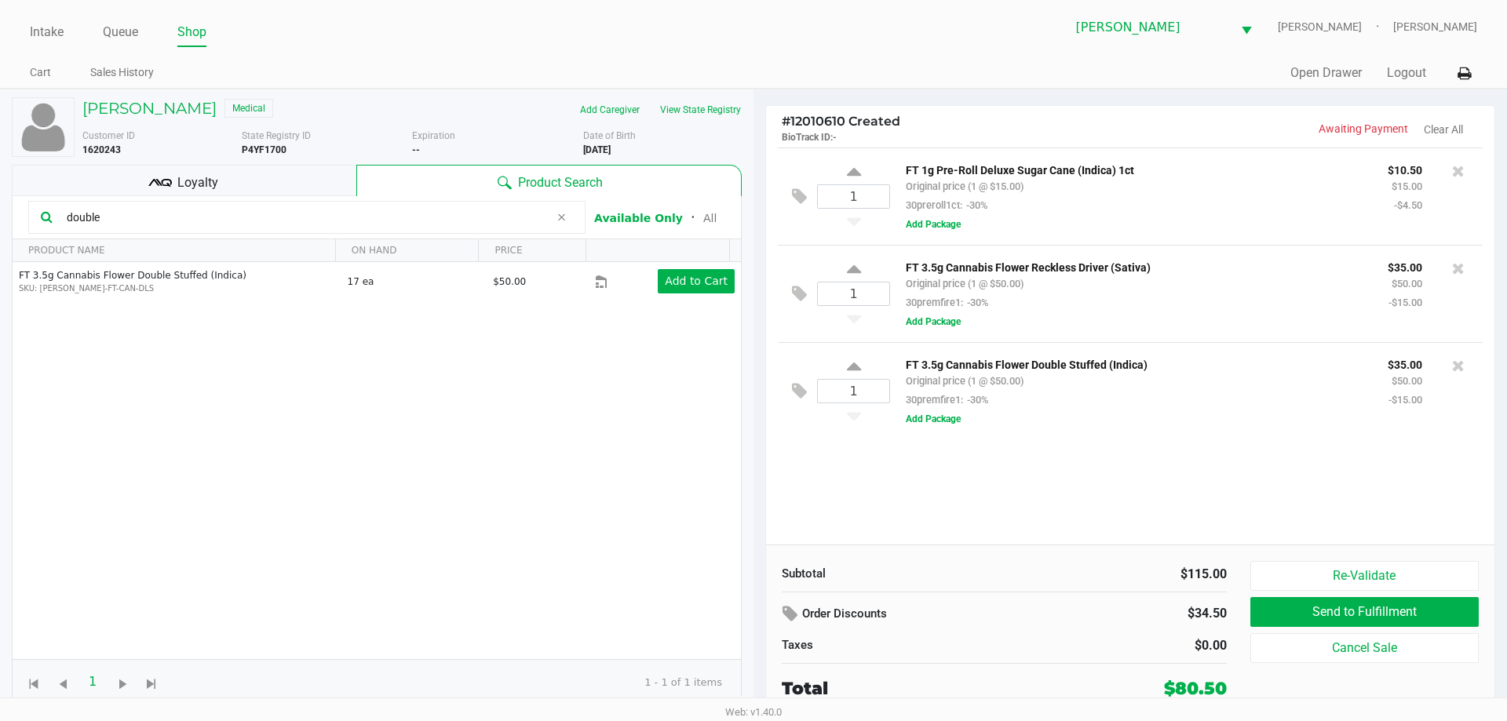
drag, startPoint x: 202, startPoint y: 225, endPoint x: 0, endPoint y: 257, distance: 204.2
click at [0, 257] on div "[PERSON_NAME] Medical Add Caregiver View State Registry Customer ID 1620243 Sta…" at bounding box center [377, 403] width 754 height 629
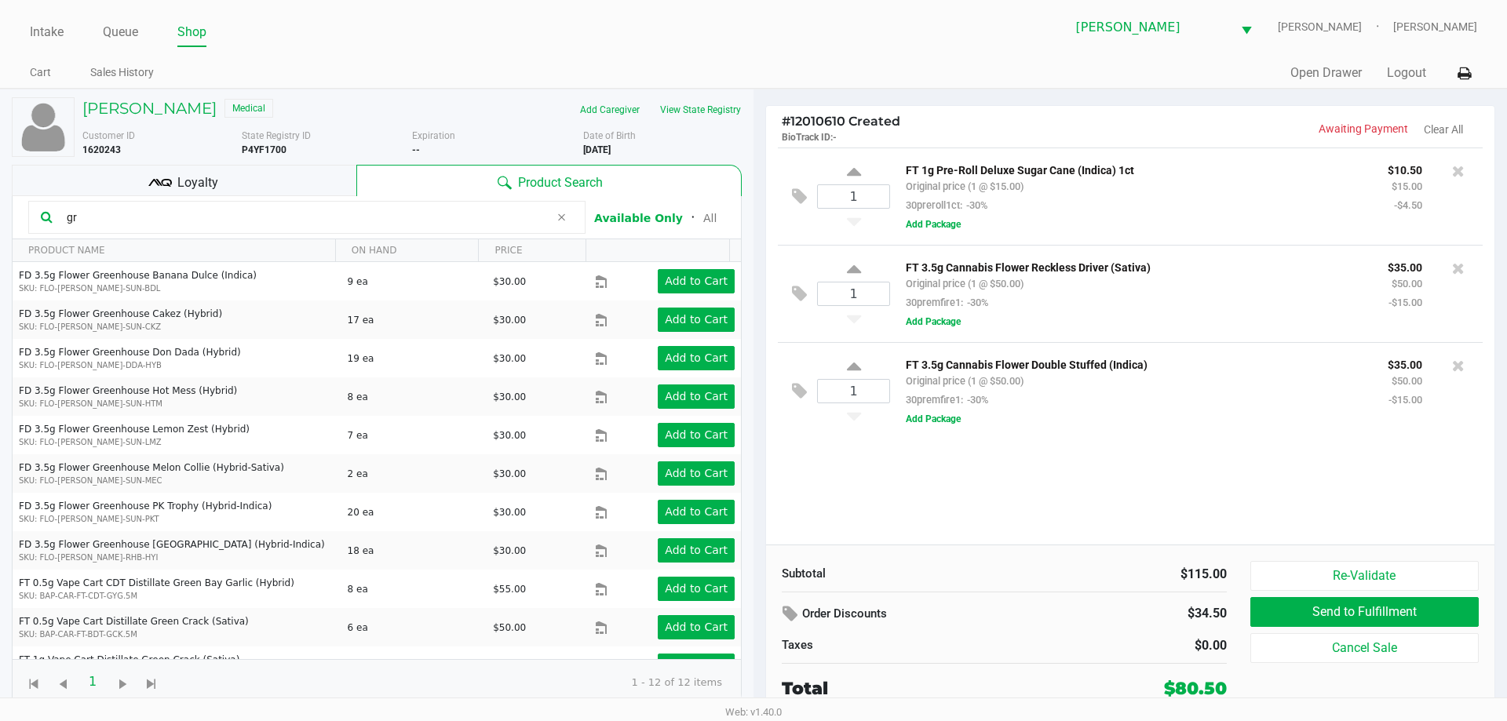
type input "g"
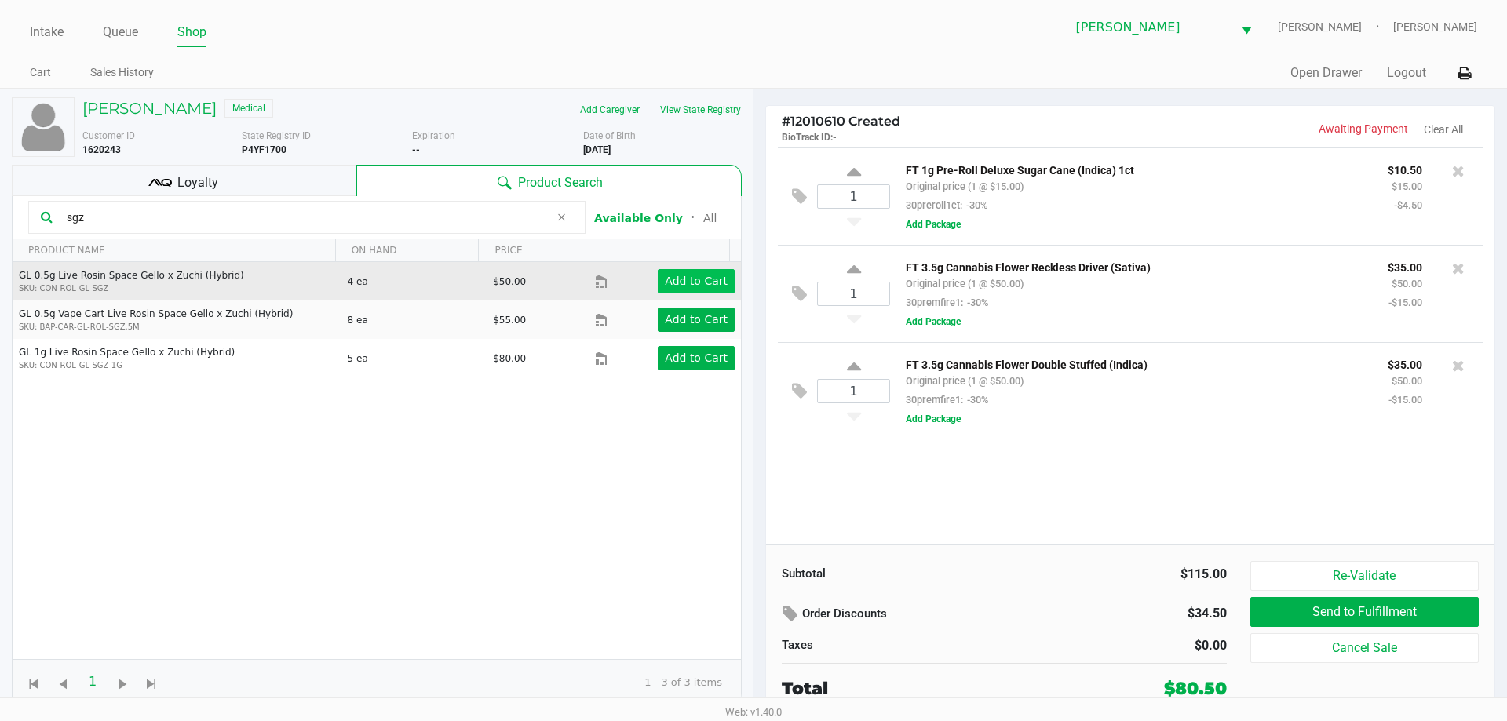
type input "sgz"
click at [685, 286] on app-button-loader "Add to Cart" at bounding box center [696, 281] width 63 height 13
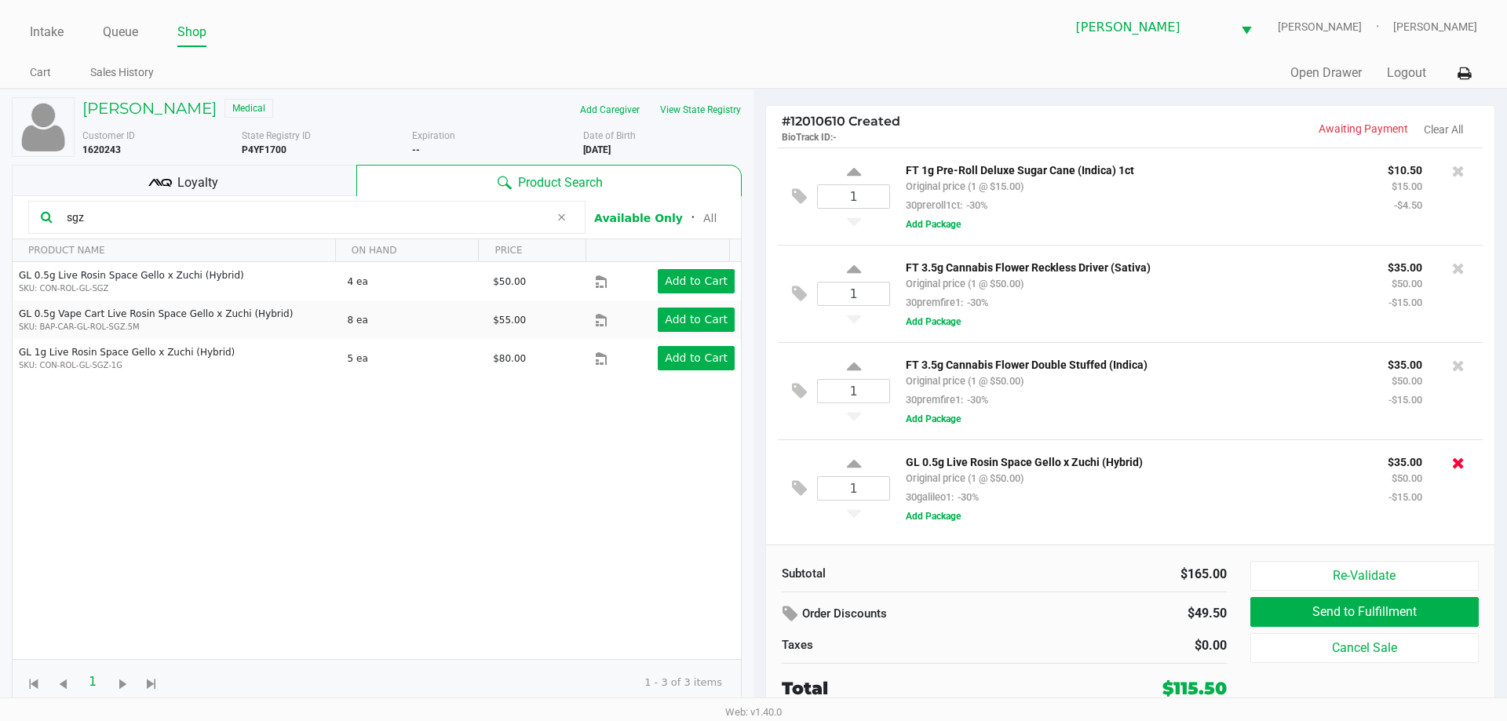
click at [1463, 468] on icon at bounding box center [1458, 463] width 13 height 16
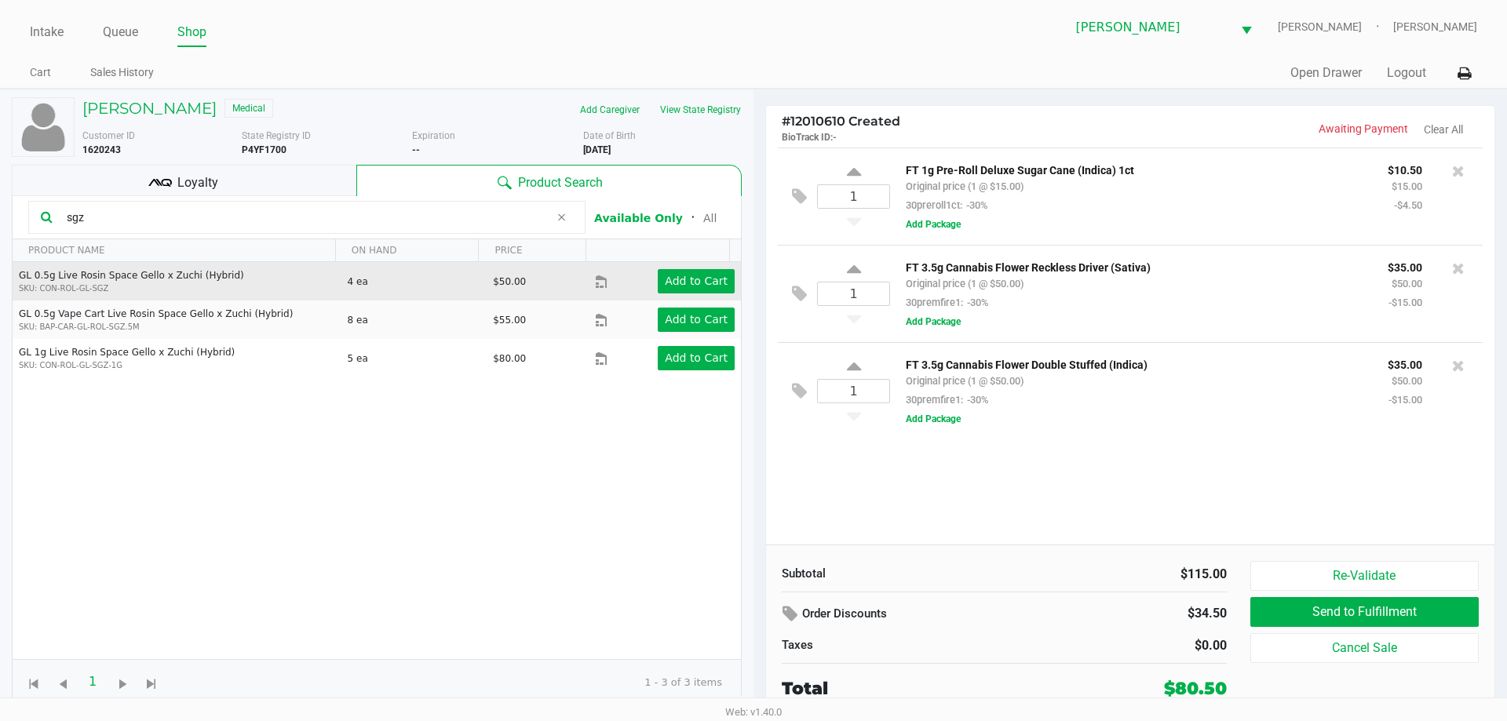
click at [702, 299] on td "Add to Cart" at bounding box center [668, 281] width 146 height 38
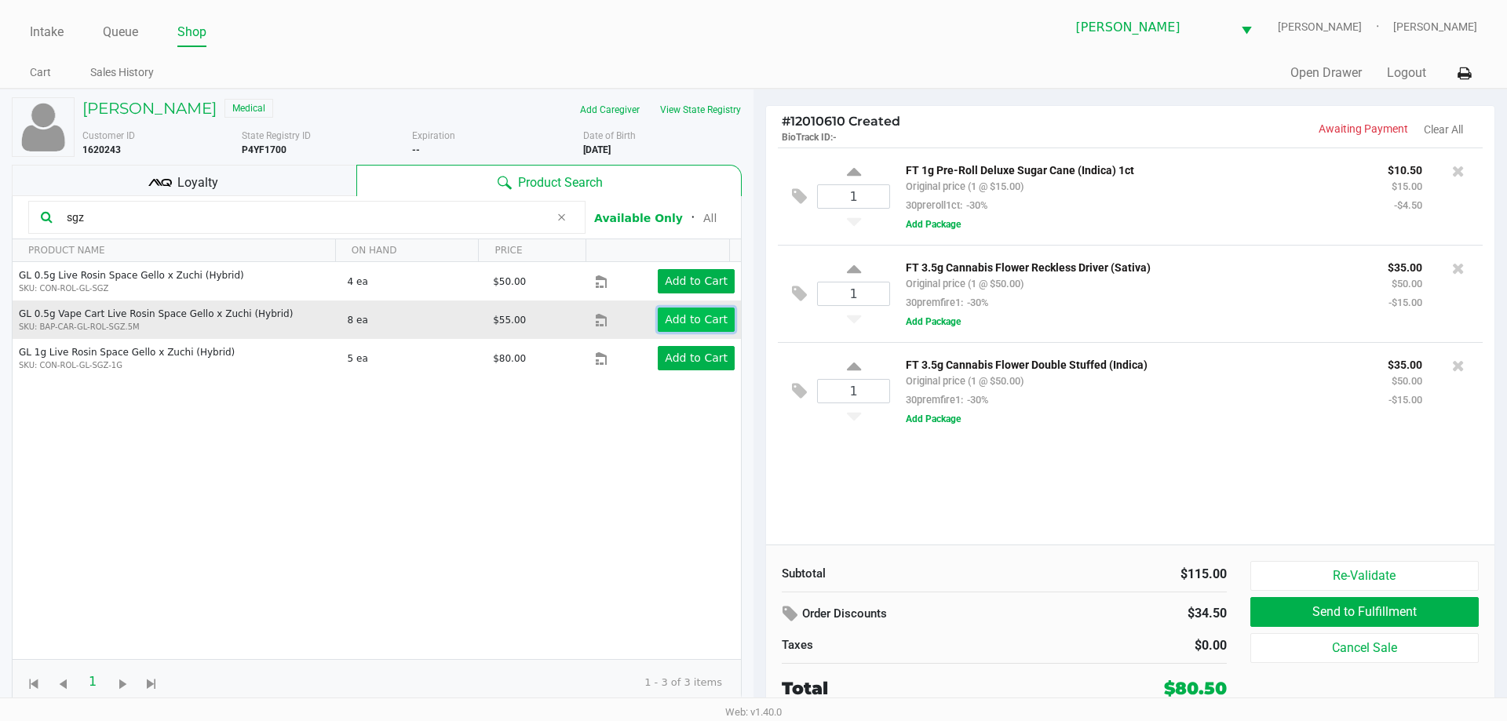
click at [699, 315] on app-button-loader "Add to Cart" at bounding box center [696, 319] width 63 height 13
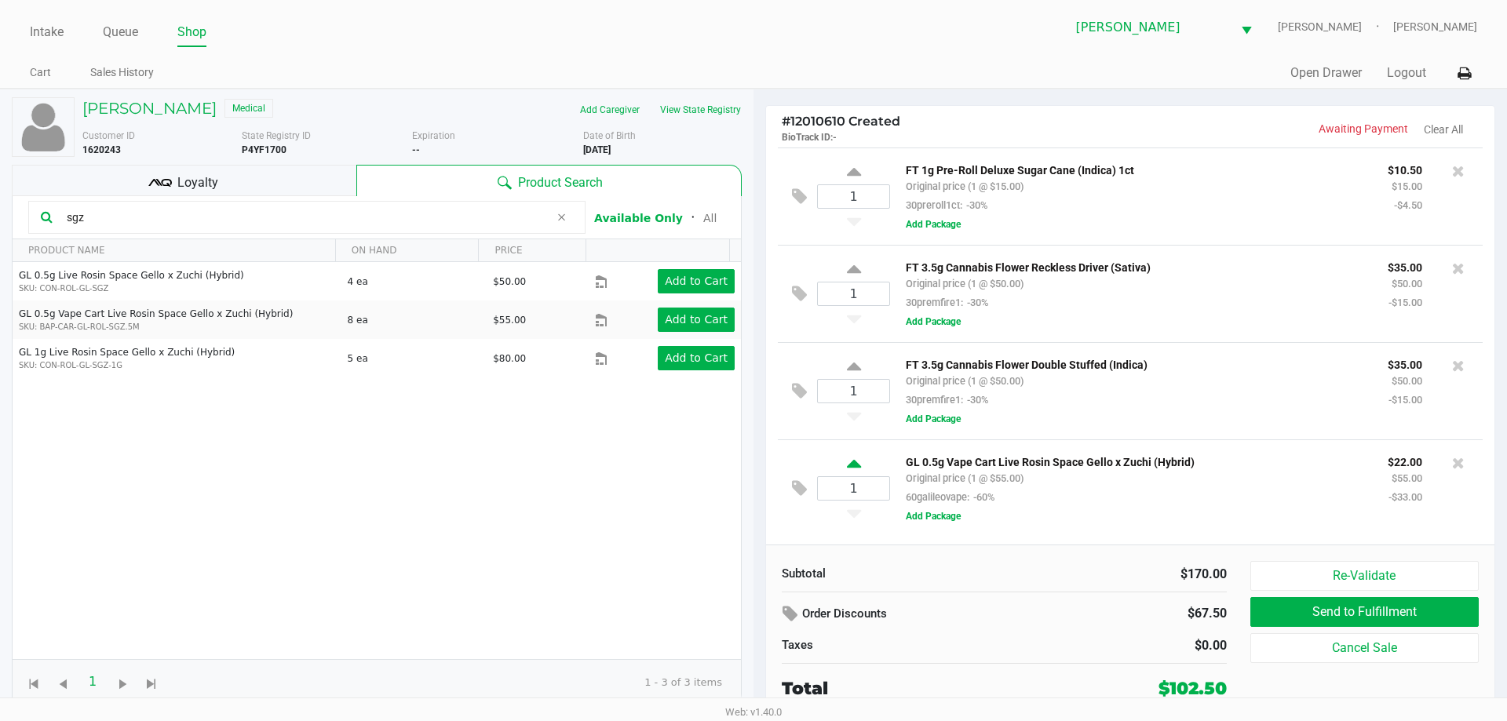
click at [855, 465] on icon at bounding box center [854, 467] width 14 height 20
type input "2"
click at [98, 213] on input "sgz" at bounding box center [304, 218] width 489 height 24
type input "s"
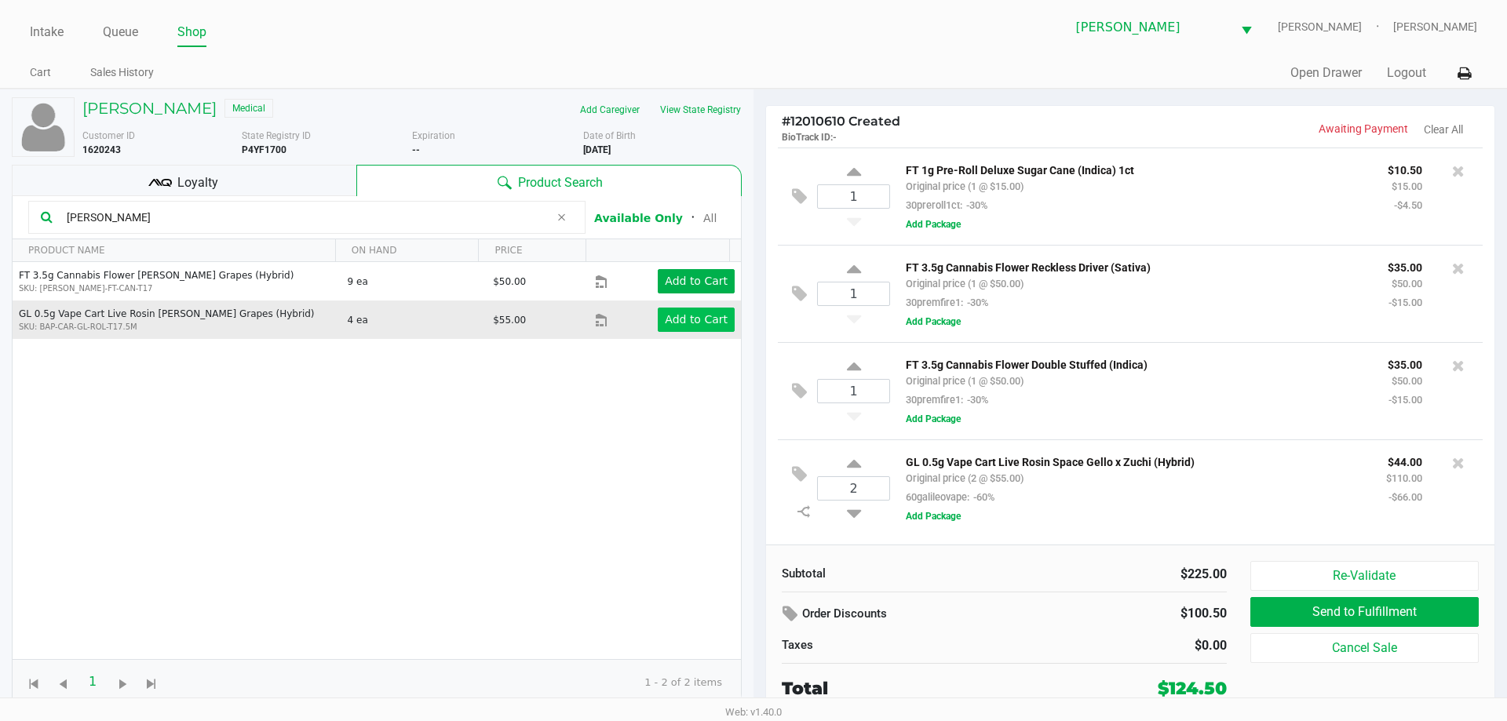
type input "[PERSON_NAME]"
click at [709, 323] on app-button-loader "Add to Cart" at bounding box center [696, 319] width 63 height 13
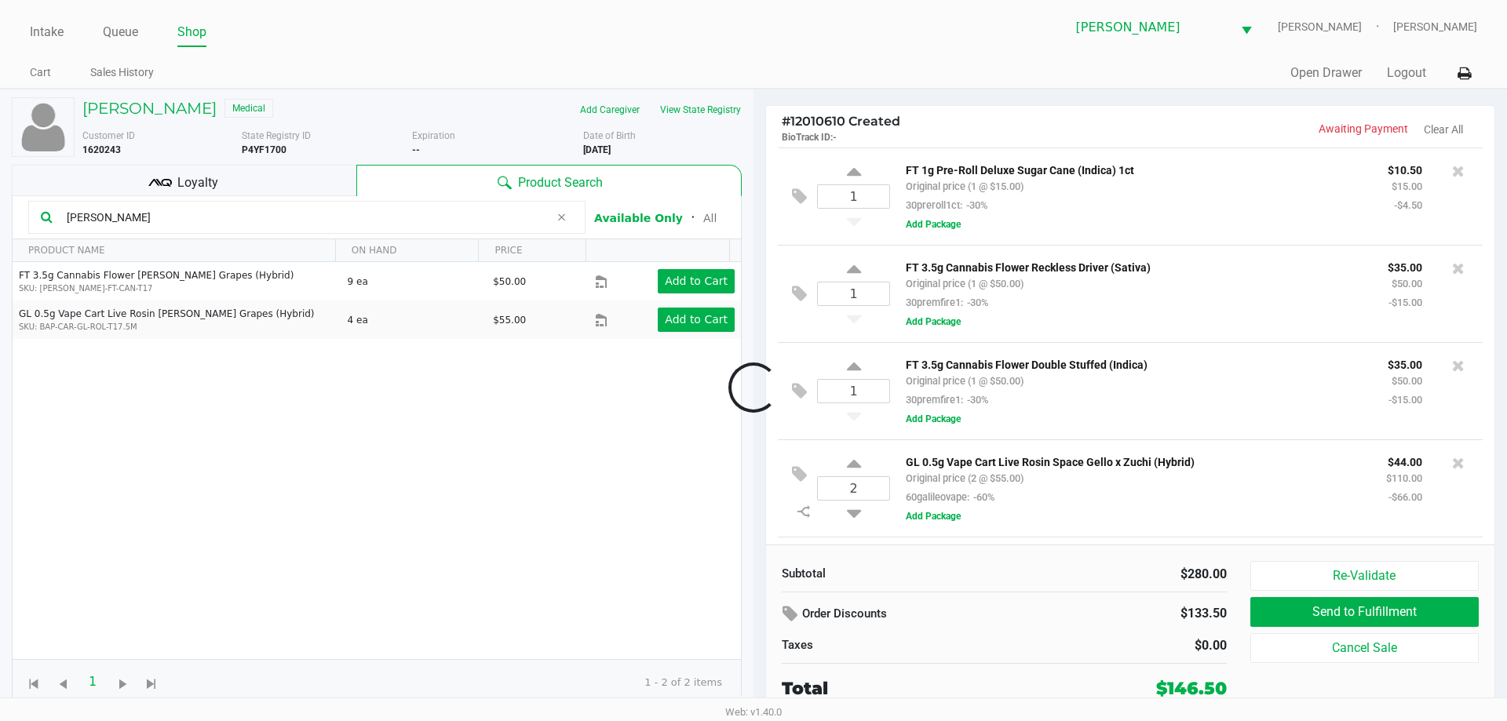
scroll to position [93, 0]
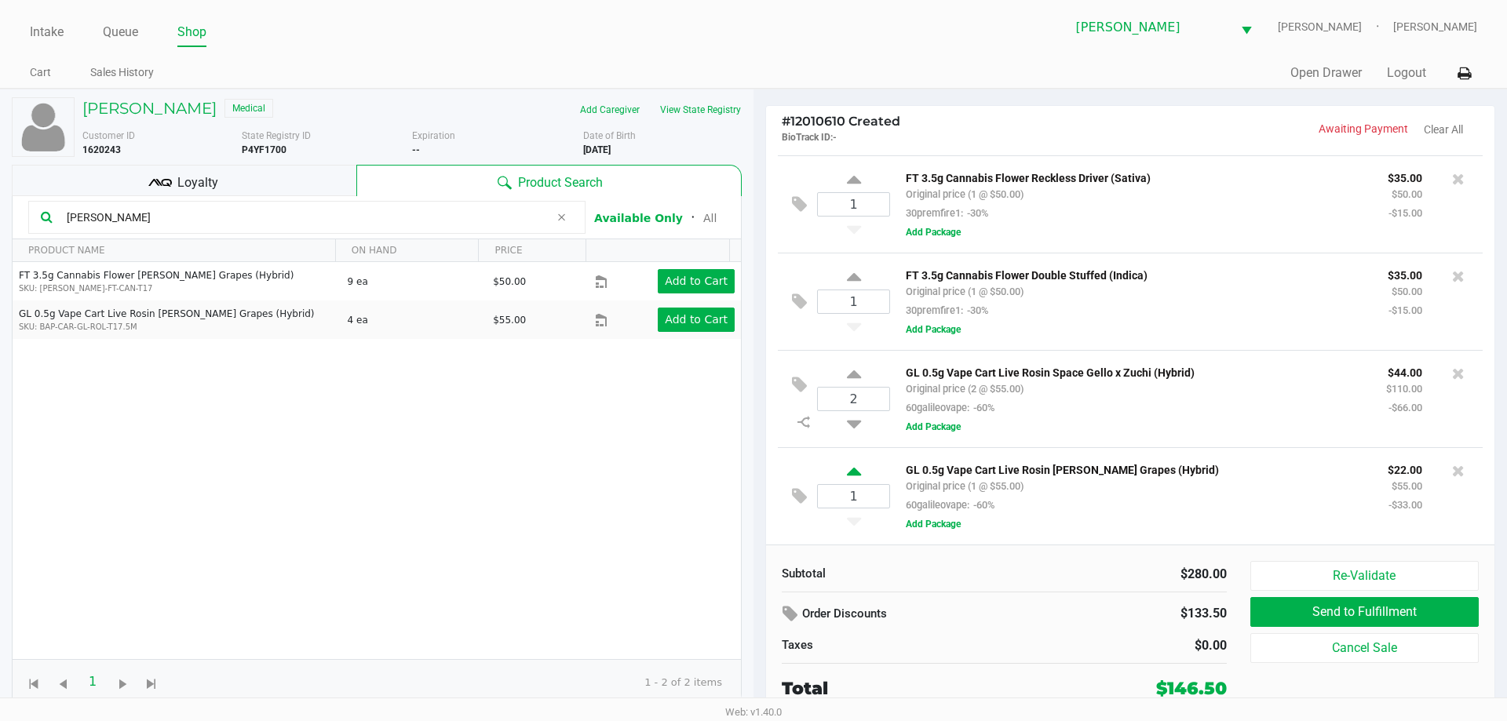
click at [853, 480] on icon at bounding box center [854, 475] width 14 height 20
type input "2"
drag, startPoint x: 137, startPoint y: 217, endPoint x: 30, endPoint y: 242, distance: 110.4
click at [31, 229] on div "[PERSON_NAME]" at bounding box center [306, 217] width 557 height 33
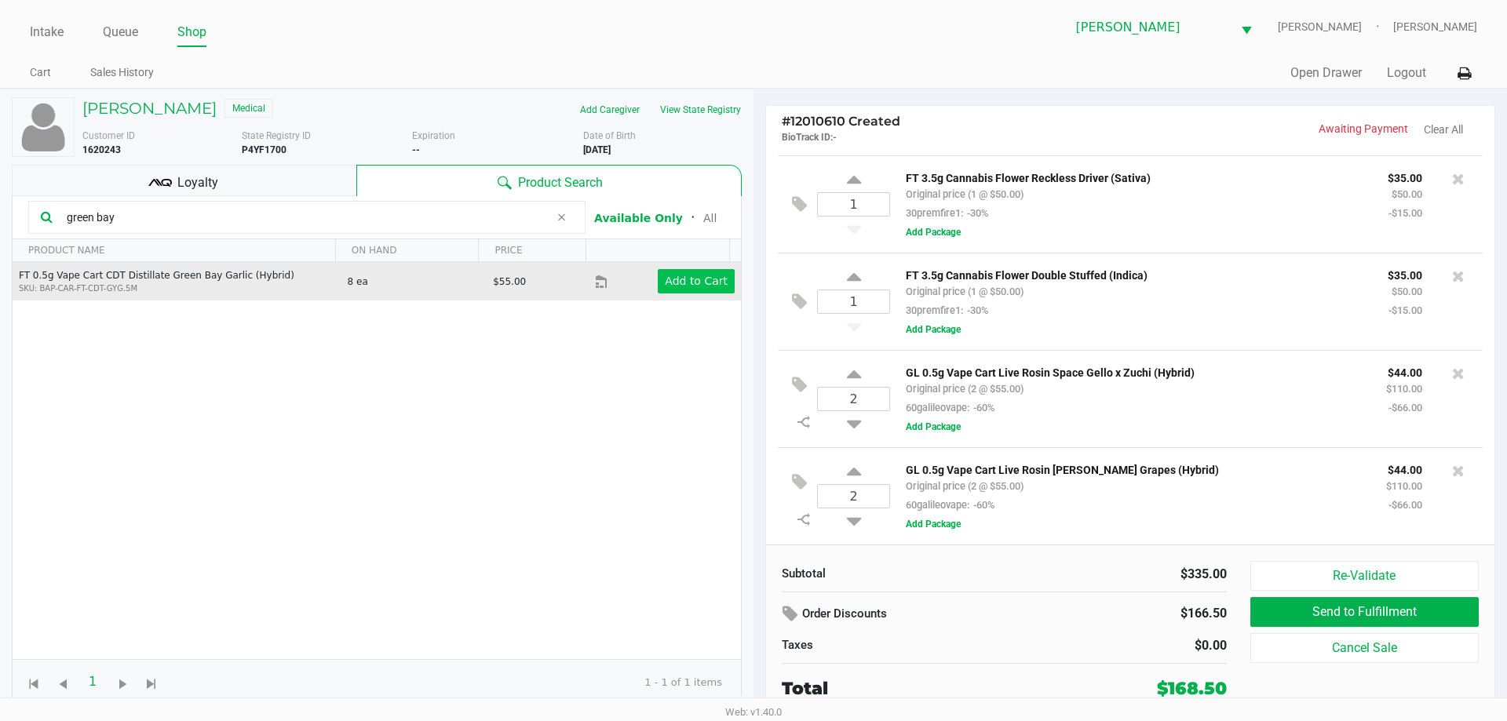
type input "green bay"
click at [687, 279] on app-button-loader "Add to Cart" at bounding box center [696, 281] width 63 height 13
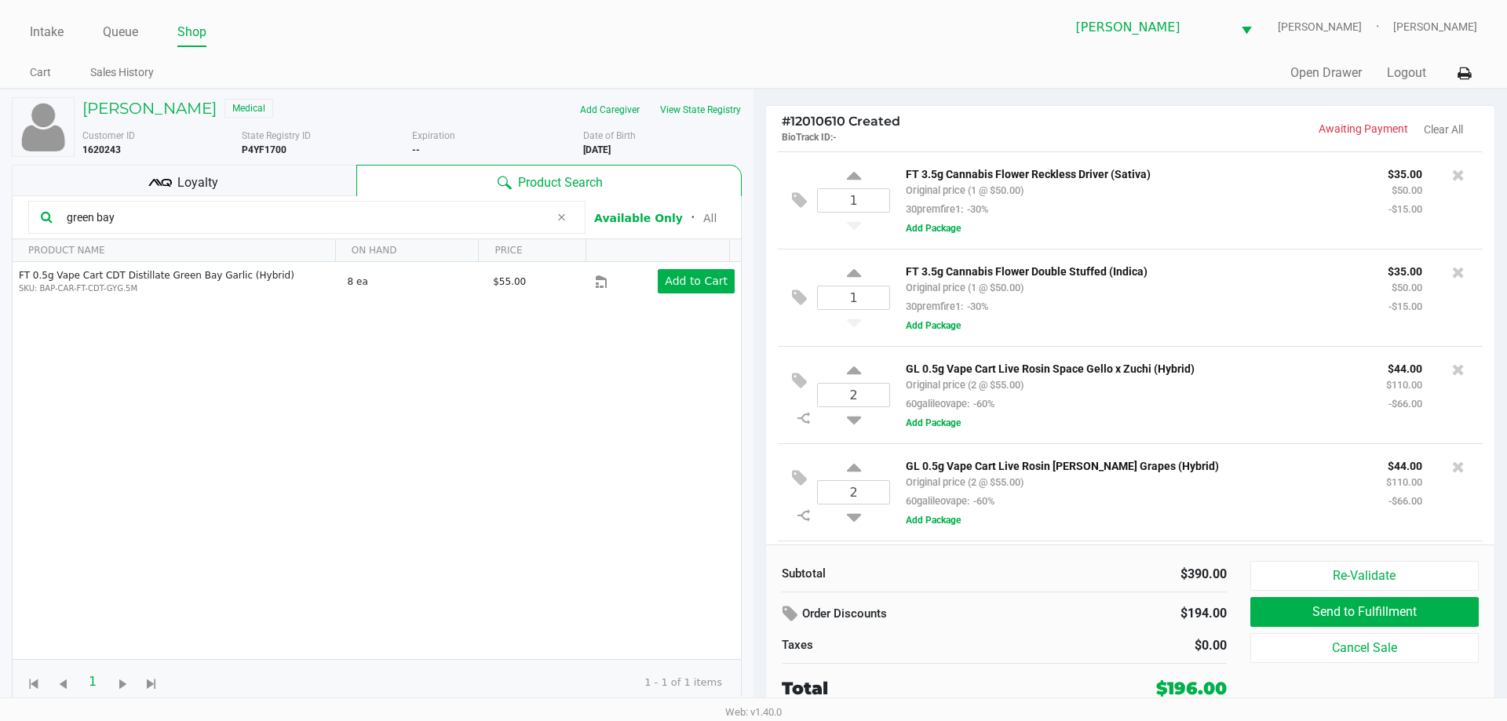
scroll to position [192, 0]
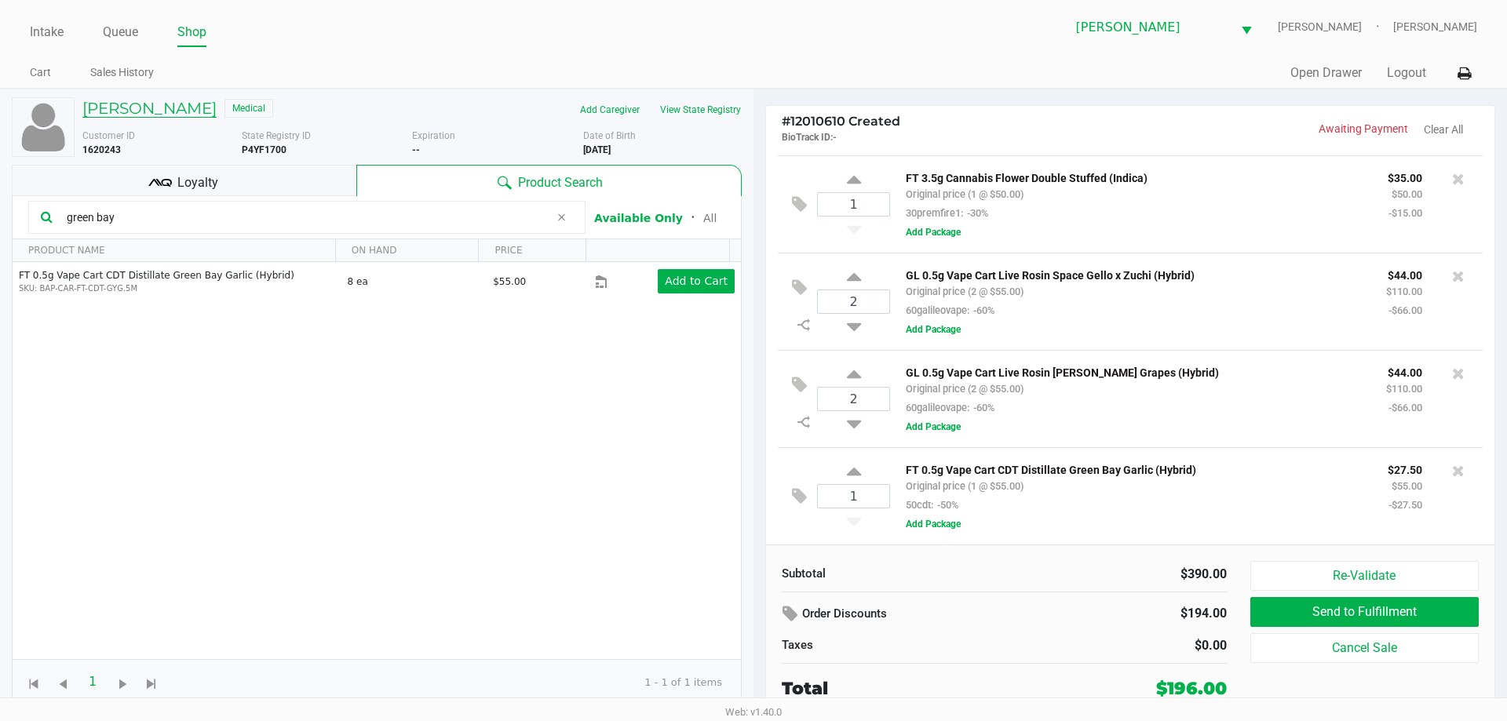
click at [149, 109] on h5 "[PERSON_NAME]" at bounding box center [149, 108] width 134 height 19
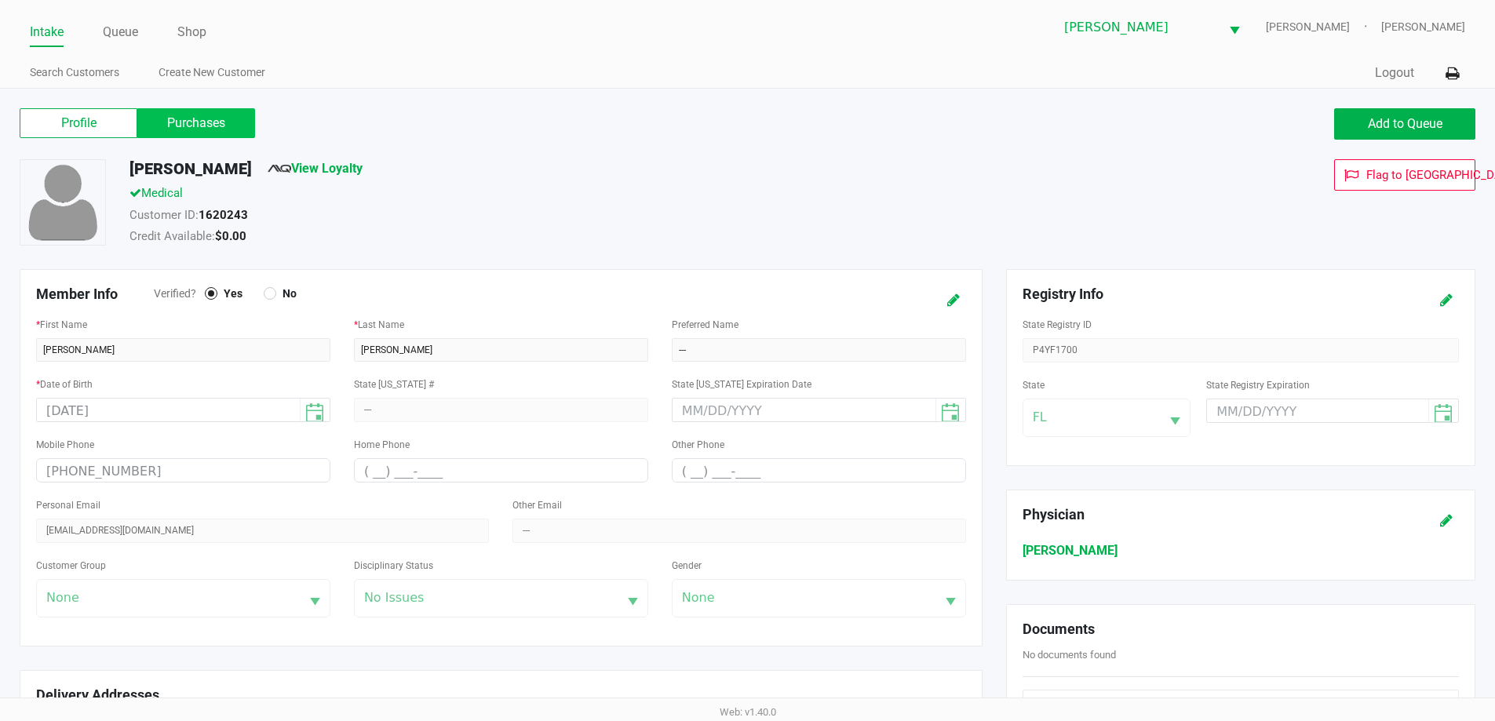
click at [175, 120] on label "Purchases" at bounding box center [196, 123] width 118 height 30
click at [0, 0] on 1 "Purchases" at bounding box center [0, 0] width 0 height 0
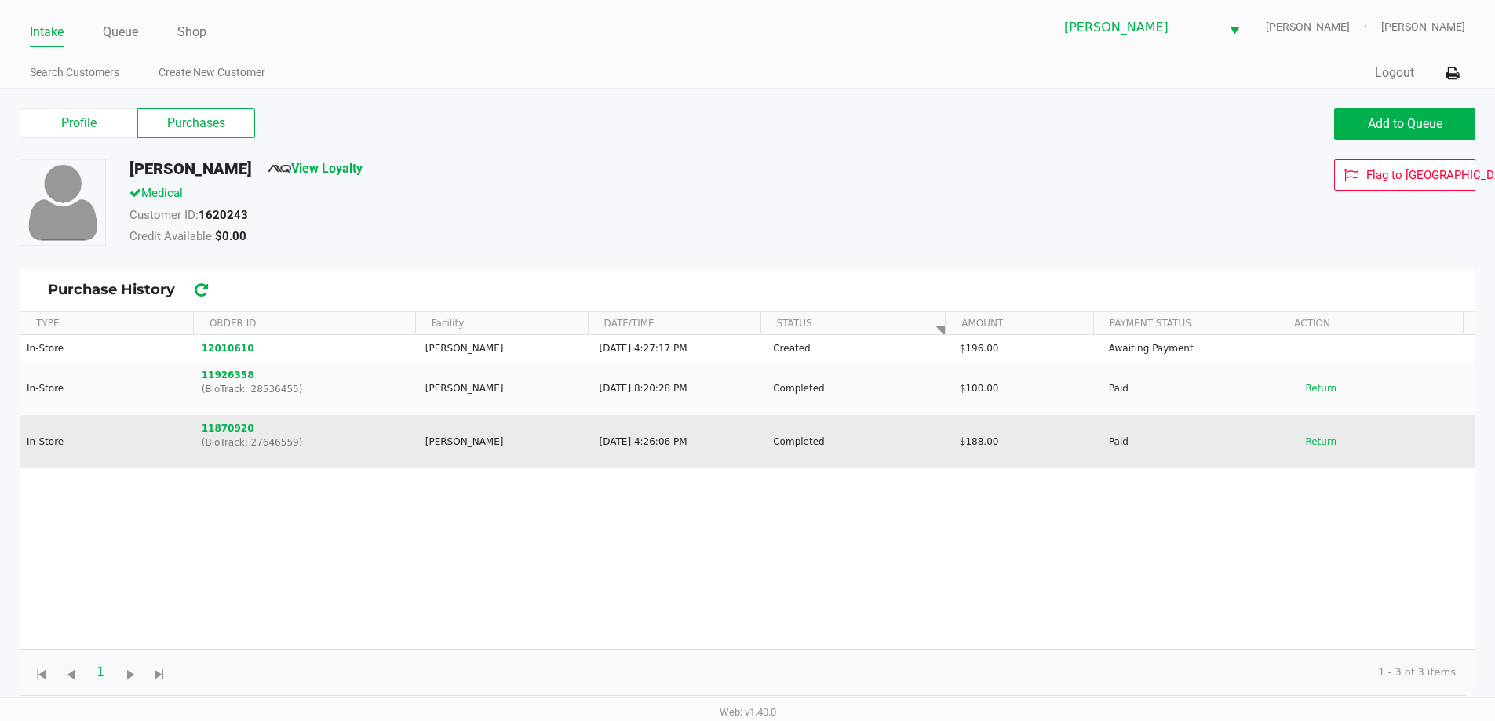
click at [221, 432] on button "11870920" at bounding box center [228, 428] width 53 height 14
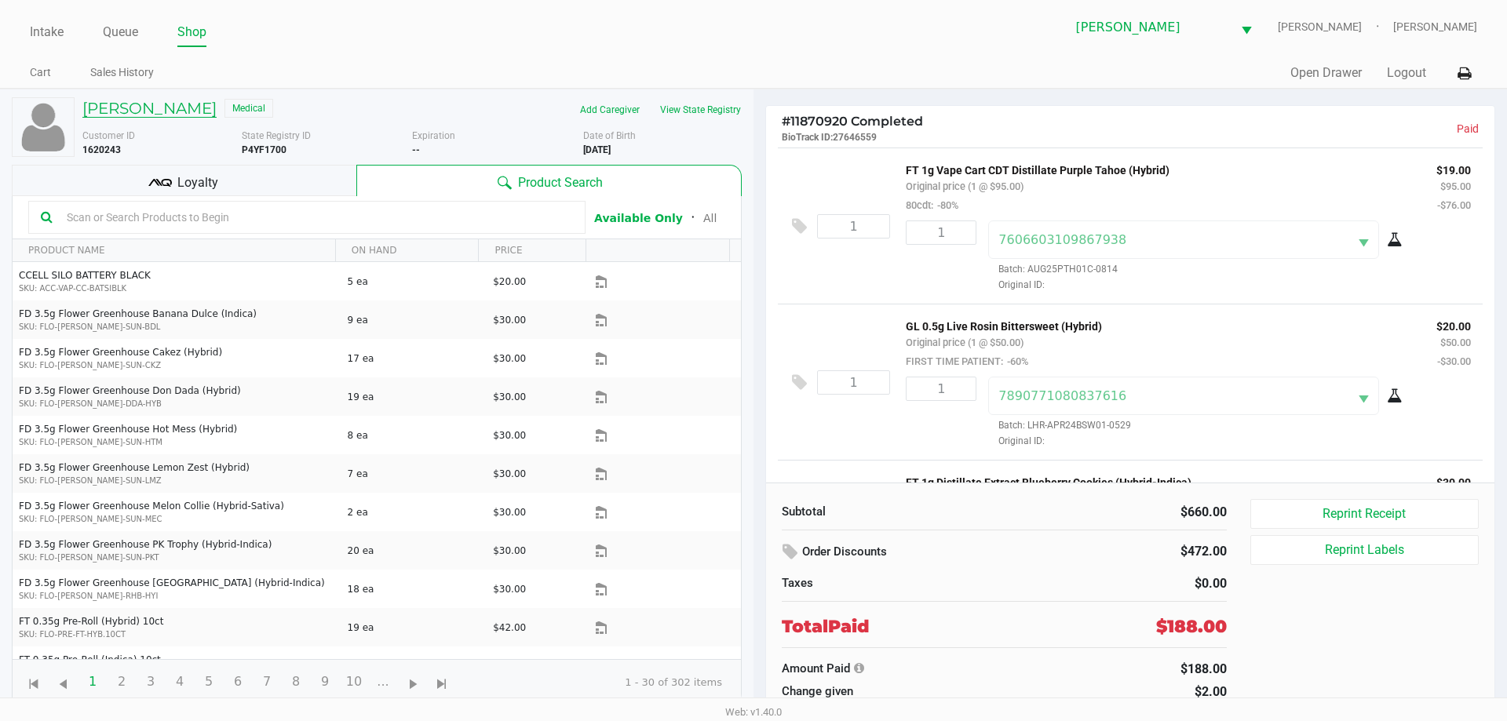
click at [165, 112] on h5 "[PERSON_NAME]" at bounding box center [149, 108] width 134 height 19
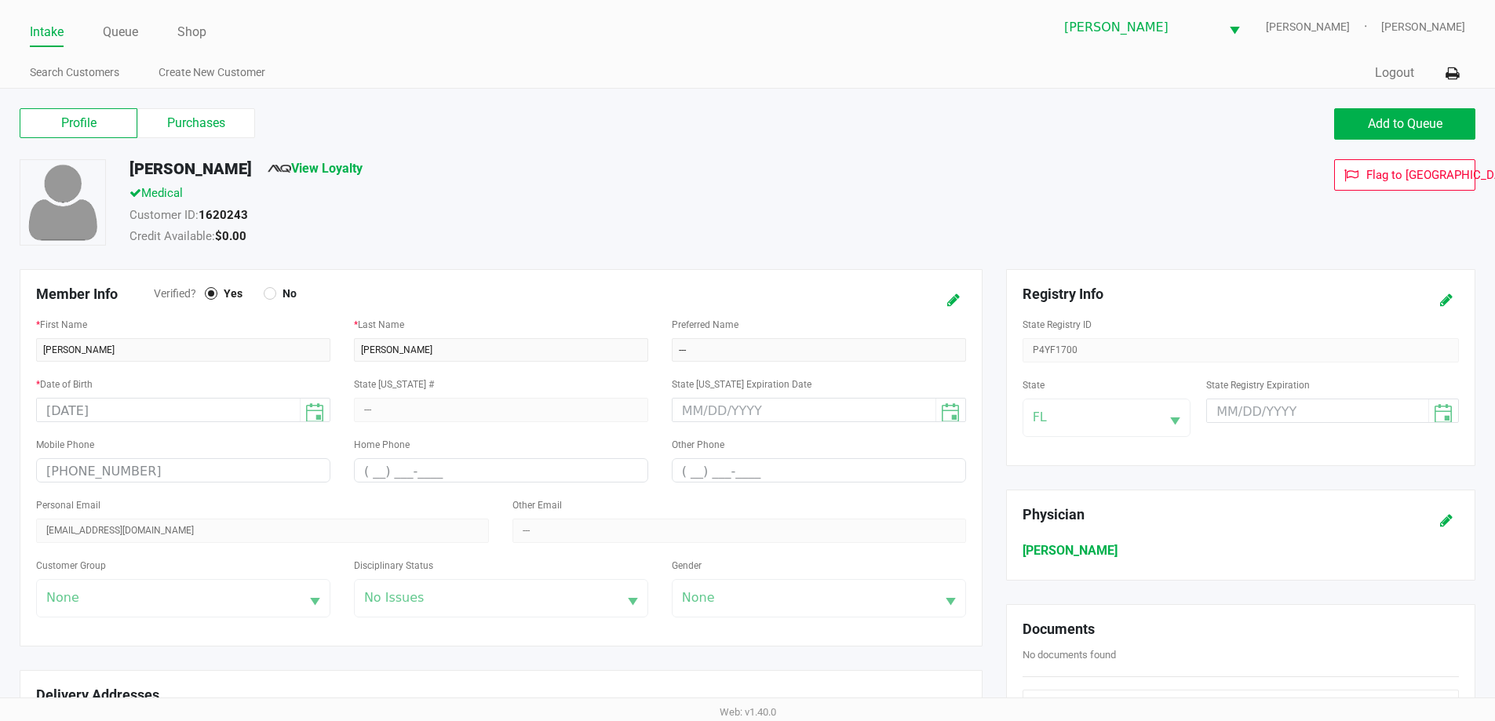
click at [205, 128] on label "Purchases" at bounding box center [196, 123] width 118 height 30
click at [0, 0] on 1 "Purchases" at bounding box center [0, 0] width 0 height 0
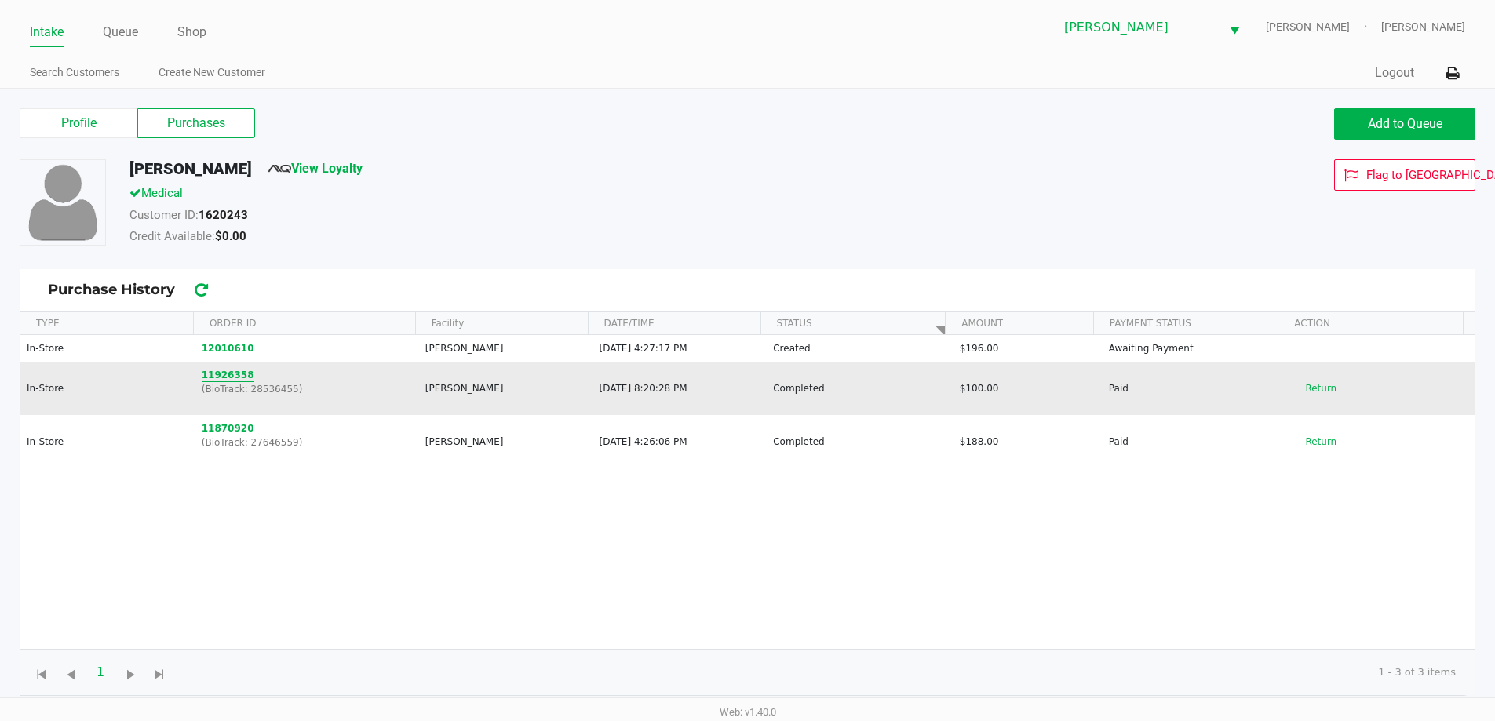
click at [231, 376] on button "11926358" at bounding box center [228, 375] width 53 height 14
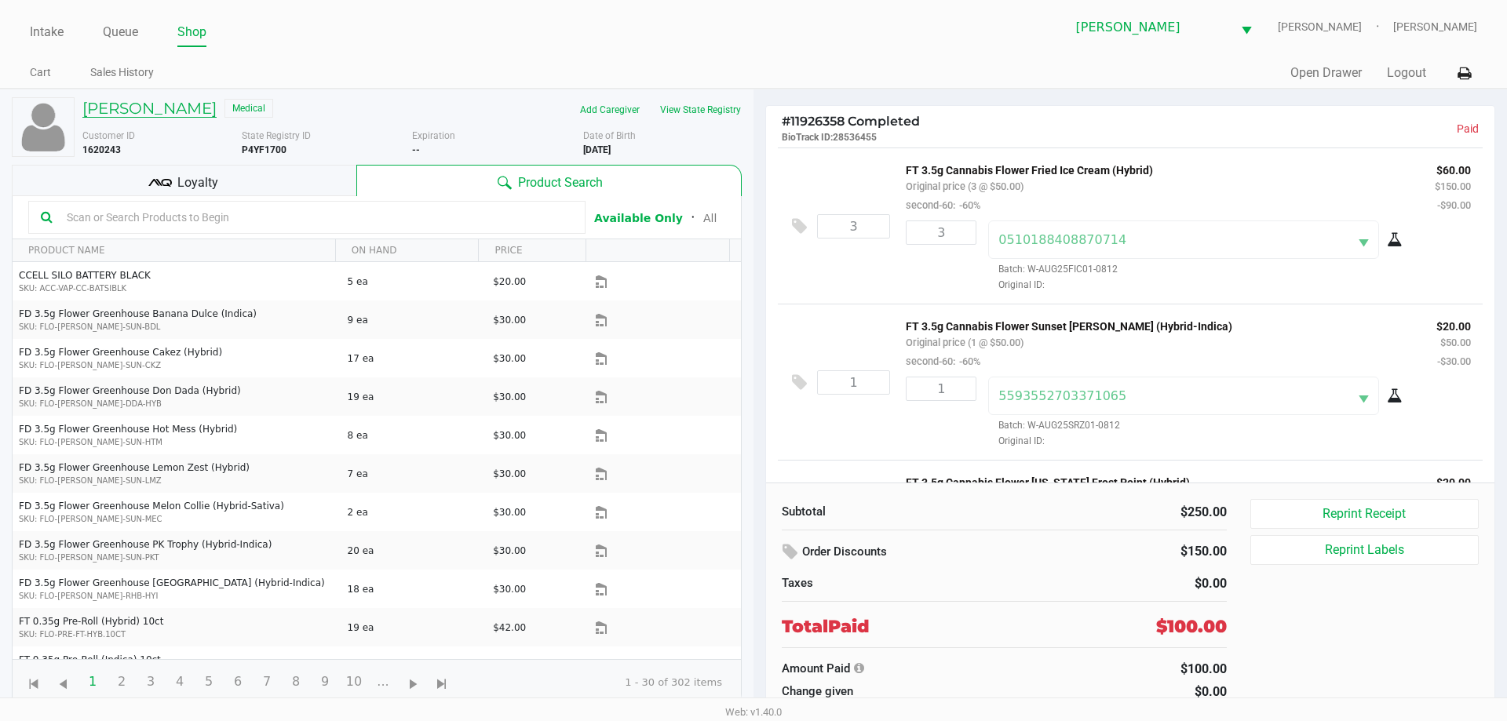
click at [170, 106] on h5 "[PERSON_NAME]" at bounding box center [149, 108] width 134 height 19
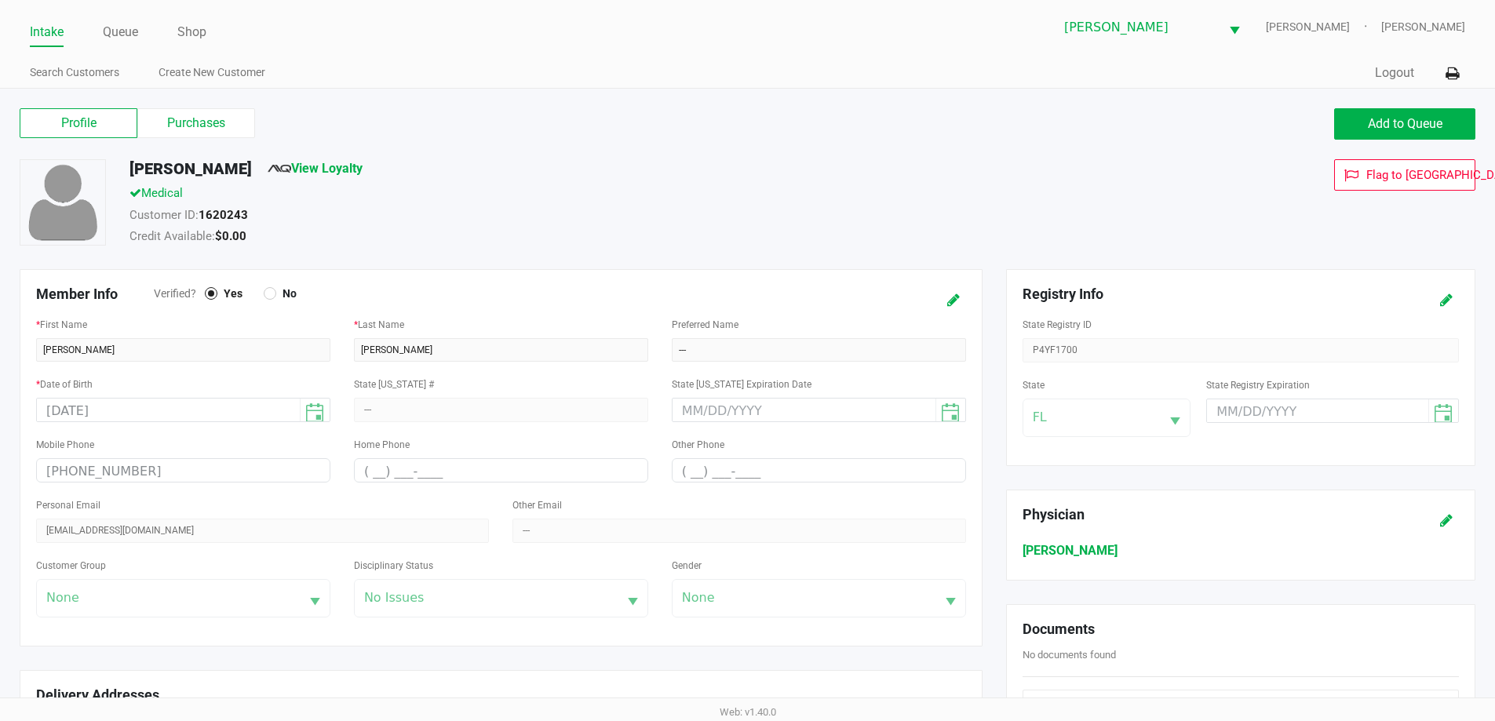
click at [215, 127] on label "Purchases" at bounding box center [196, 123] width 118 height 30
click at [0, 0] on 1 "Purchases" at bounding box center [0, 0] width 0 height 0
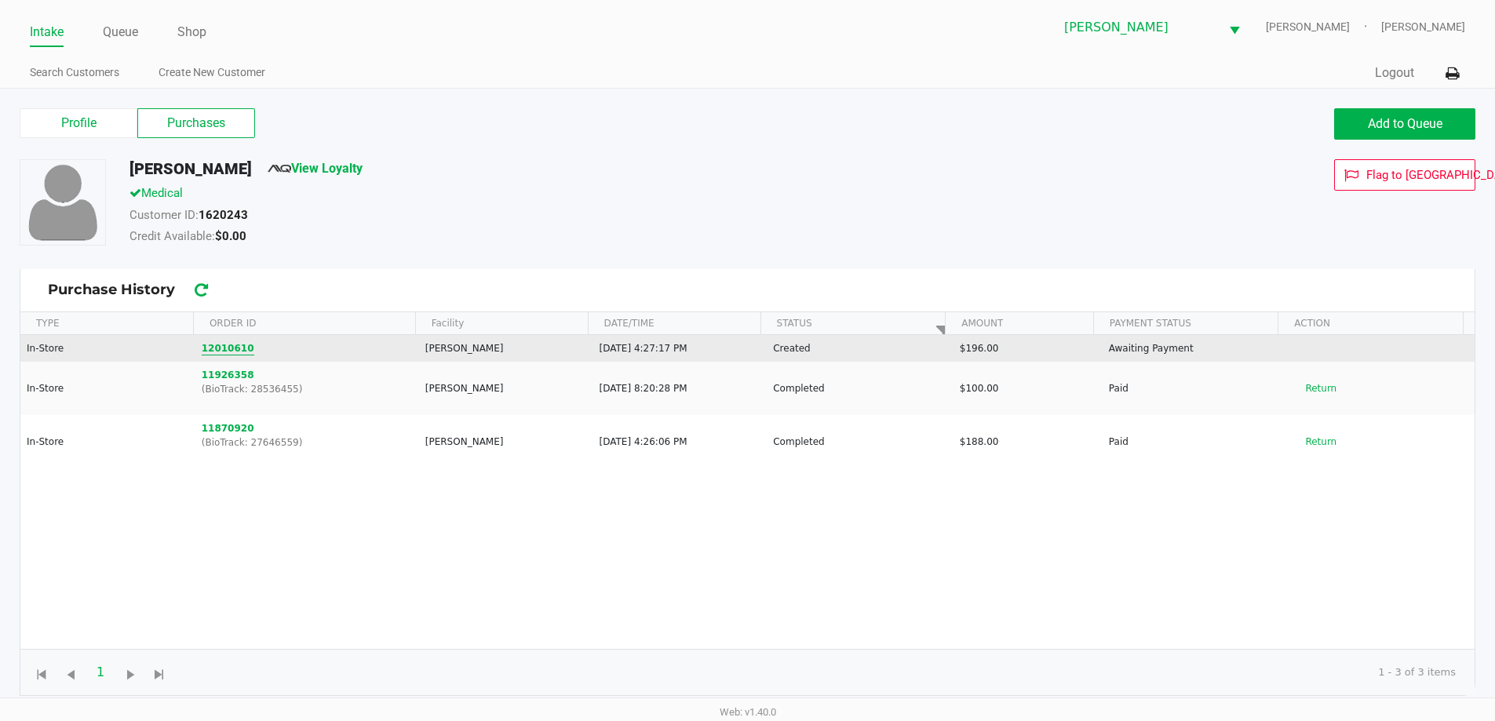
click at [238, 349] on button "12010610" at bounding box center [228, 348] width 53 height 14
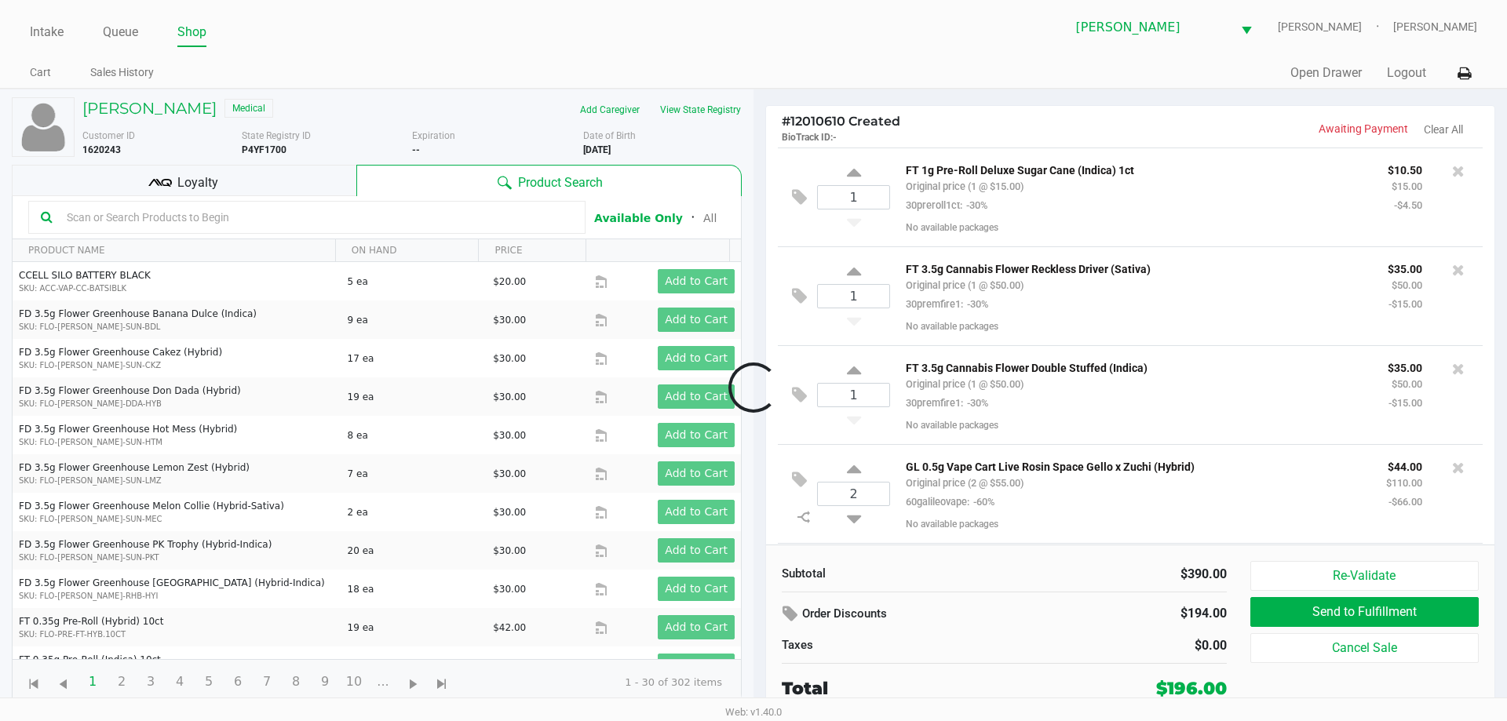
scroll to position [192, 0]
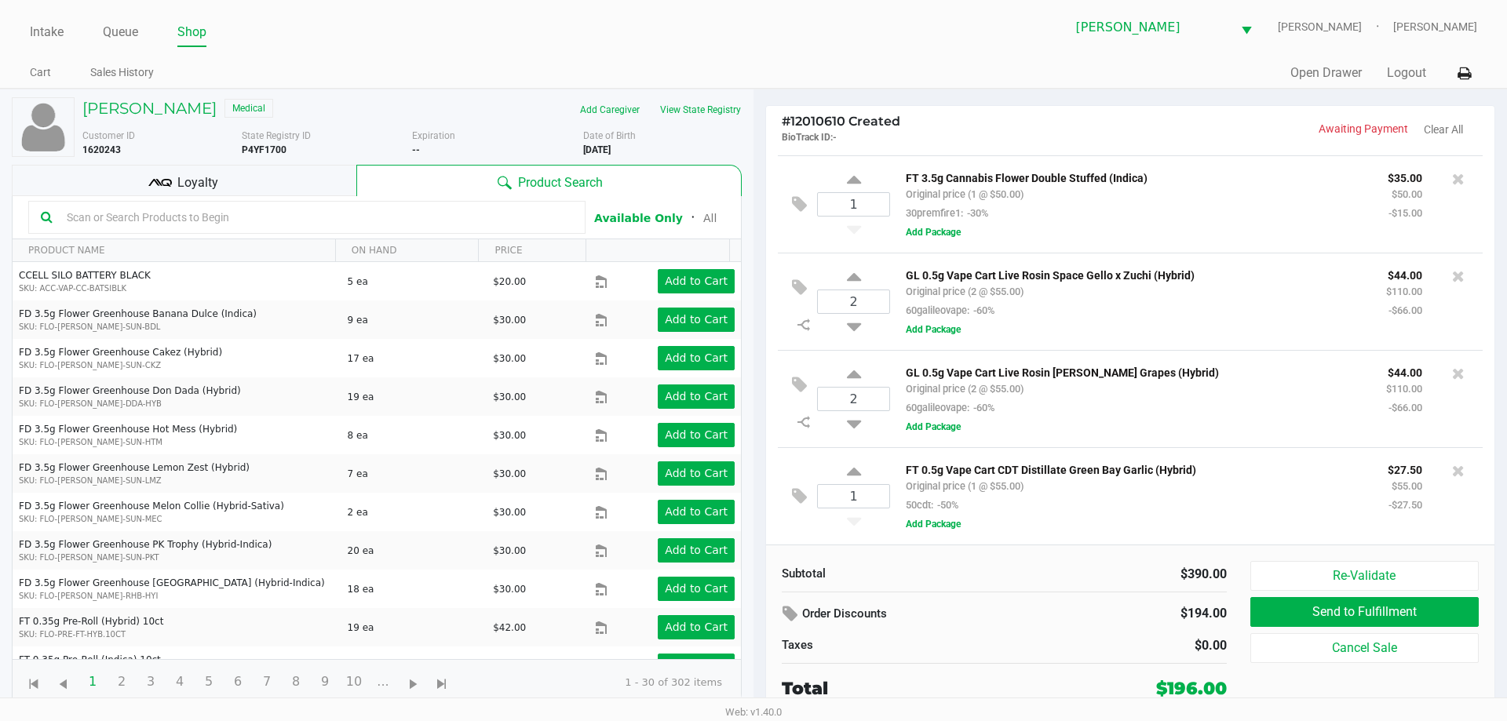
click at [295, 211] on input "text" at bounding box center [316, 218] width 513 height 24
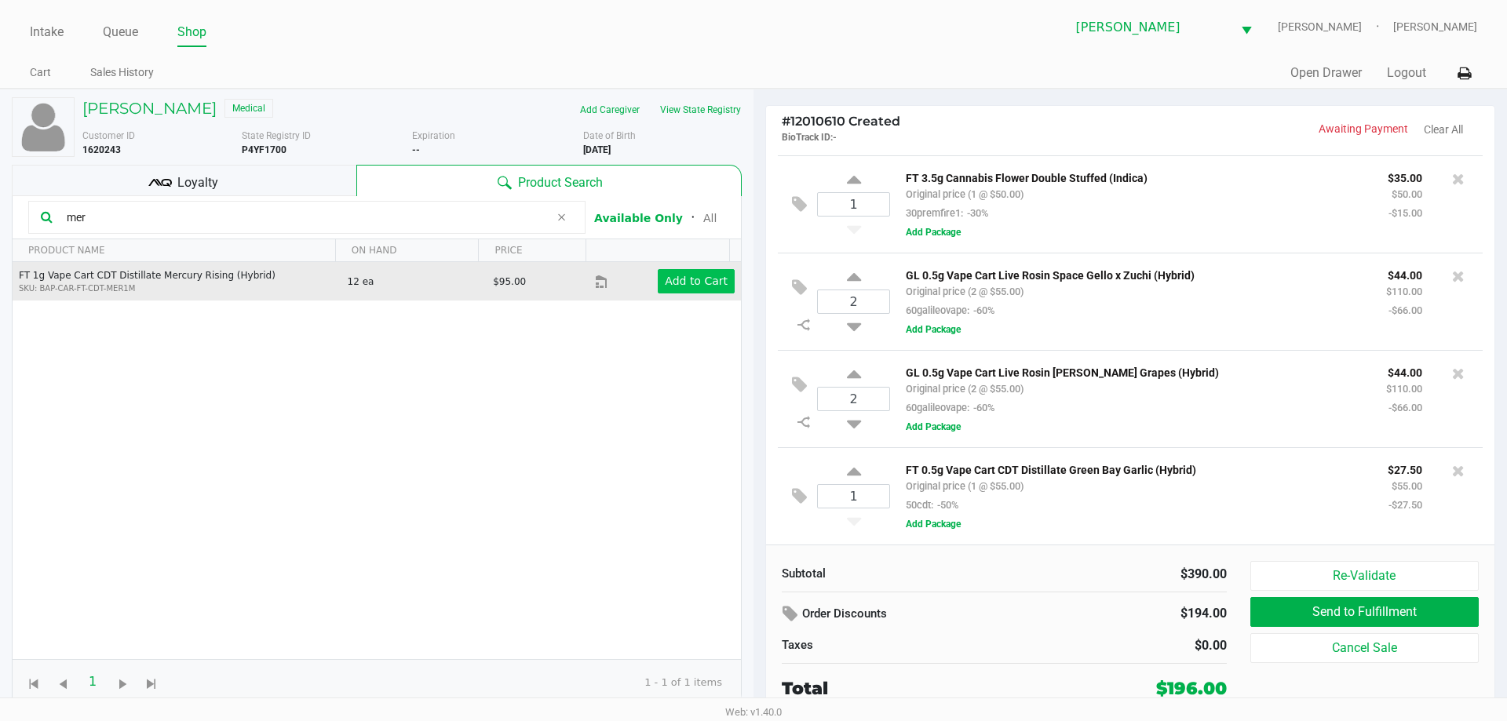
type input "mer"
click at [658, 282] on button "Add to Cart" at bounding box center [696, 281] width 77 height 24
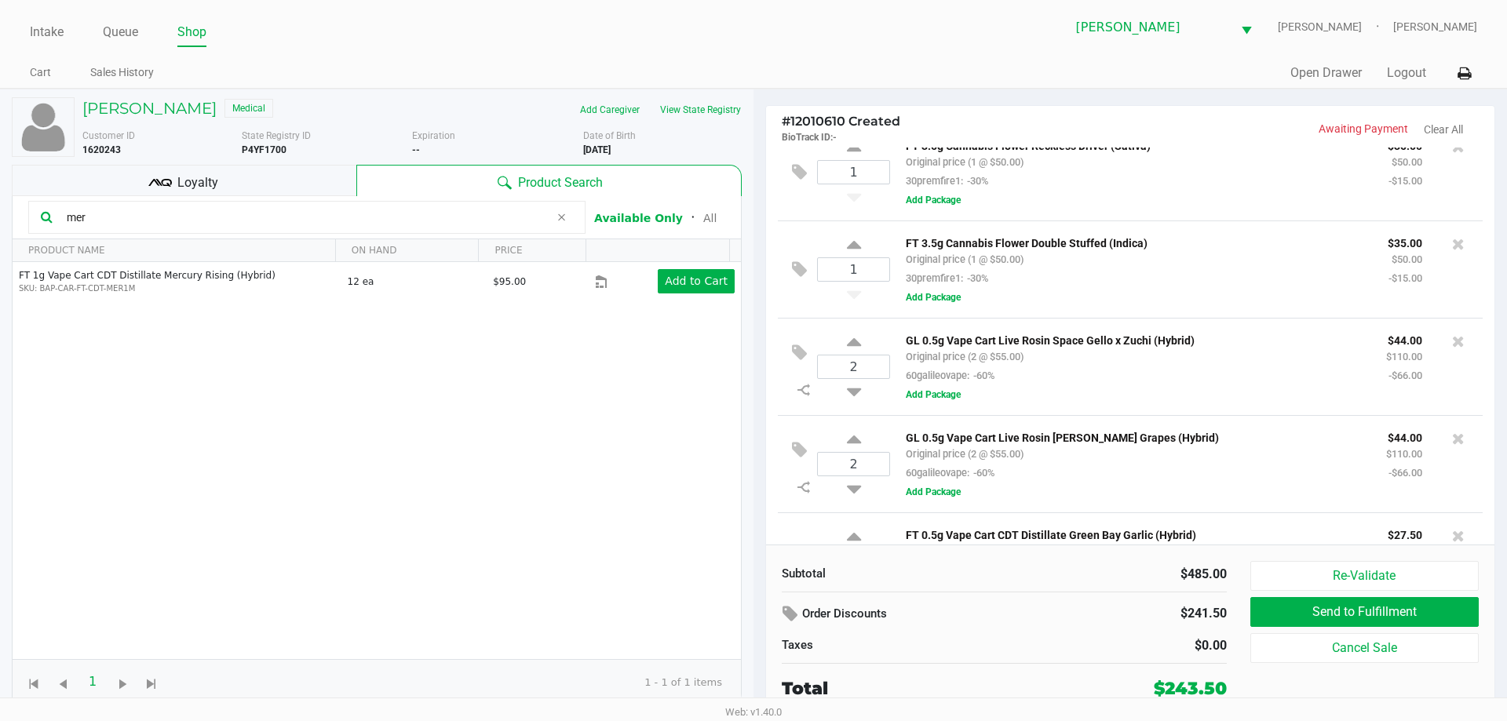
scroll to position [121, 0]
click at [1293, 199] on div "FT 3.5g Cannabis Flower Reckless Driver (Sativa) Original price (1 @ $50.00) 30…" at bounding box center [1180, 173] width 581 height 73
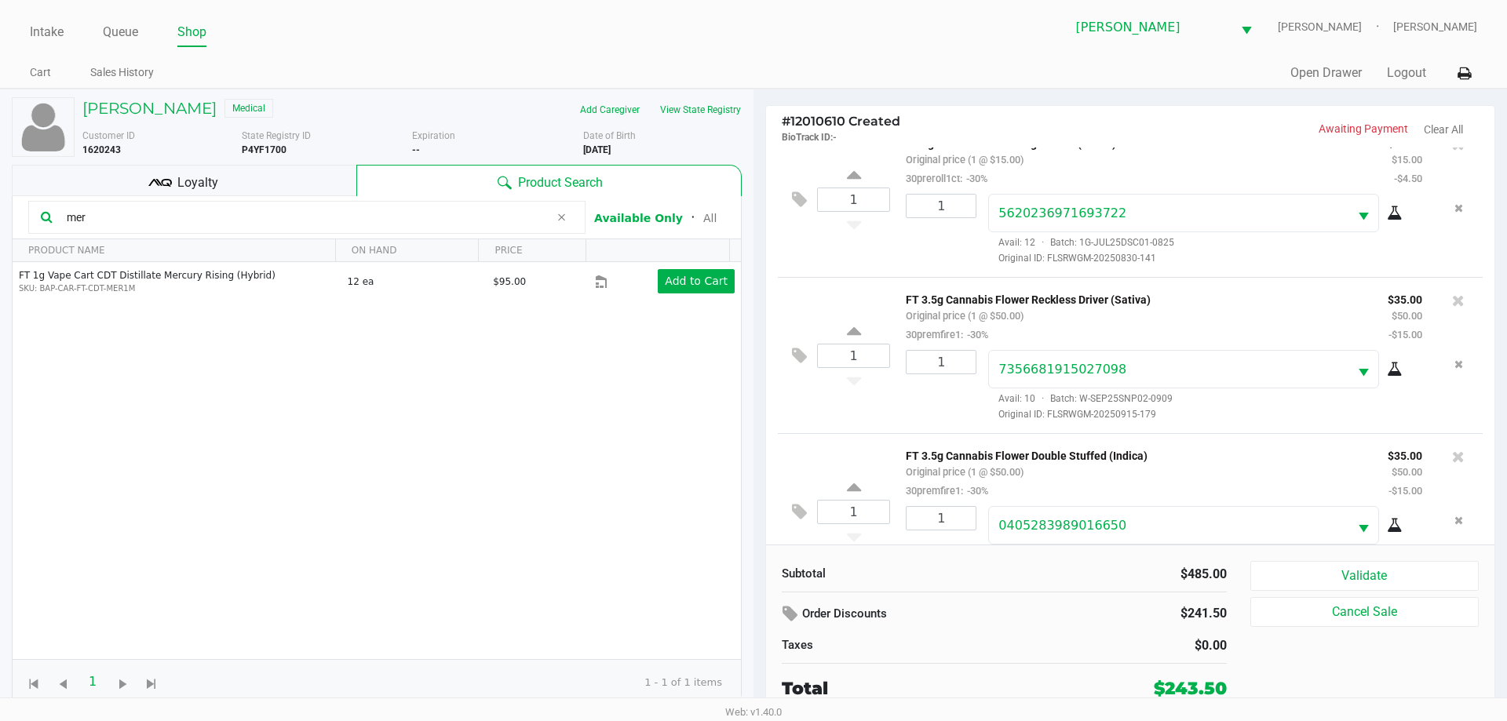
scroll to position [0, 0]
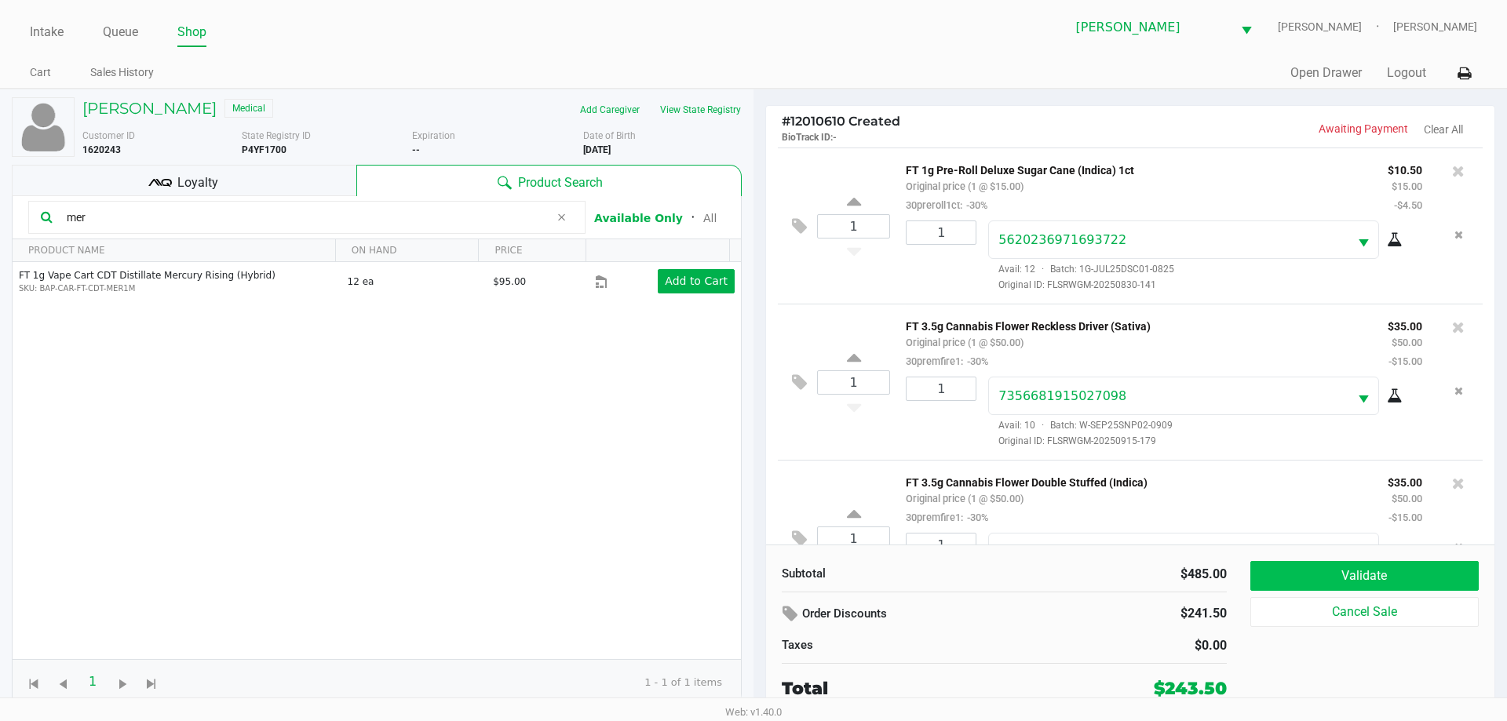
click at [1374, 583] on button "Validate" at bounding box center [1364, 576] width 228 height 30
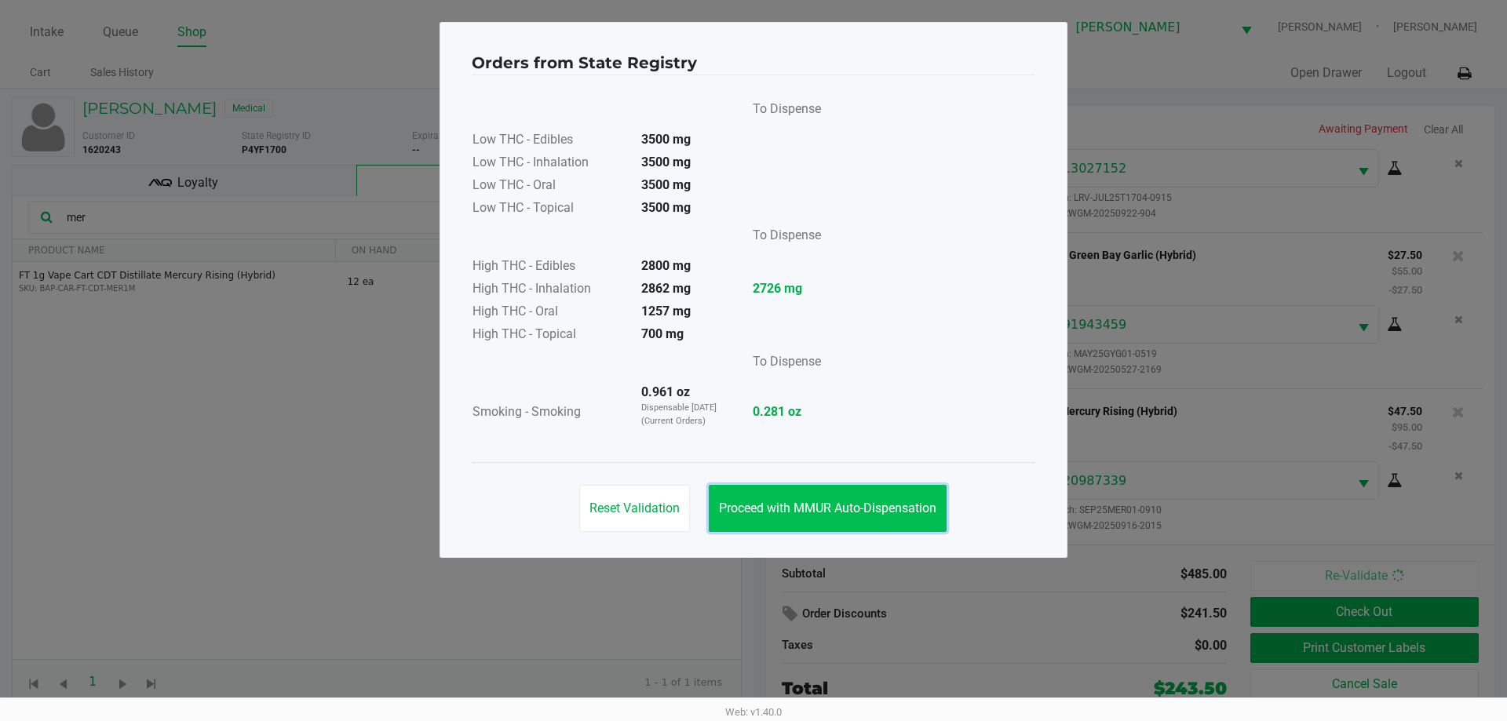
click at [885, 503] on span "Proceed with MMUR Auto-Dispensation" at bounding box center [827, 508] width 217 height 15
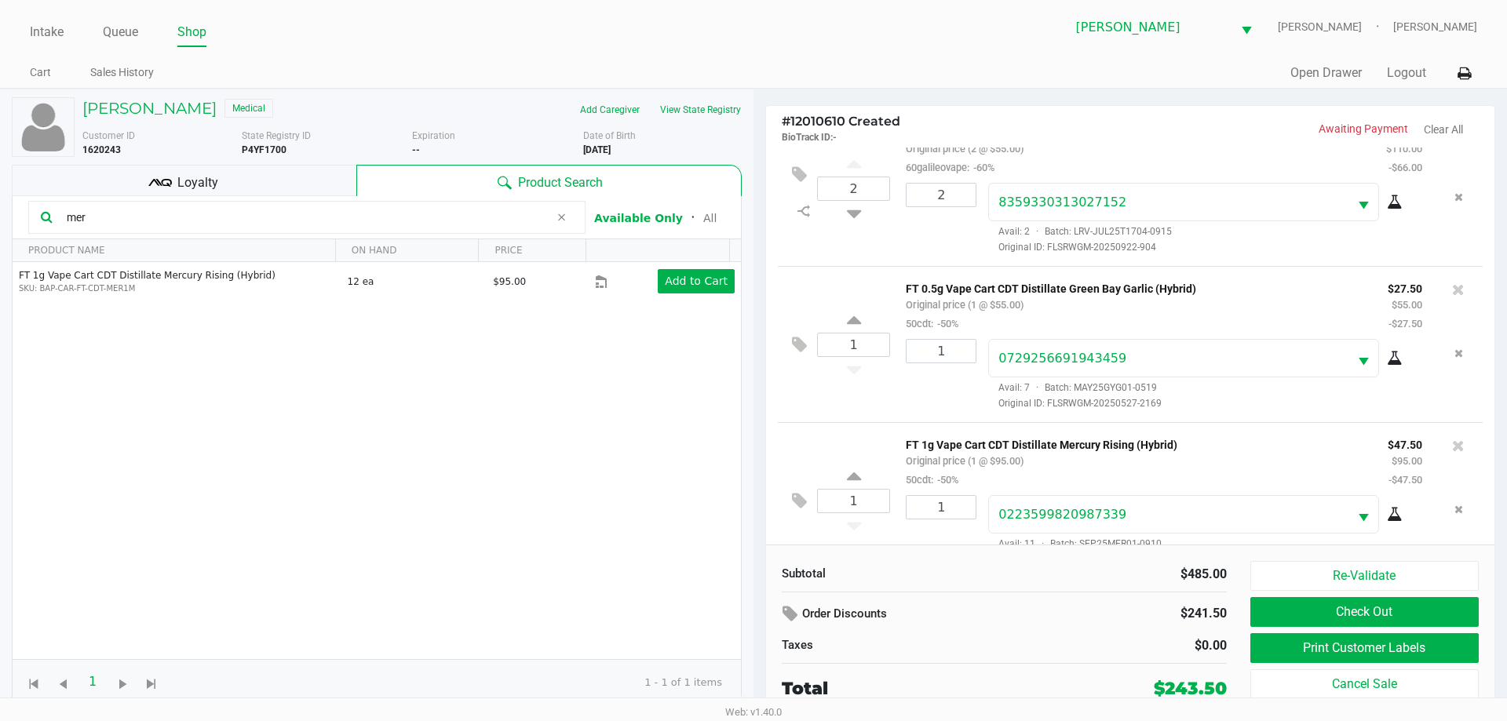
scroll to position [702, 0]
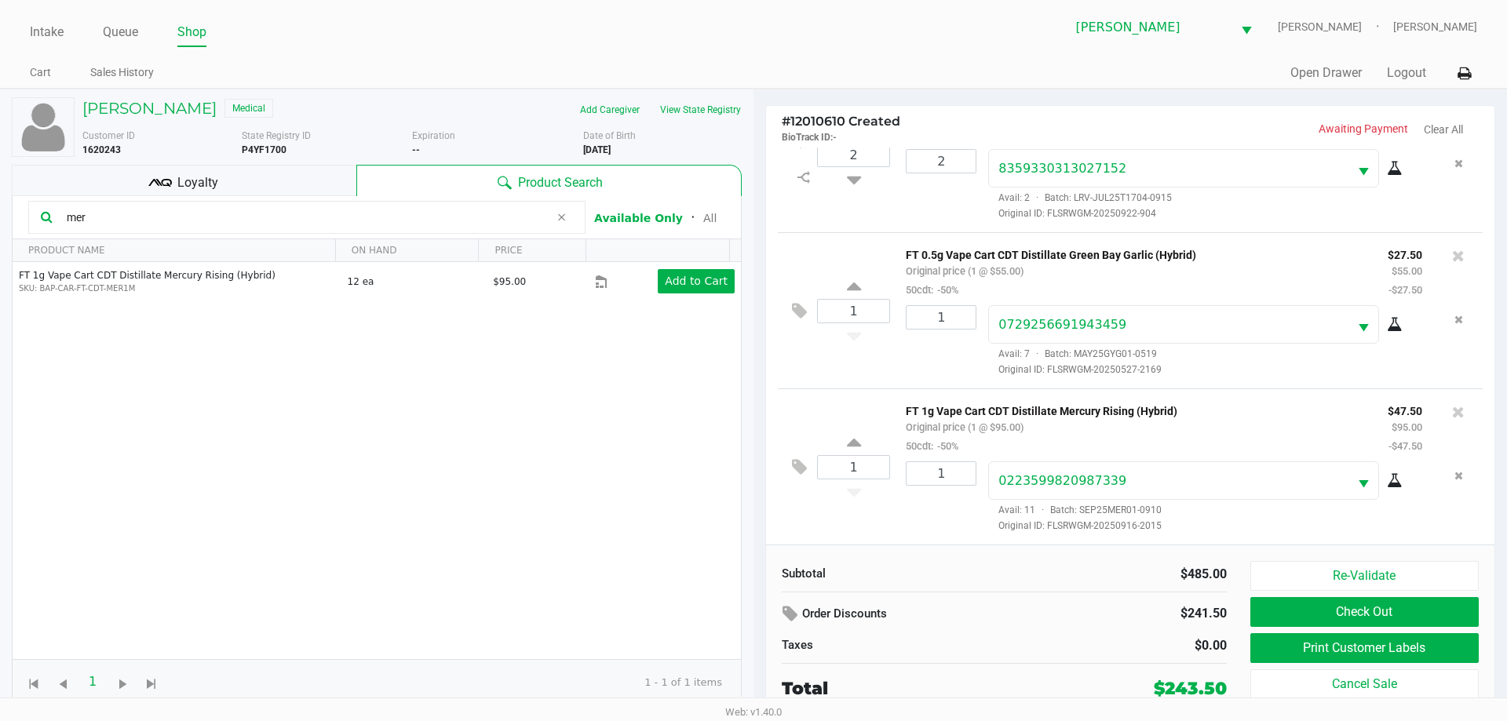
click at [1378, 649] on button "Print Customer Labels" at bounding box center [1364, 648] width 228 height 30
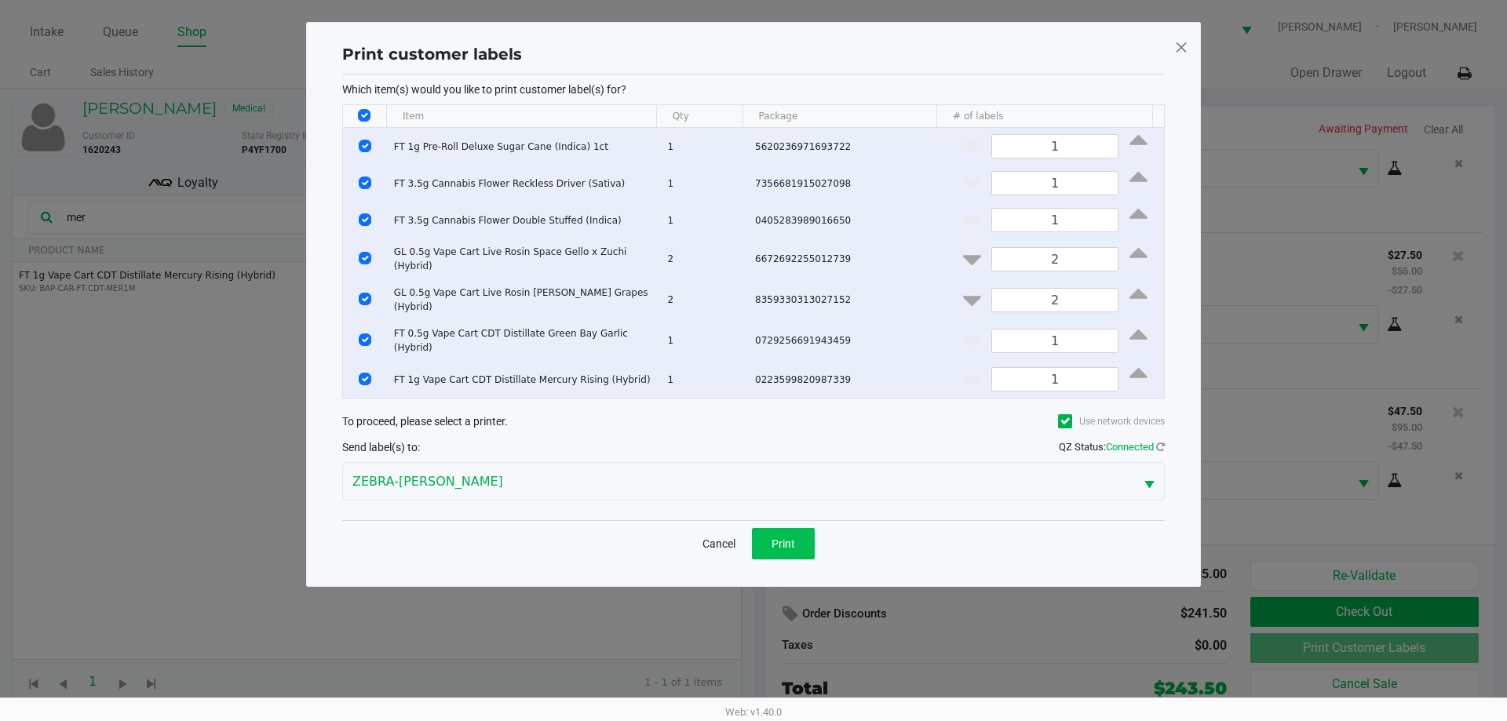
click at [769, 537] on button "Print" at bounding box center [783, 543] width 63 height 31
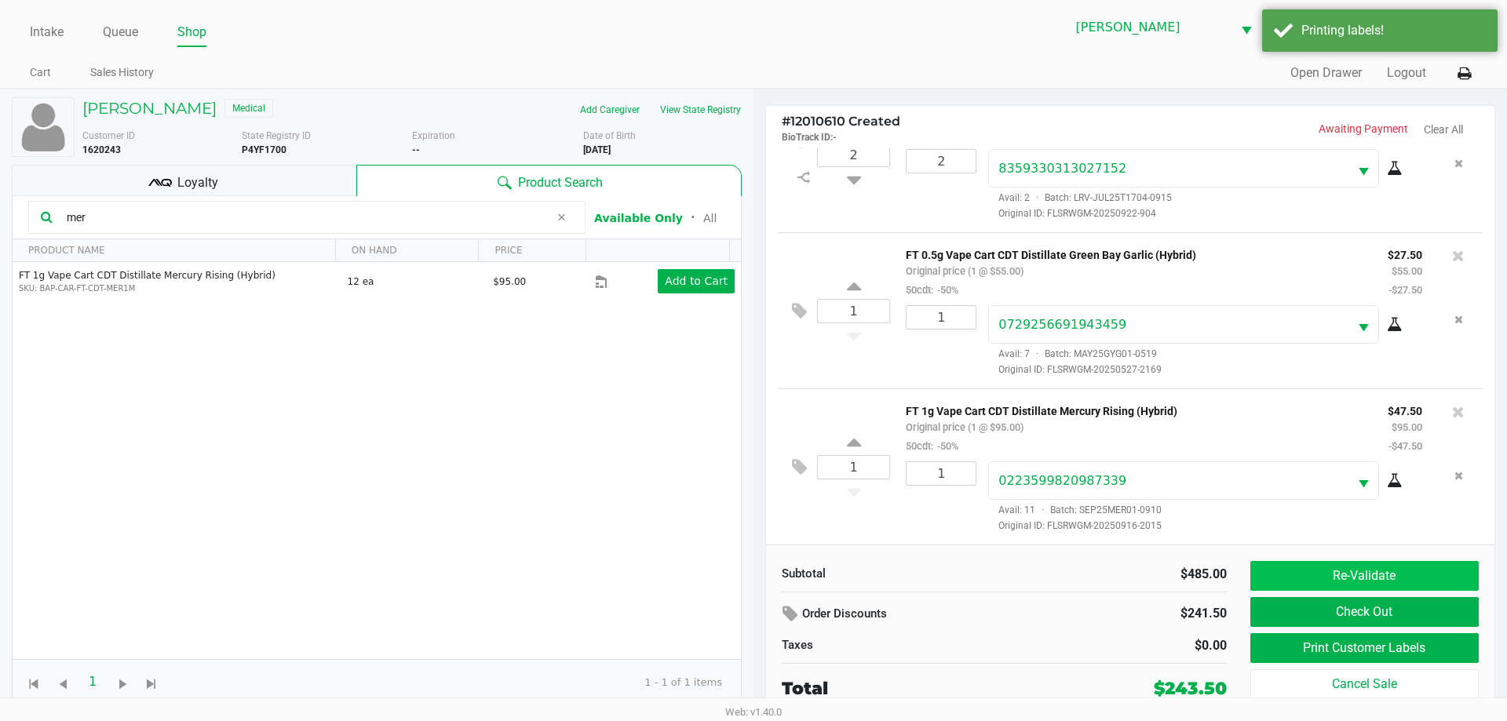
click at [1366, 572] on button "Re-Validate" at bounding box center [1364, 576] width 228 height 30
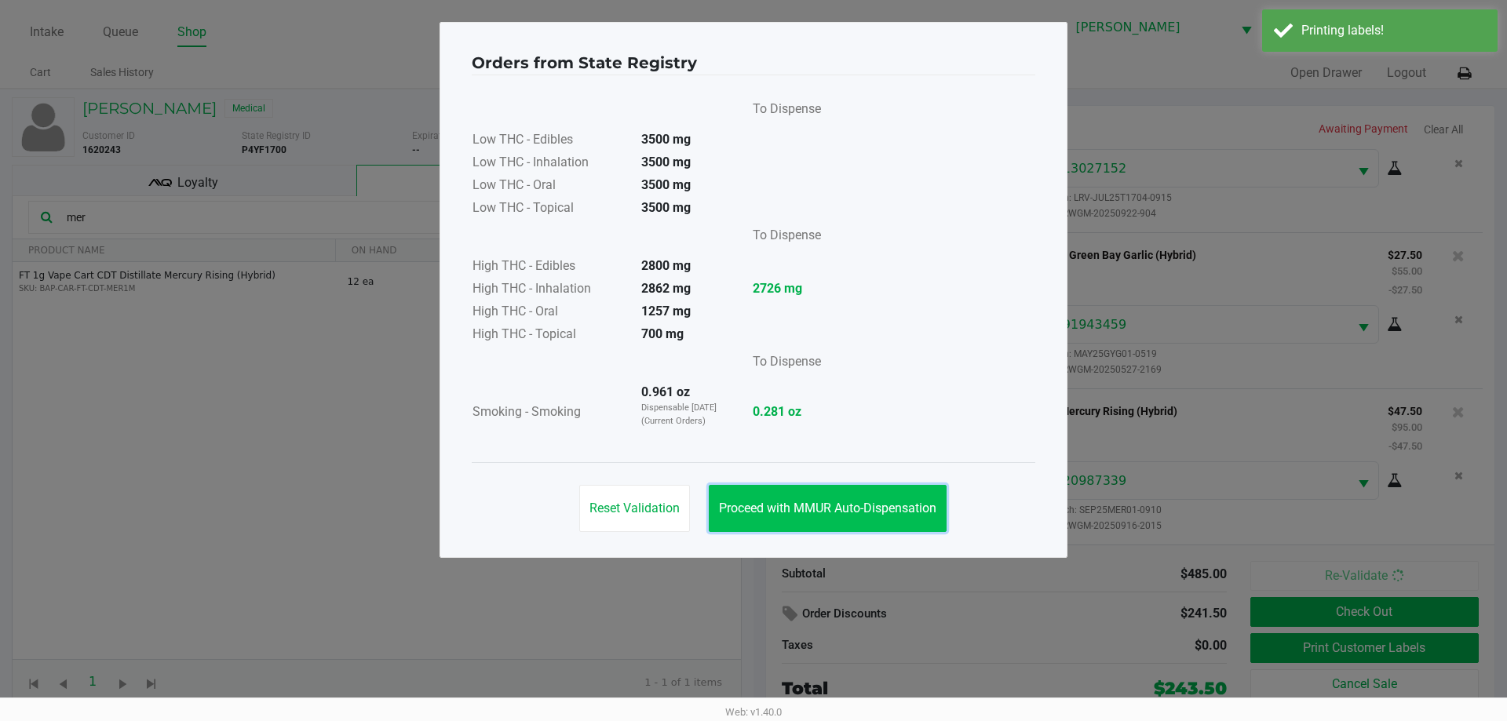
click at [892, 500] on button "Proceed with MMUR Auto-Dispensation" at bounding box center [828, 508] width 238 height 47
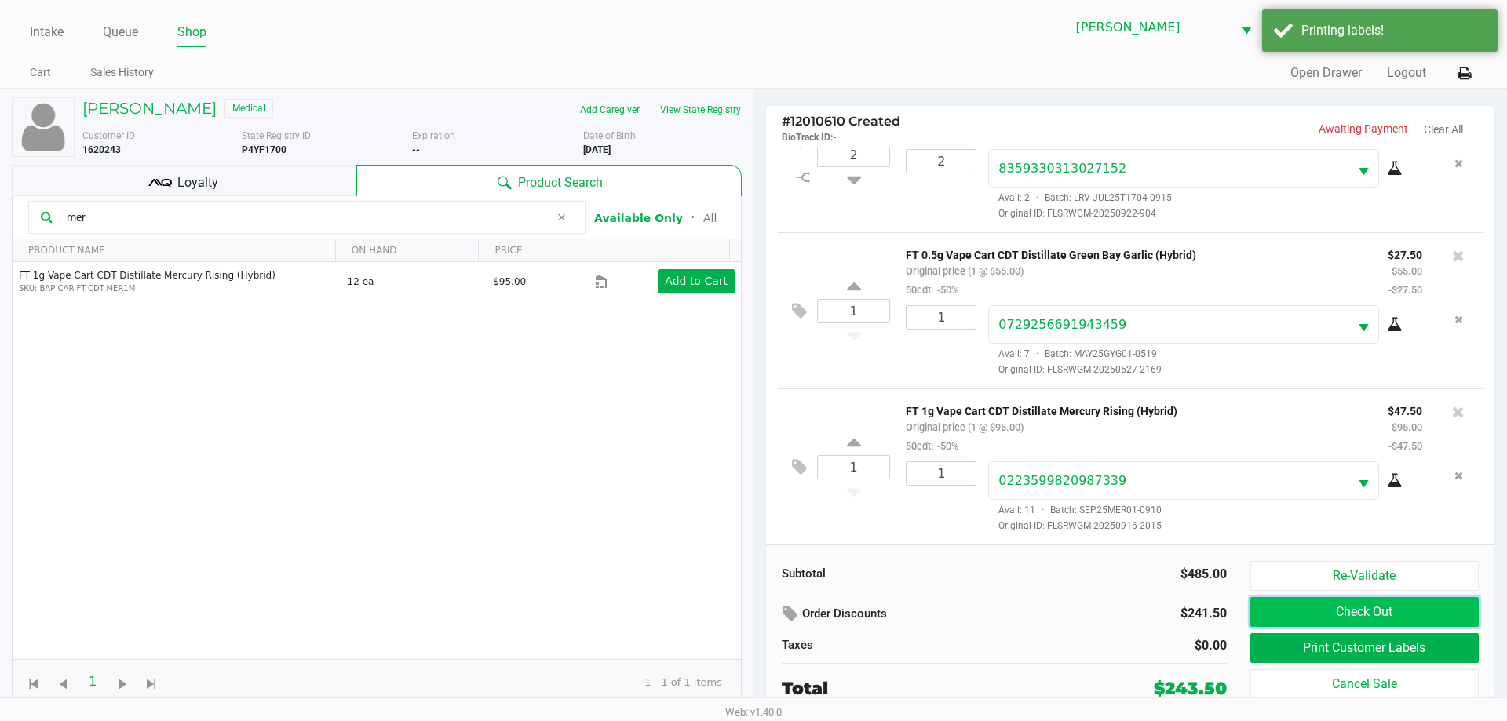
click at [1314, 612] on button "Check Out" at bounding box center [1364, 612] width 228 height 30
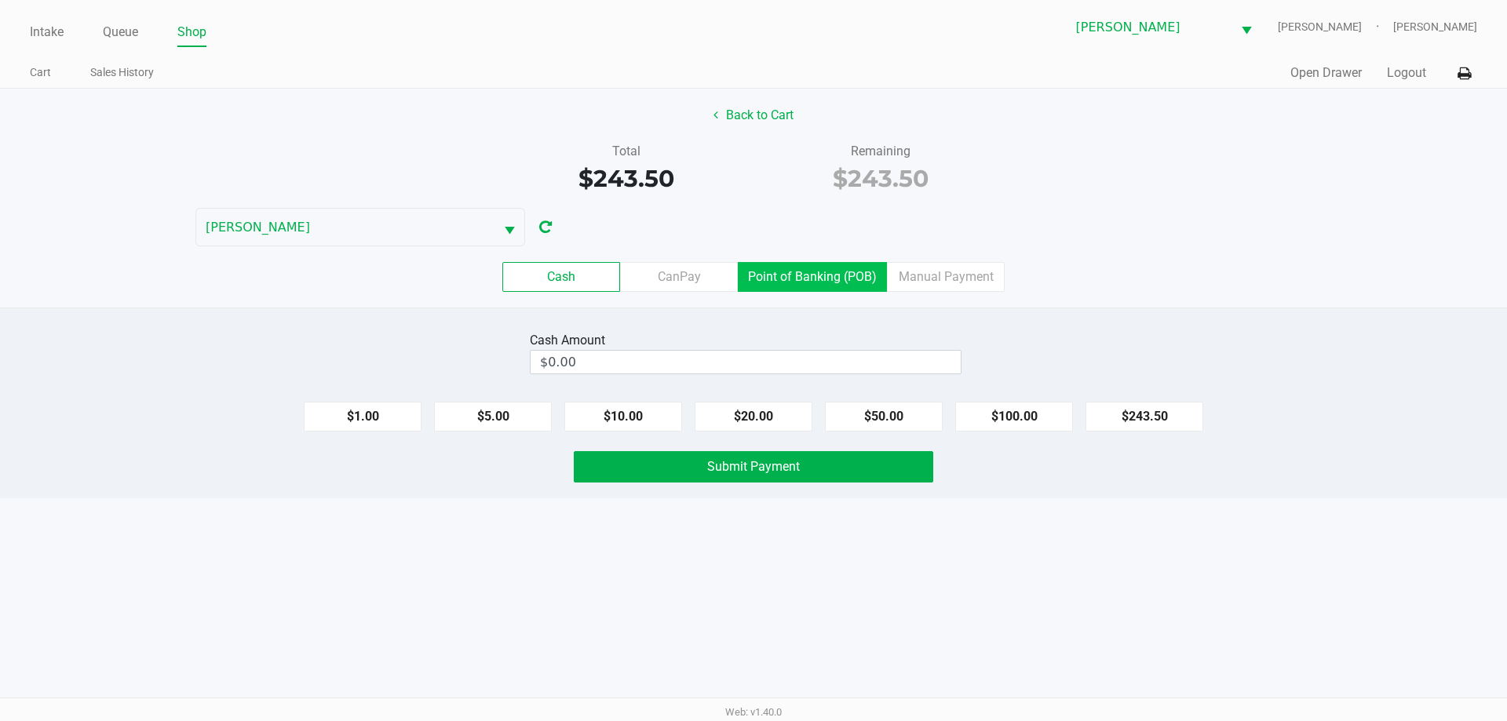
click at [824, 268] on label "Point of Banking (POB)" at bounding box center [812, 277] width 149 height 30
click at [0, 0] on 7 "Point of Banking (POB)" at bounding box center [0, 0] width 0 height 0
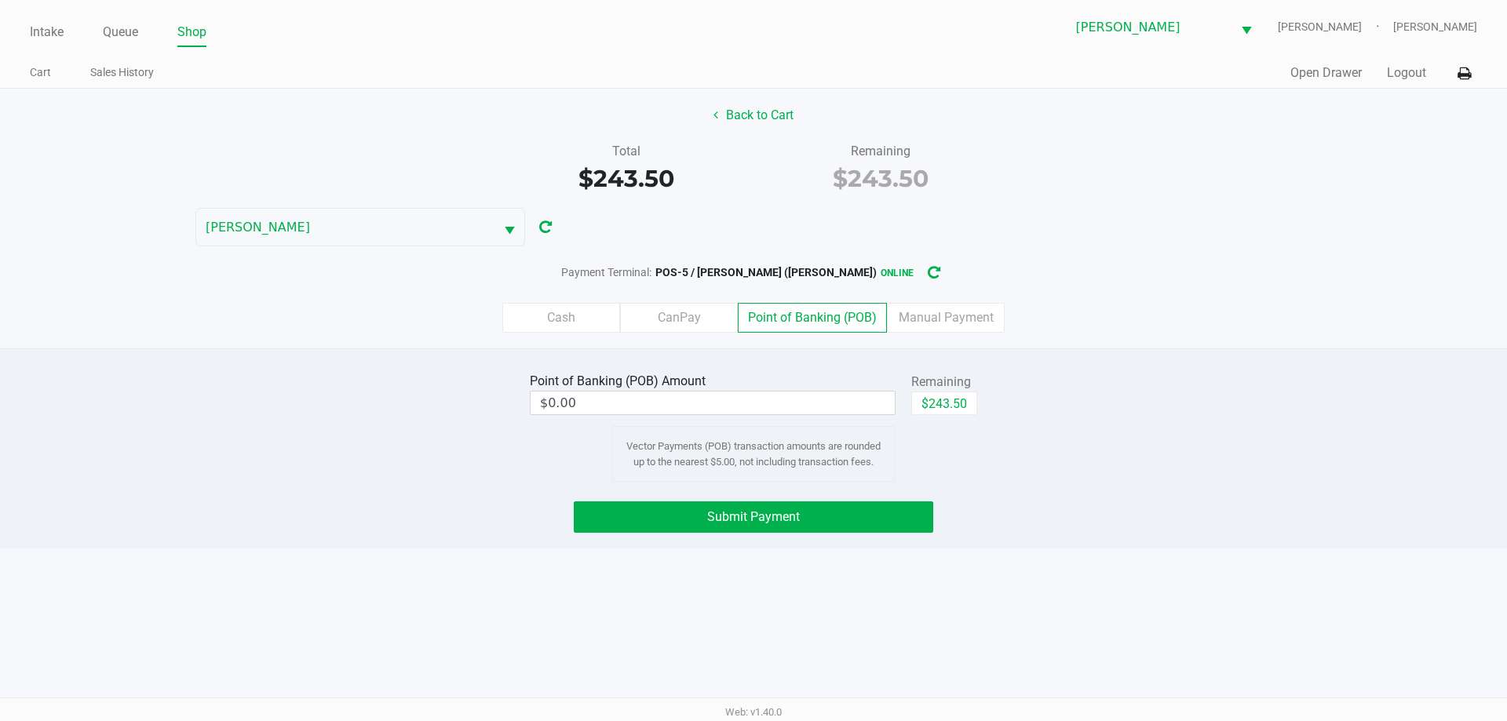
click at [953, 403] on button "$243.50" at bounding box center [944, 404] width 66 height 24
type input "$243.50"
click at [817, 527] on button "Submit Payment" at bounding box center [753, 517] width 359 height 31
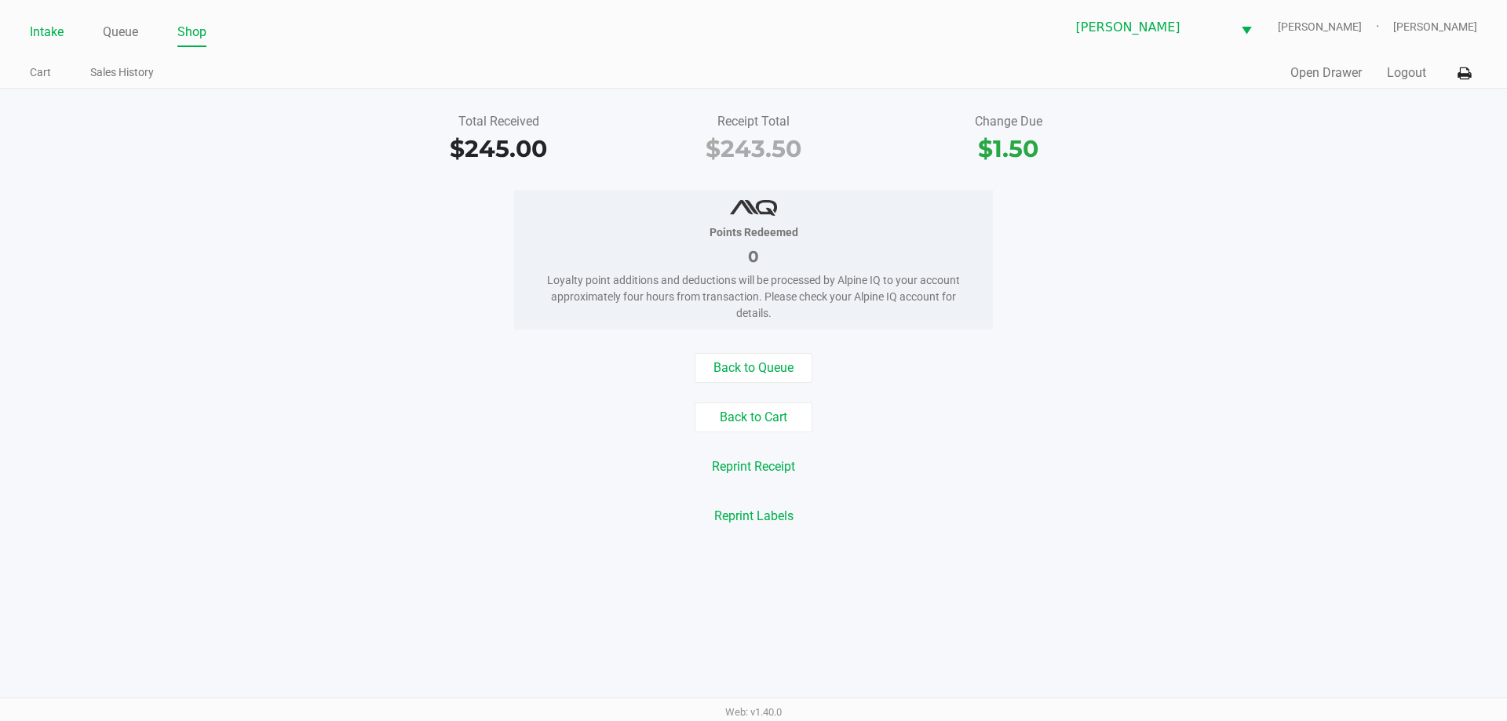
click at [33, 41] on link "Intake" at bounding box center [47, 32] width 34 height 22
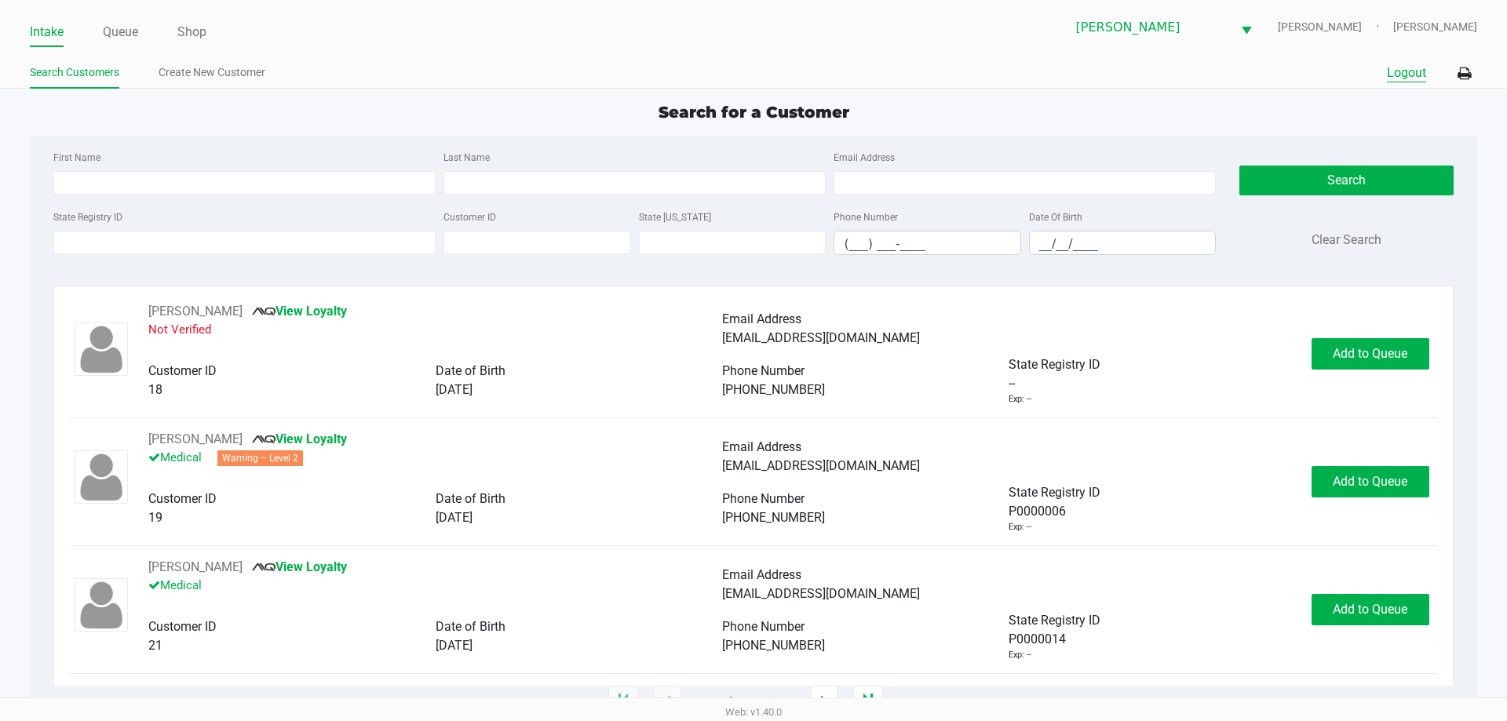
click at [1387, 75] on button "Logout" at bounding box center [1406, 73] width 39 height 19
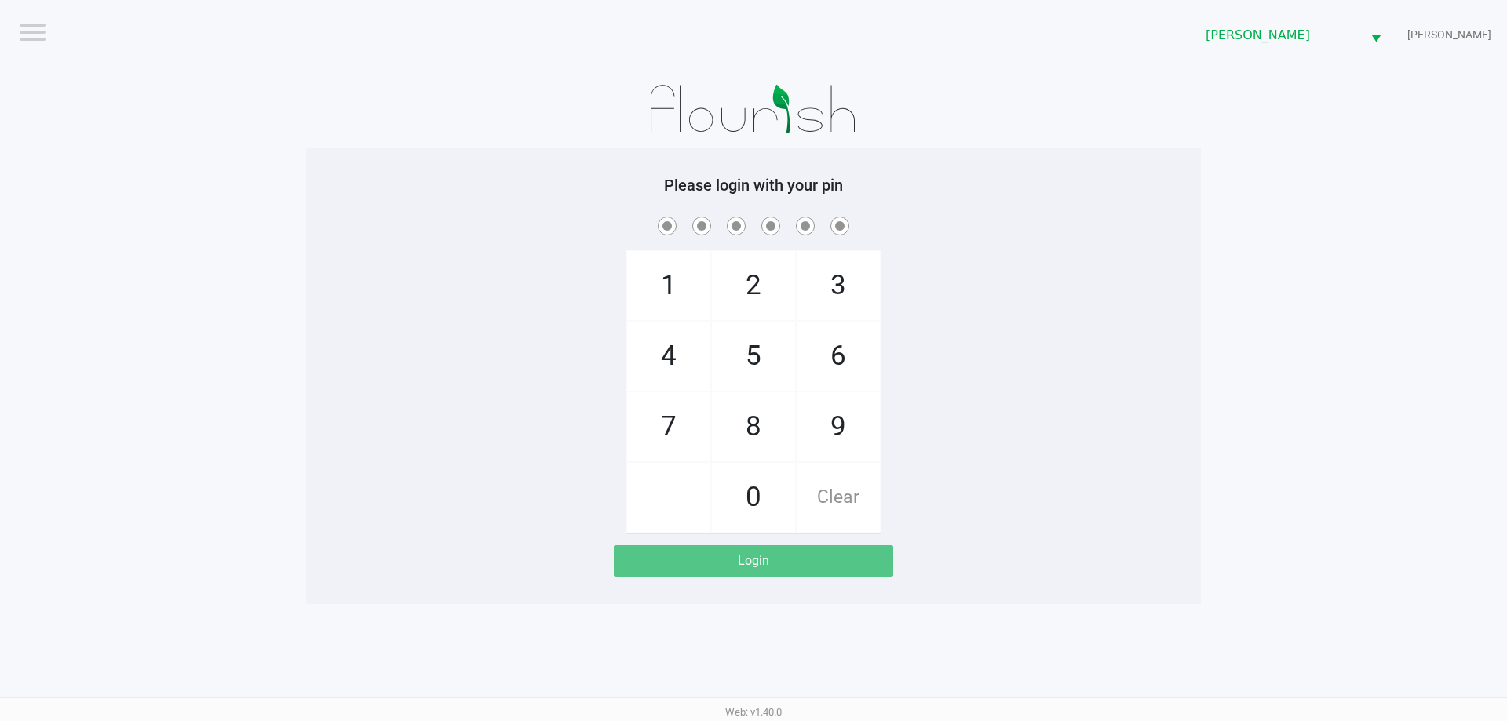
click at [1385, 73] on app-pos-login-wrapper "Logout [PERSON_NAME] Please login with your pin 1 4 7 2 5 8 0 3 6 9 Clear Login" at bounding box center [753, 302] width 1507 height 604
